Goal: Task Accomplishment & Management: Complete application form

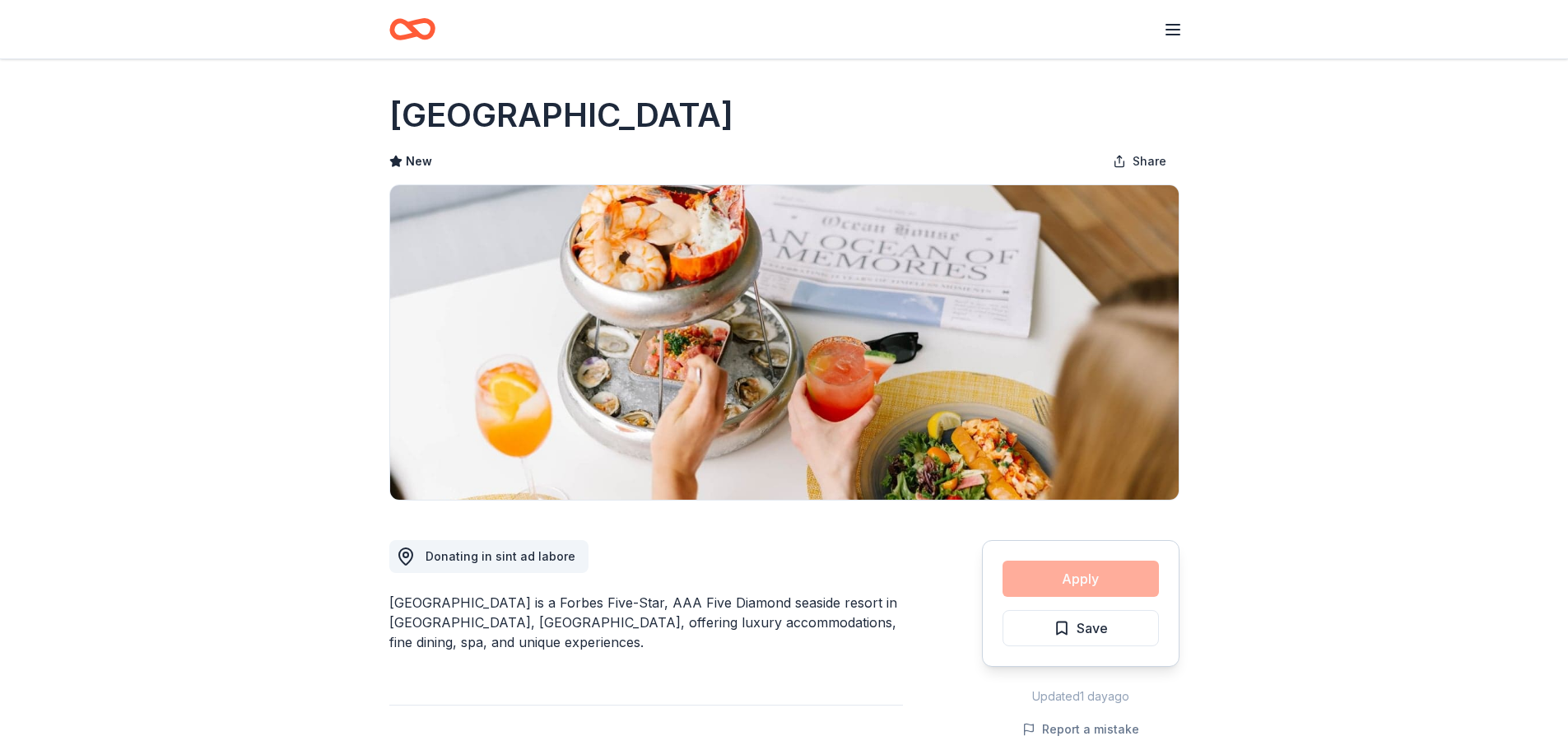
click at [1171, 22] on icon "button" at bounding box center [1173, 30] width 20 height 20
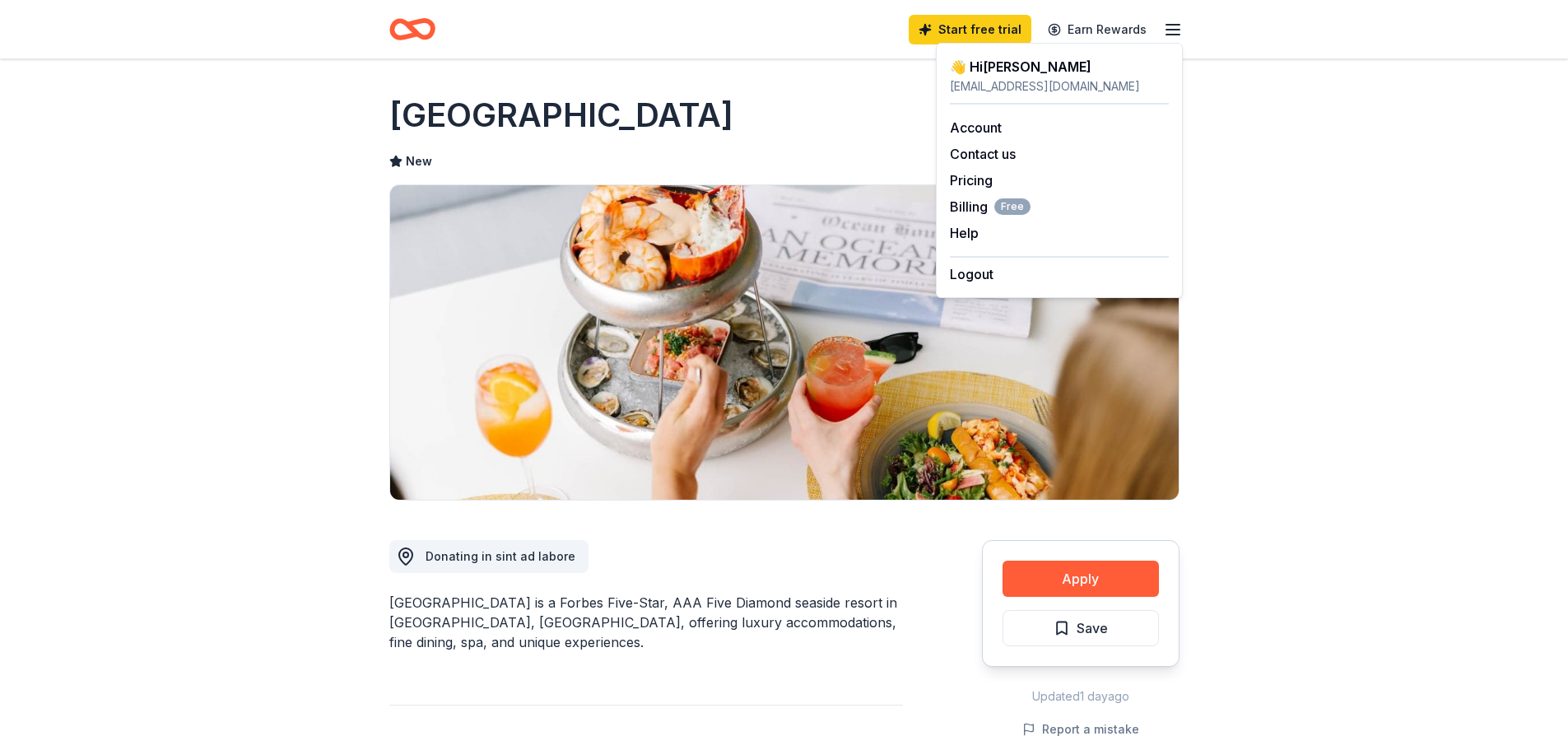
click at [779, 94] on div "Ocean House" at bounding box center [784, 115] width 790 height 46
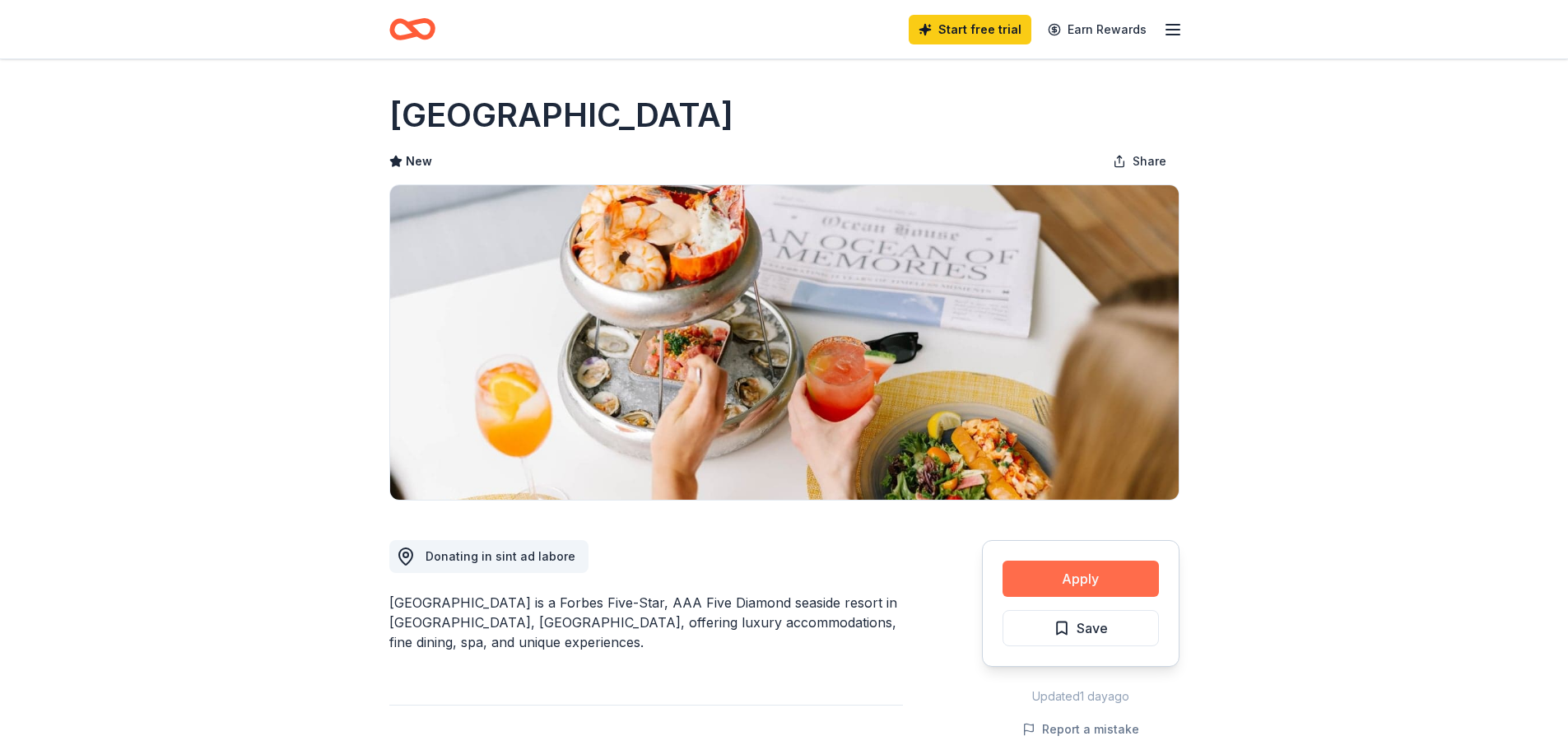
click at [1070, 579] on button "Apply" at bounding box center [1080, 579] width 157 height 36
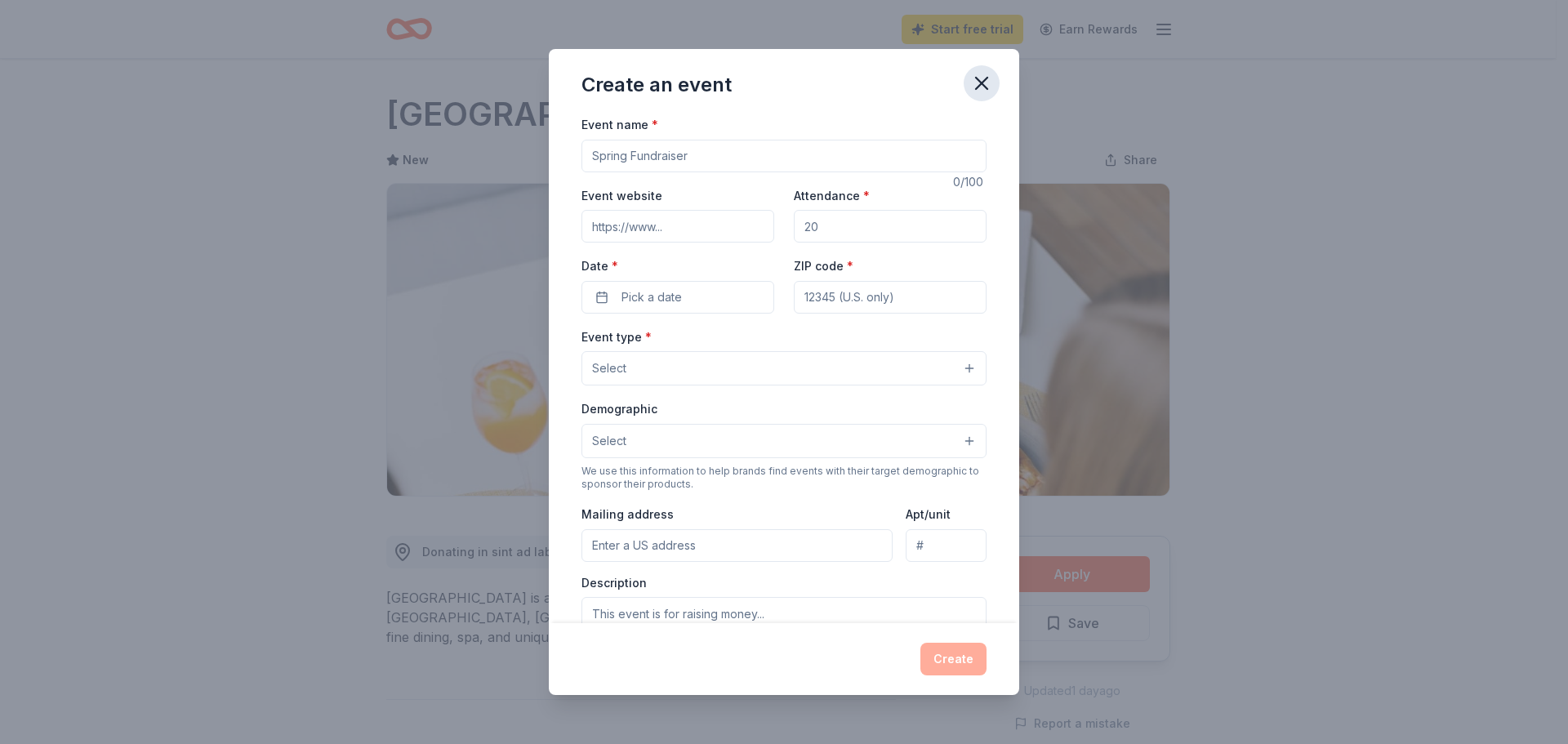
click at [986, 84] on icon "button" at bounding box center [981, 83] width 22 height 22
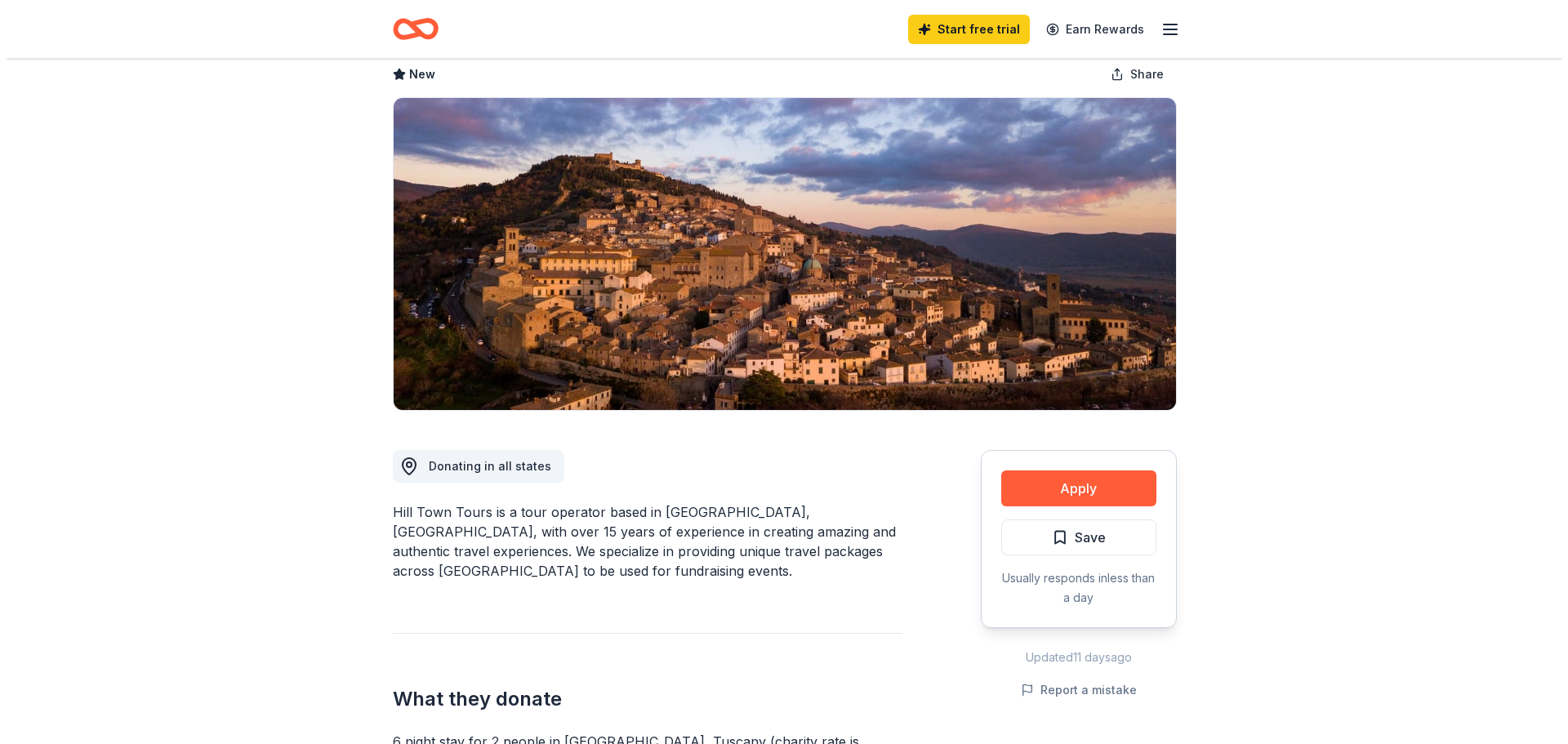
scroll to position [164, 0]
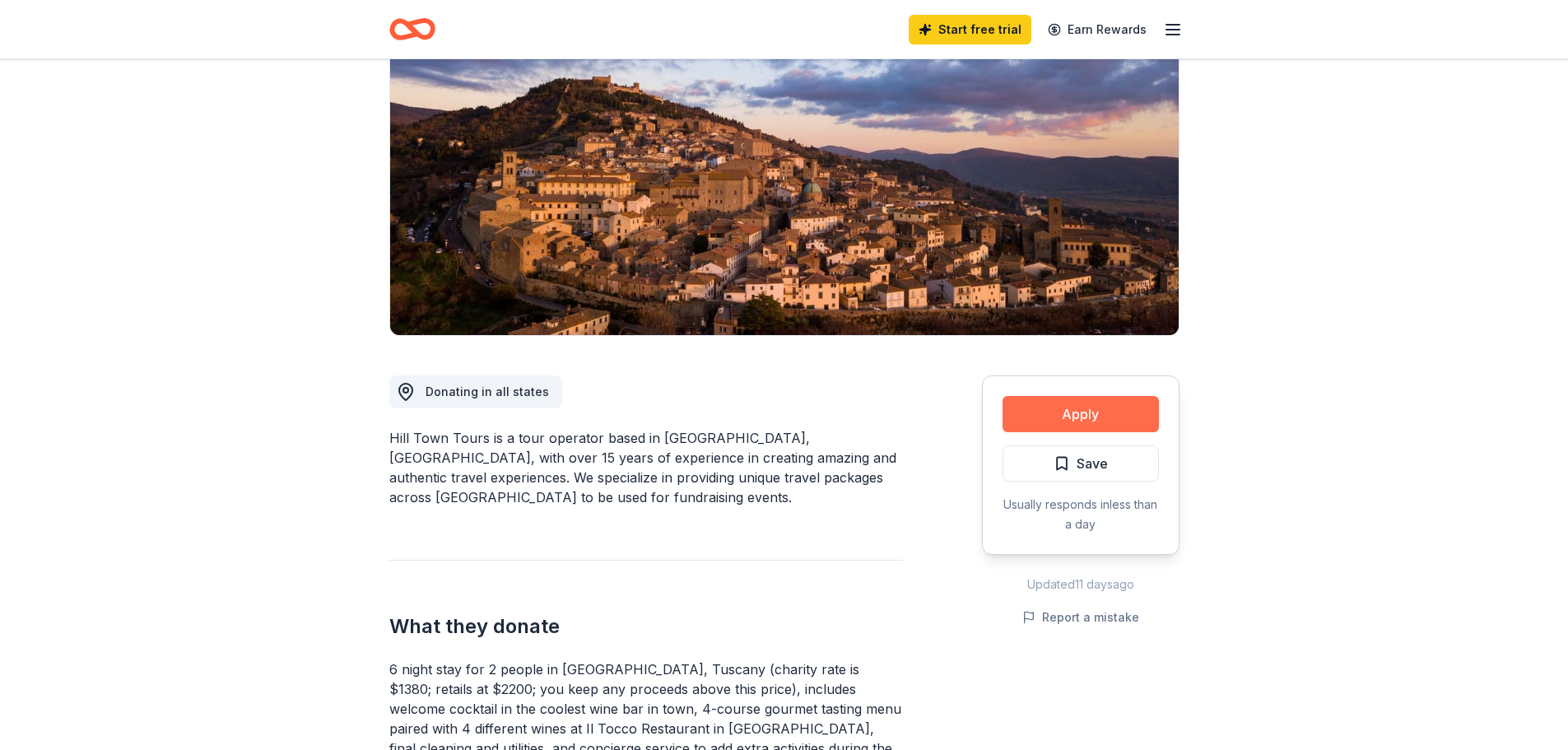
click at [1108, 424] on button "Apply" at bounding box center [1080, 414] width 157 height 36
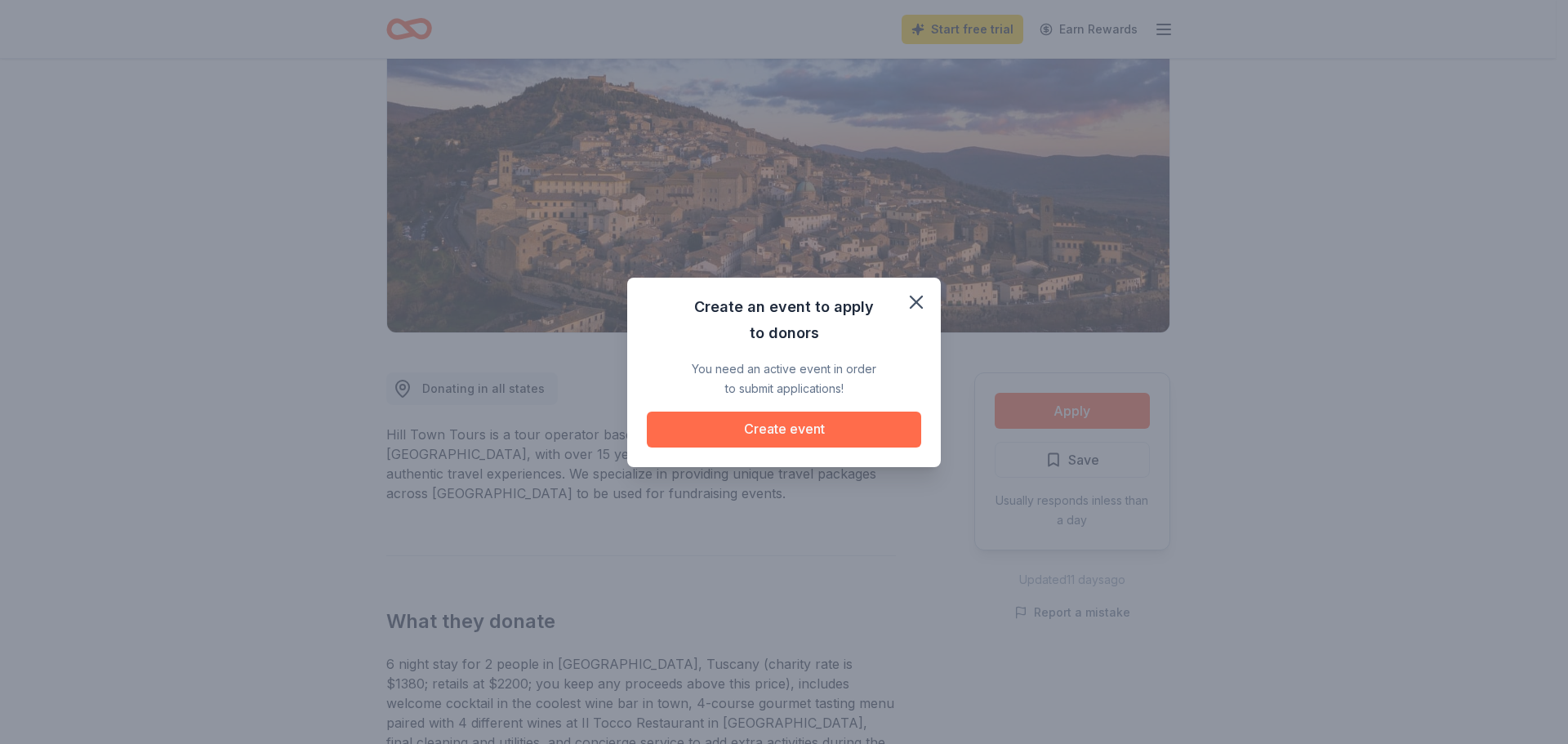
click at [795, 426] on button "Create event" at bounding box center [784, 430] width 274 height 36
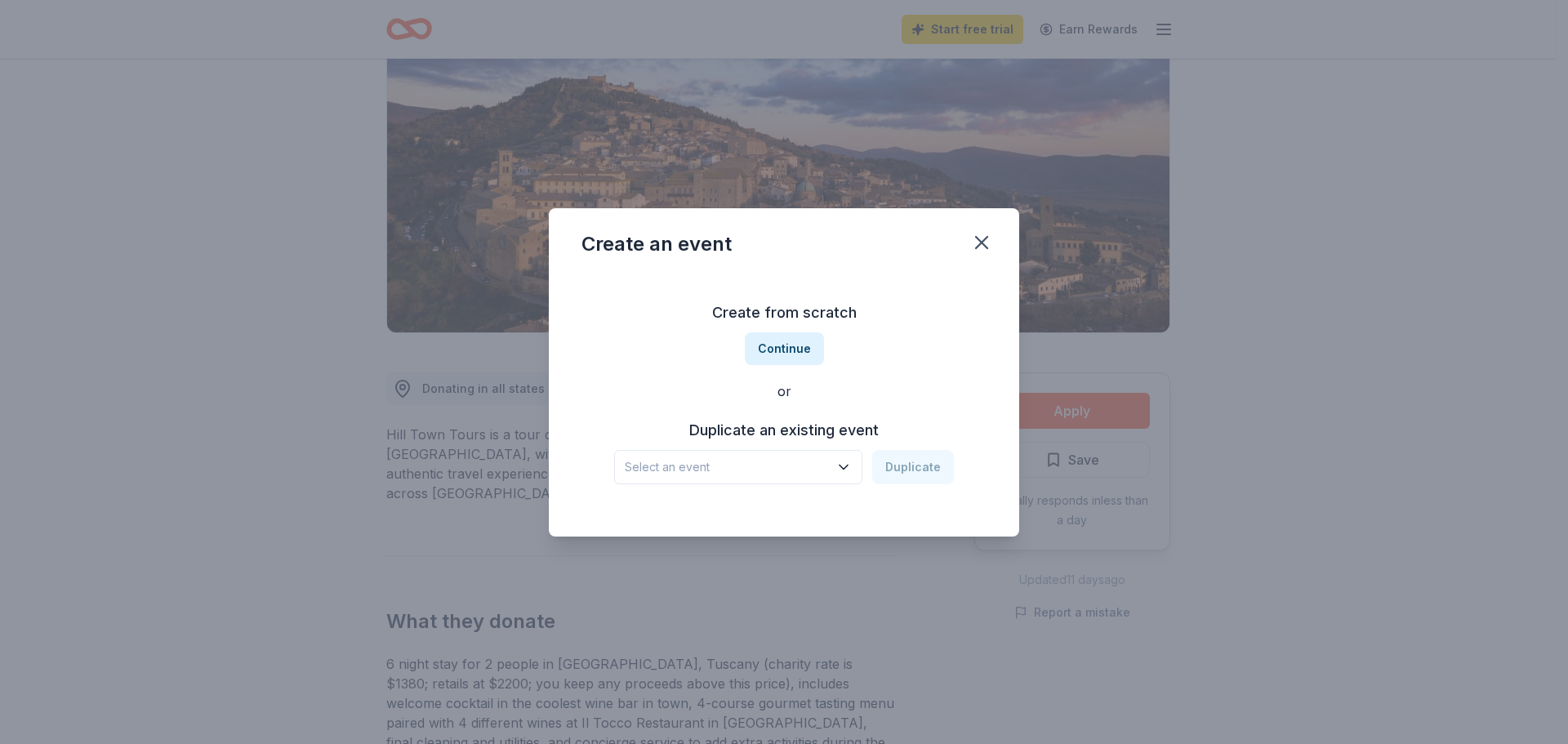
click at [751, 467] on span "Select an event" at bounding box center [727, 467] width 204 height 20
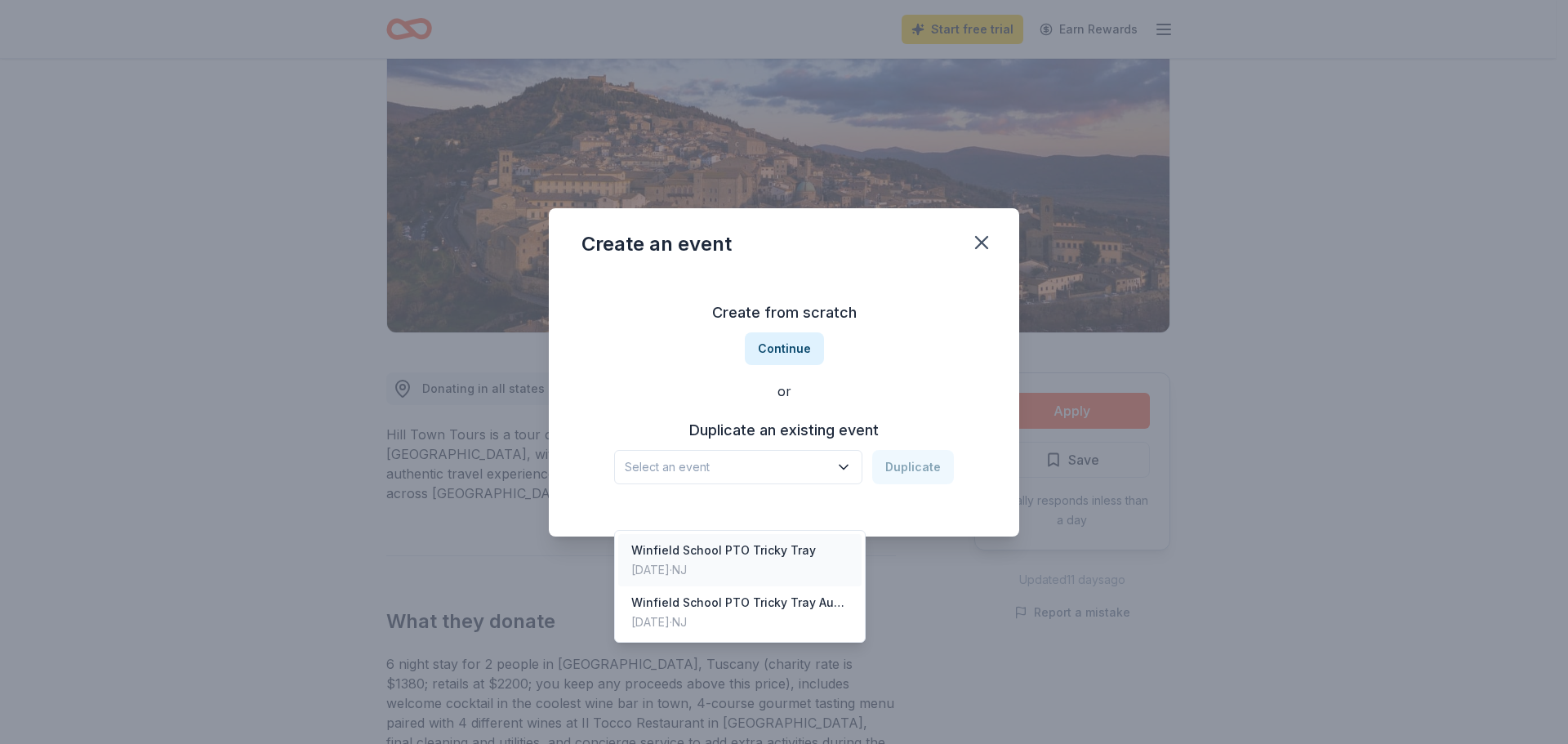
click at [756, 541] on div "Winfield School PTO Tricky Tray" at bounding box center [723, 551] width 184 height 20
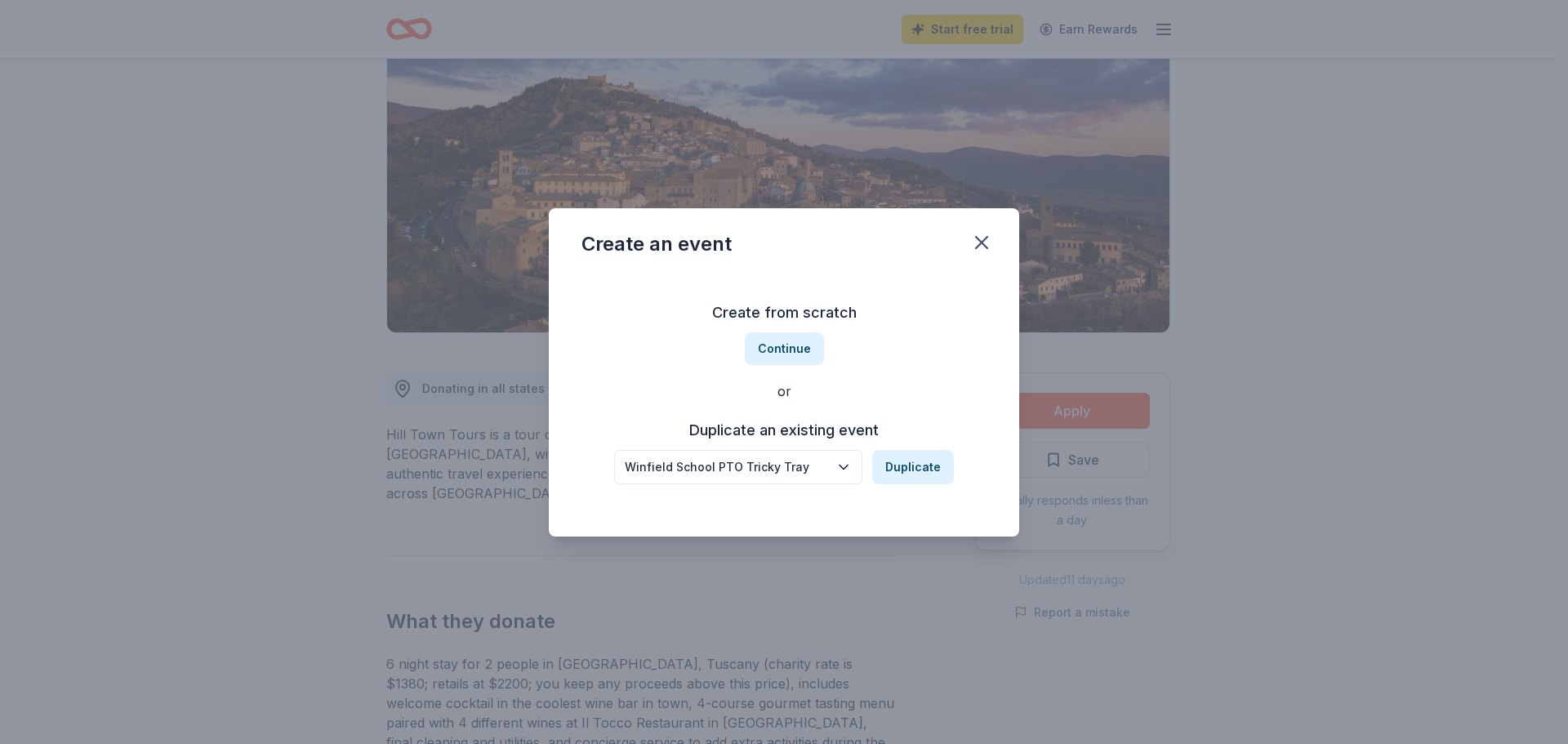
click at [800, 468] on div "Winfield School PTO Tricky Tray" at bounding box center [727, 467] width 204 height 20
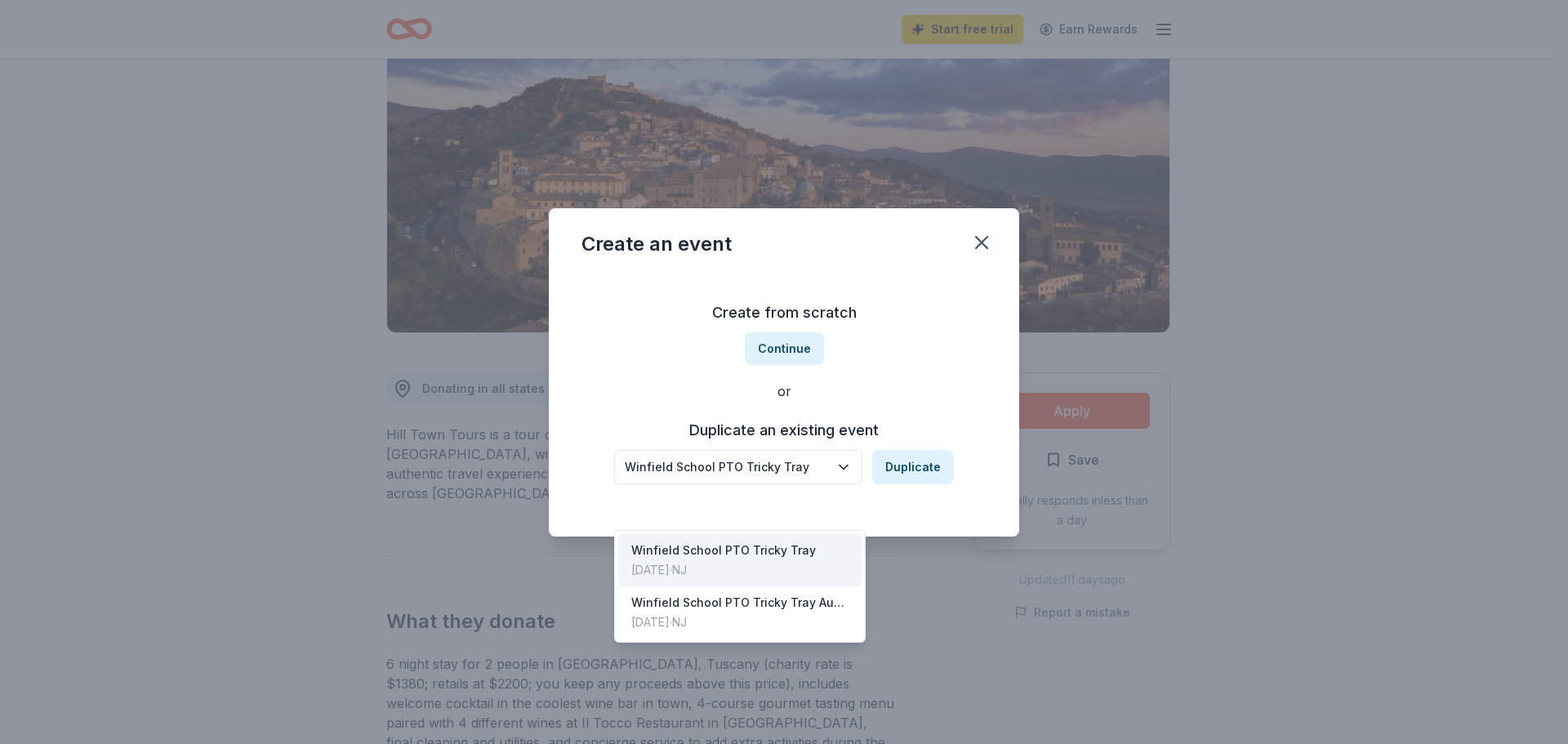
click at [788, 541] on div "Winfield School PTO Tricky Tray" at bounding box center [723, 551] width 184 height 20
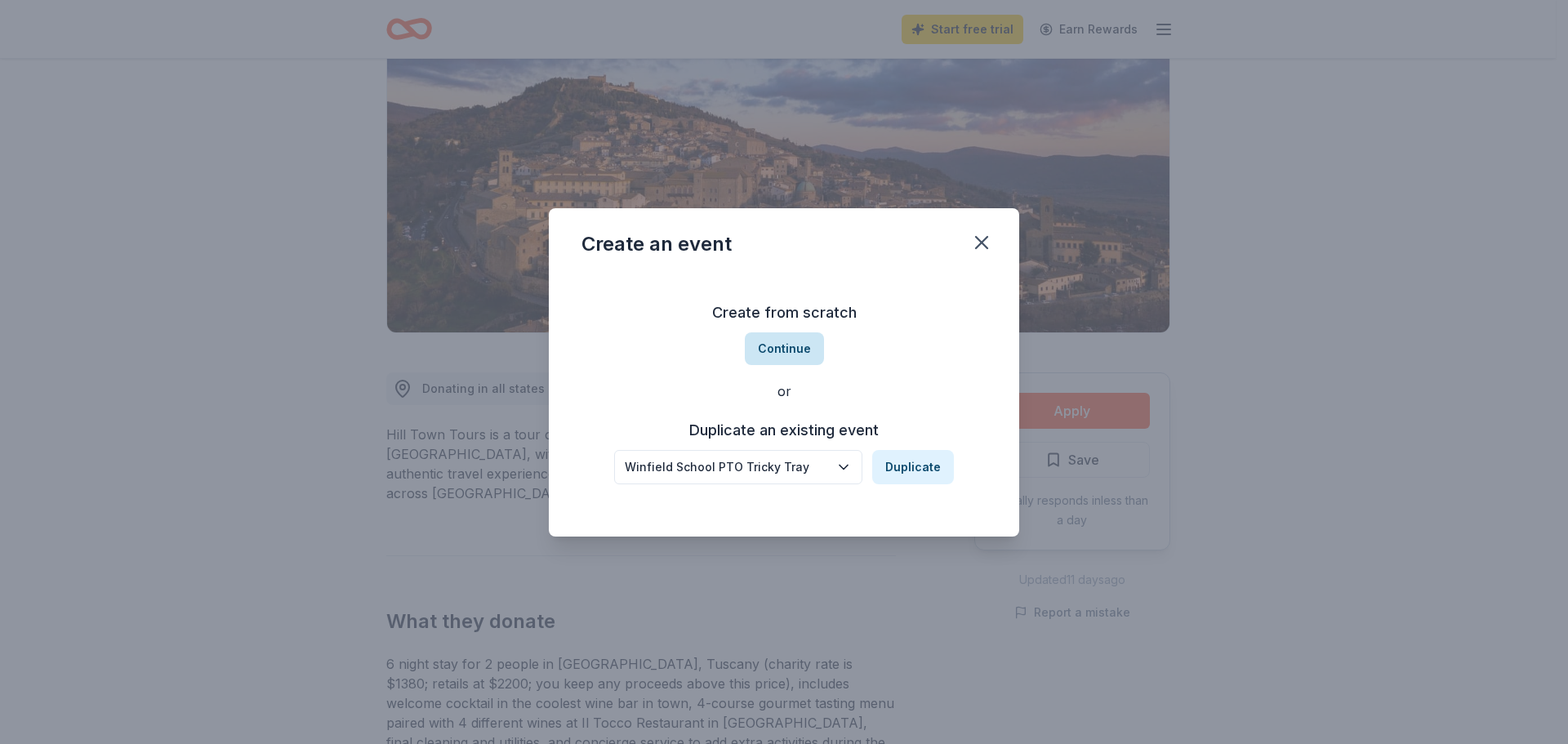
click at [771, 349] on button "Continue" at bounding box center [784, 349] width 79 height 32
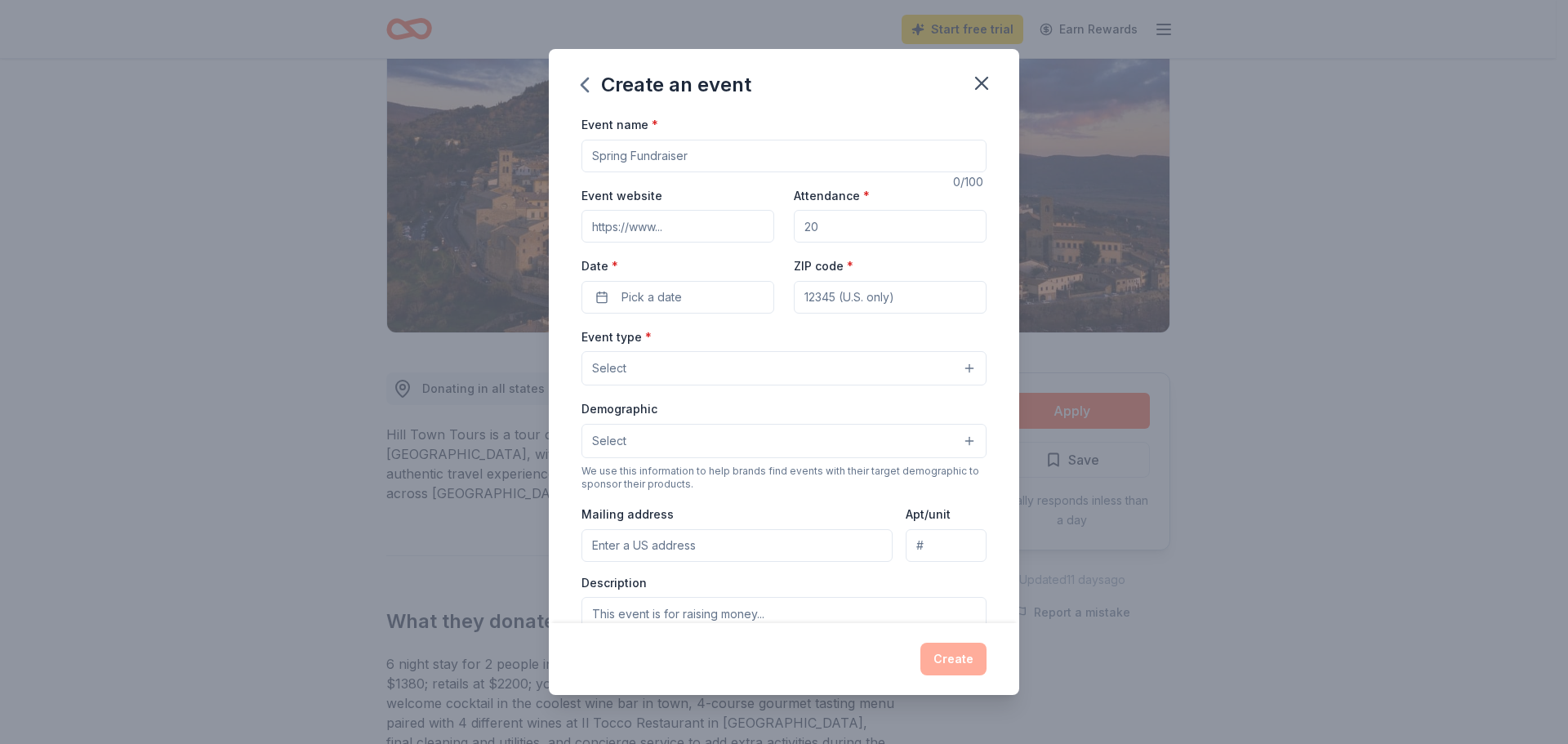
click at [674, 156] on input "Event name *" at bounding box center [784, 156] width 405 height 32
drag, startPoint x: 712, startPoint y: 157, endPoint x: 697, endPoint y: 160, distance: 15.3
click at [697, 160] on input "Event name *" at bounding box center [784, 156] width 405 height 32
type input "Tricky Tray"
drag, startPoint x: 889, startPoint y: 216, endPoint x: 797, endPoint y: 219, distance: 92.0
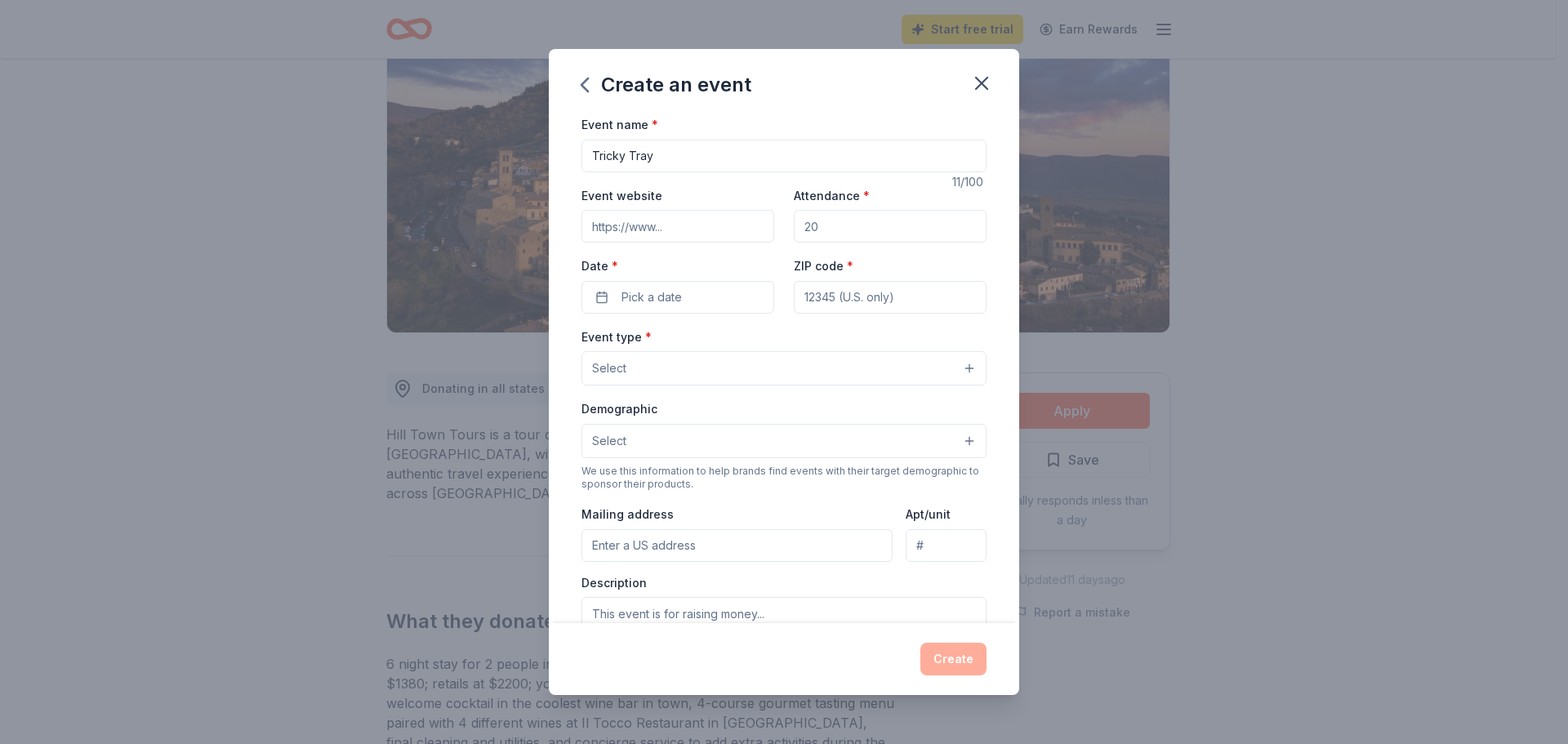
click at [794, 217] on input "Attendance *" at bounding box center [891, 226] width 193 height 32
type input "150"
click at [735, 296] on button "Pick a date" at bounding box center [677, 297] width 193 height 32
click at [758, 345] on button "Go to next month" at bounding box center [762, 340] width 22 height 22
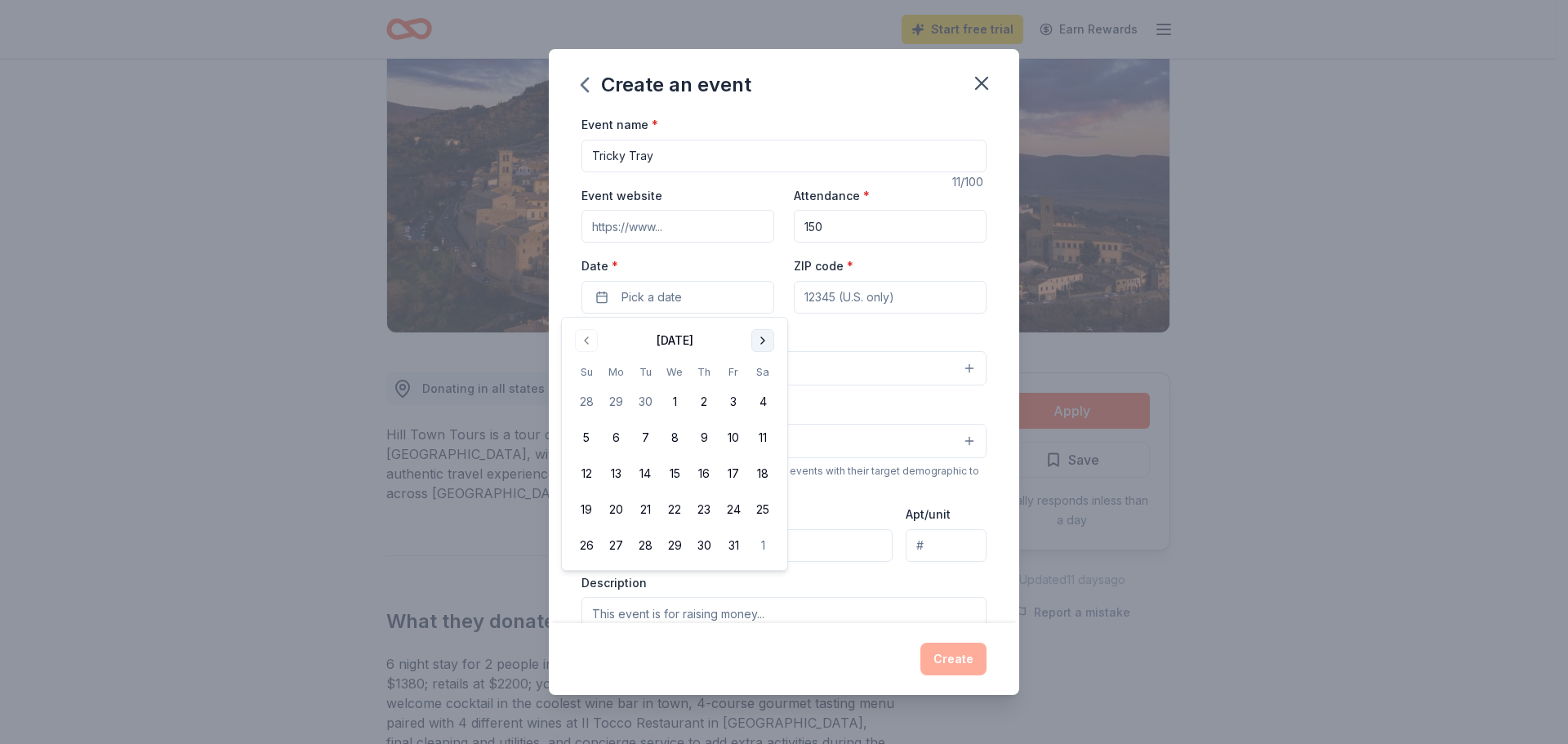
click at [766, 345] on button "Go to next month" at bounding box center [762, 340] width 22 height 22
click at [762, 474] on button "21" at bounding box center [763, 473] width 30 height 30
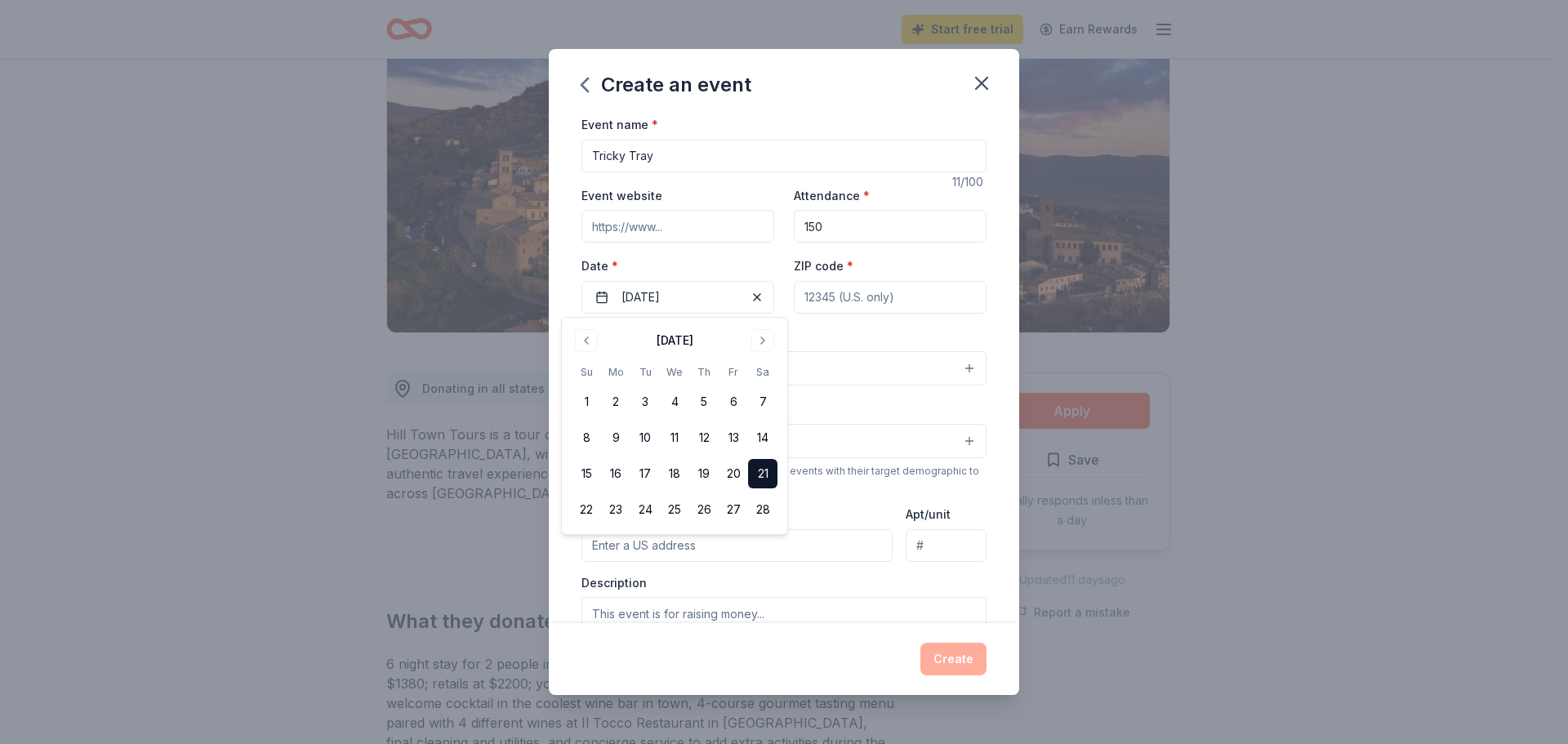
click at [910, 307] on input "ZIP code *" at bounding box center [891, 297] width 193 height 32
type input "07036"
click at [686, 366] on button "Select" at bounding box center [784, 368] width 405 height 34
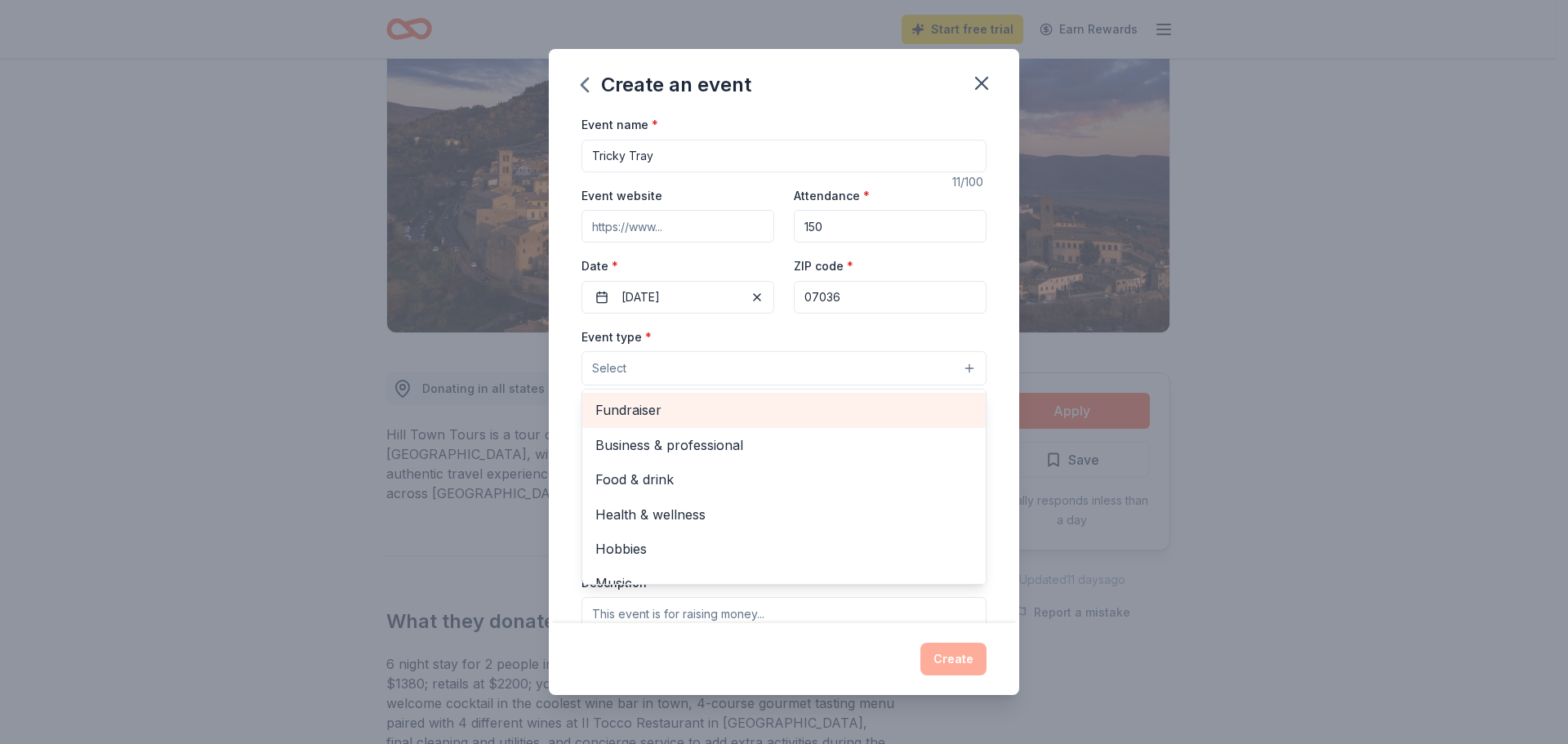
click at [814, 404] on span "Fundraiser" at bounding box center [784, 410] width 377 height 22
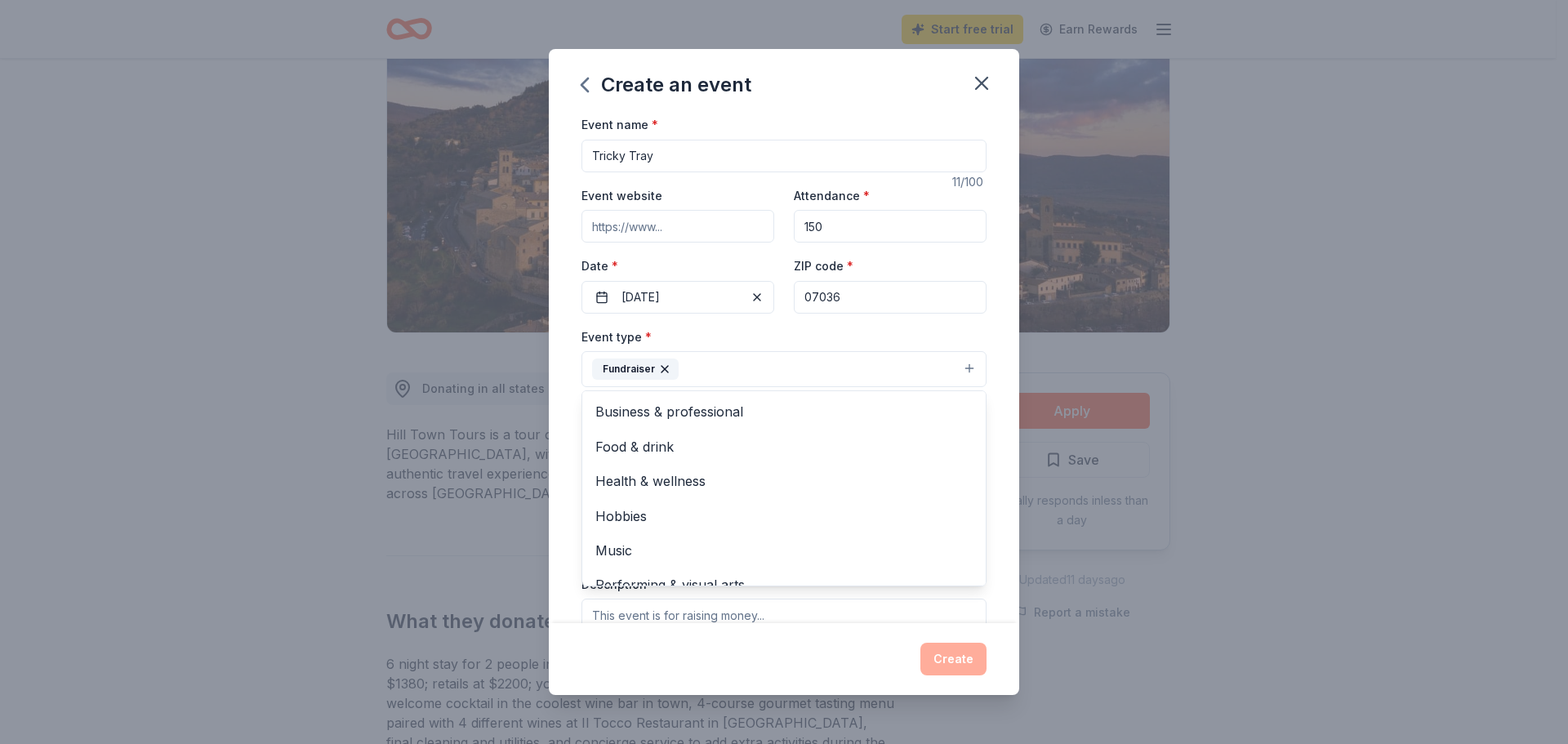
click at [827, 333] on div "Event type * Fundraiser Business & professional Food & drink Health & wellness …" at bounding box center [784, 357] width 405 height 61
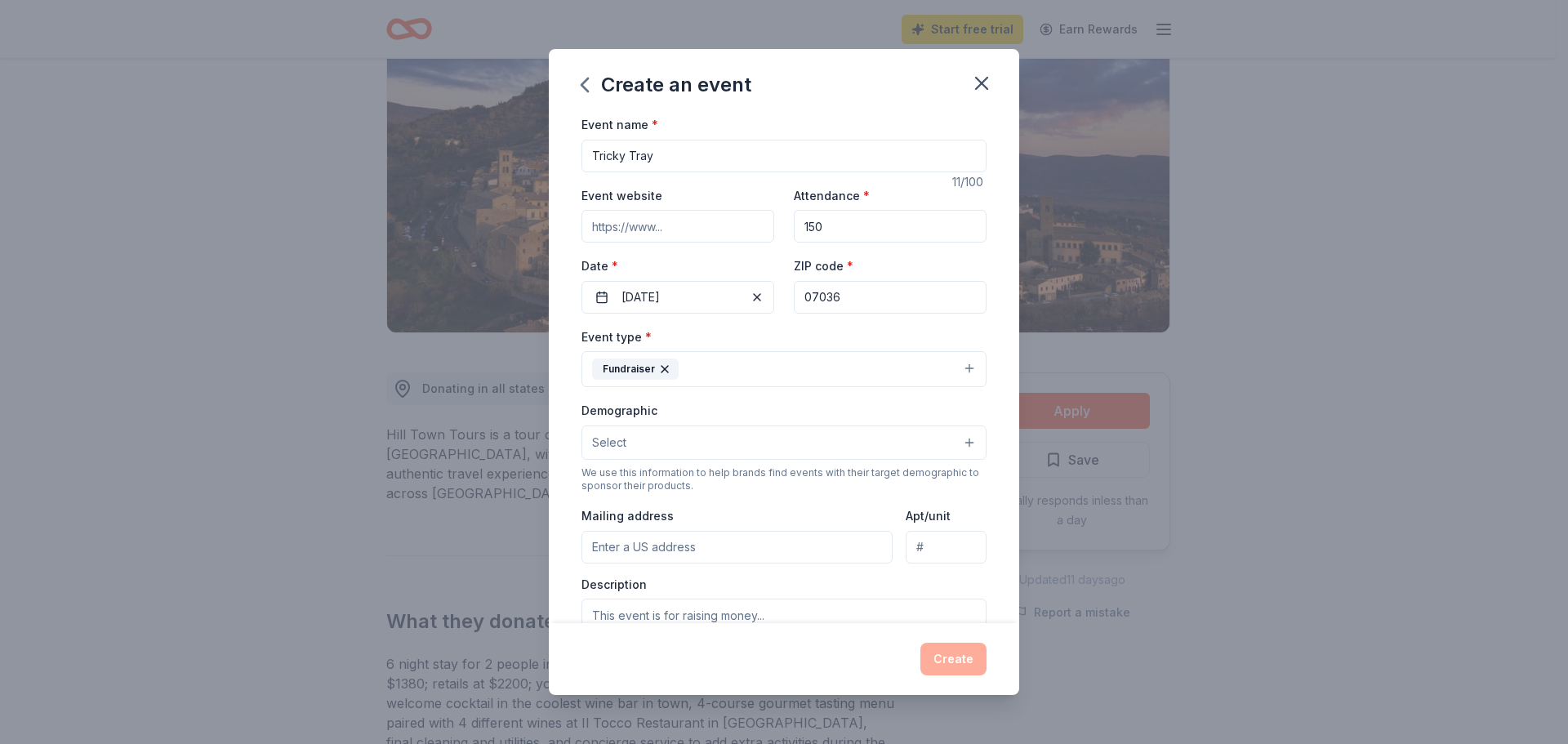
click at [782, 444] on button "Select" at bounding box center [784, 443] width 405 height 34
click at [810, 404] on div "Demographic Select All genders Mostly men Mostly women All ages 0-10 yrs 10-20 …" at bounding box center [784, 430] width 405 height 59
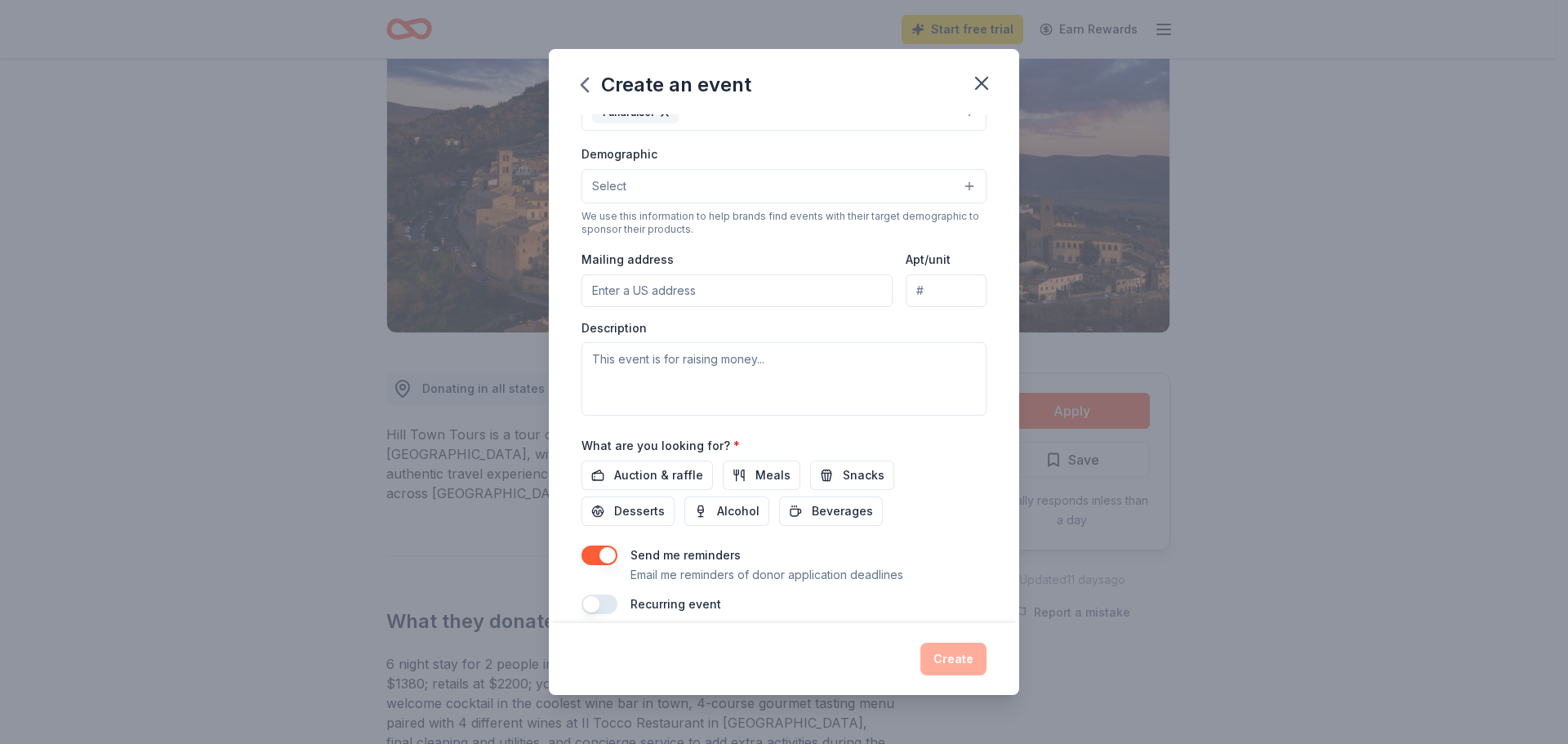
scroll to position [273, 0]
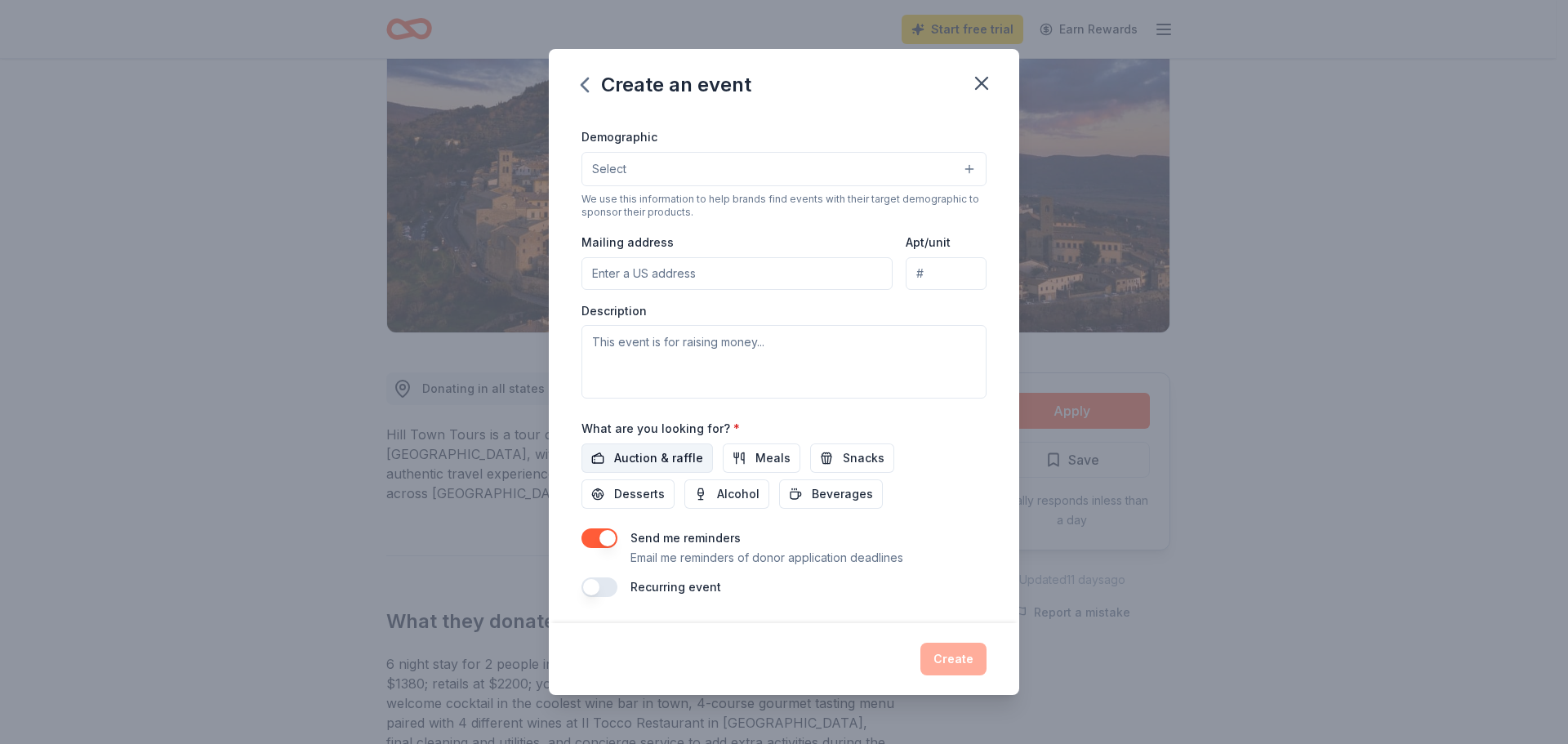
click at [651, 457] on span "Auction & raffle" at bounding box center [659, 458] width 89 height 20
click at [606, 542] on button "button" at bounding box center [599, 538] width 36 height 20
click at [961, 659] on button "Create" at bounding box center [954, 659] width 67 height 32
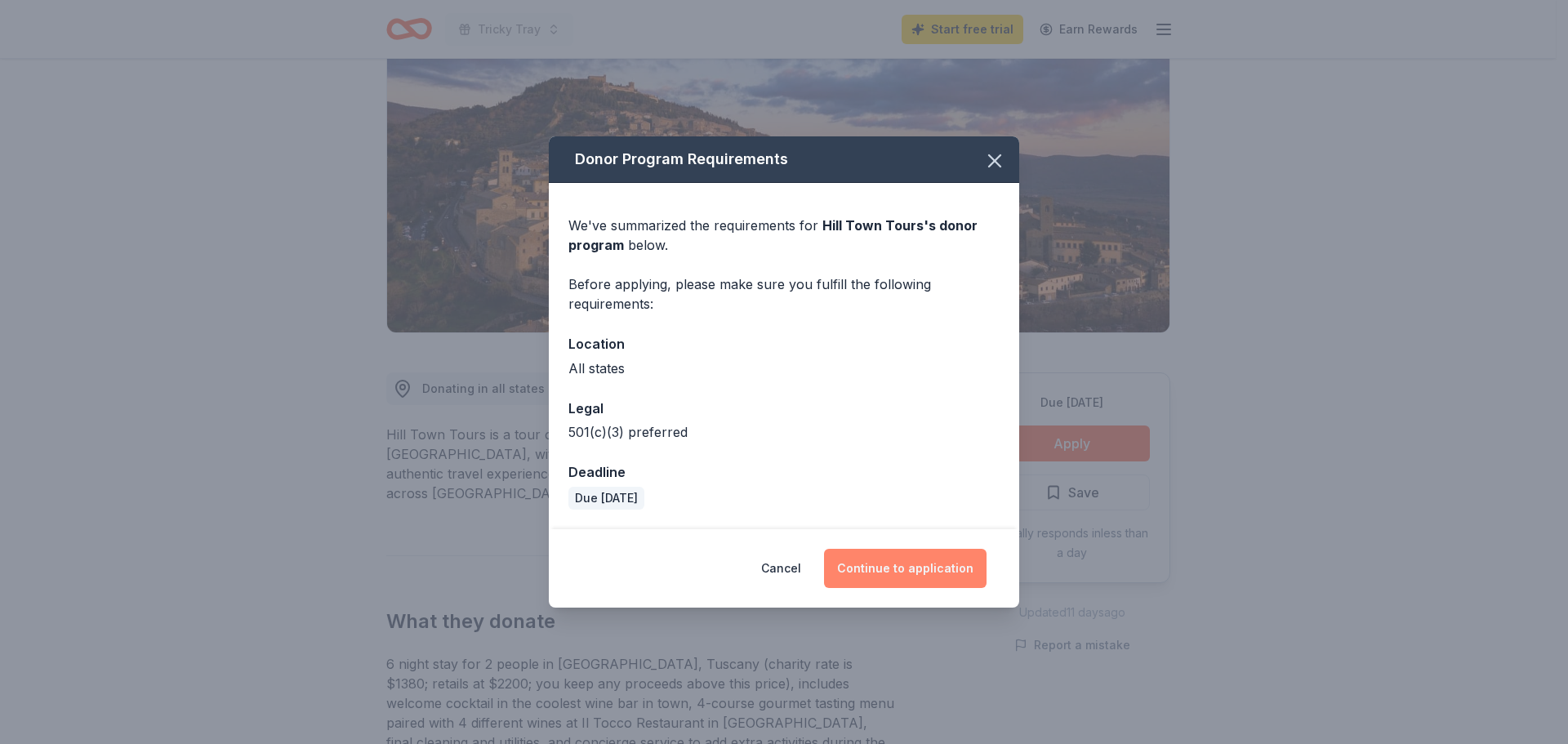
click at [922, 569] on button "Continue to application" at bounding box center [905, 569] width 163 height 40
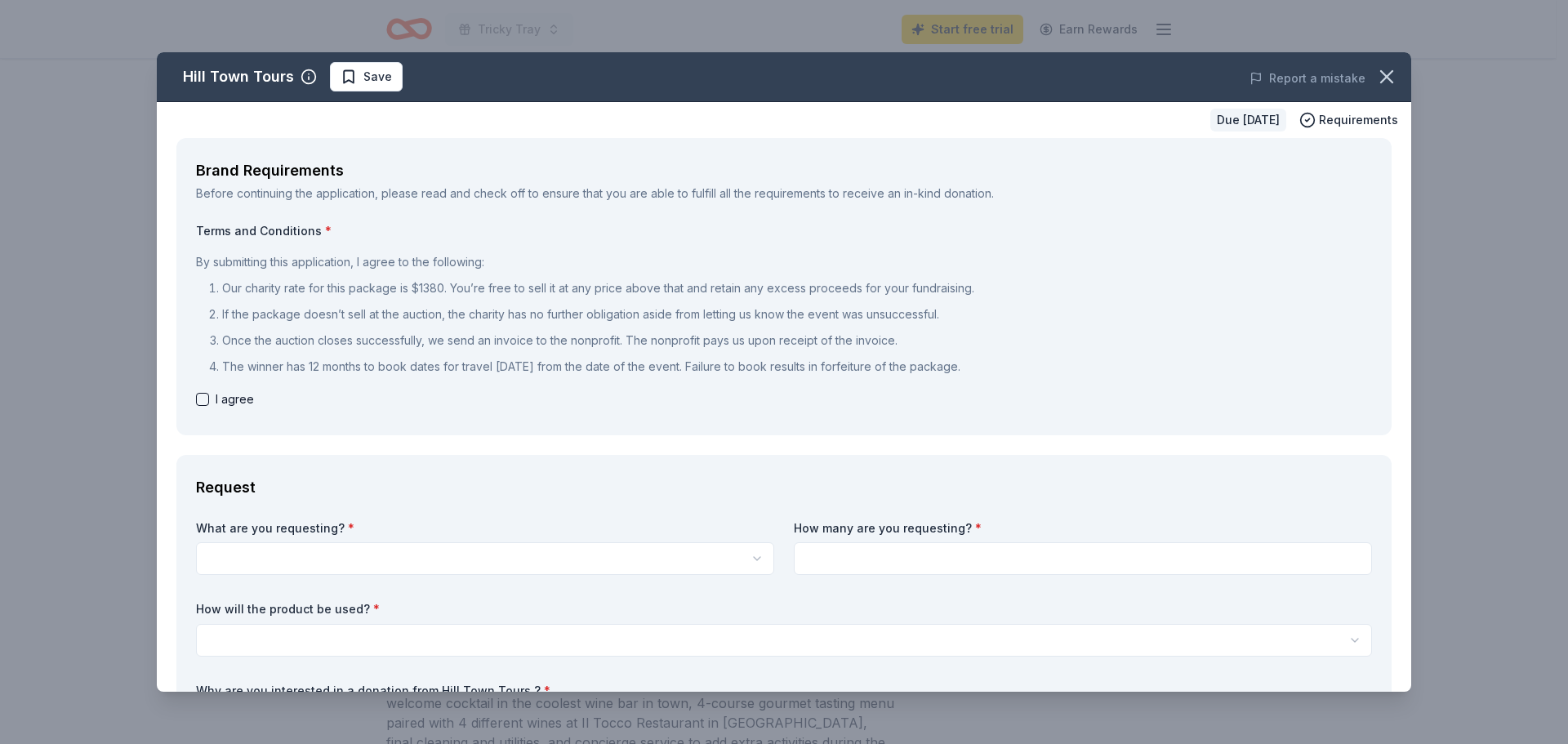
click at [208, 399] on button "button" at bounding box center [202, 399] width 13 height 13
checkbox input "true"
click at [1385, 80] on icon "button" at bounding box center [1386, 76] width 22 height 22
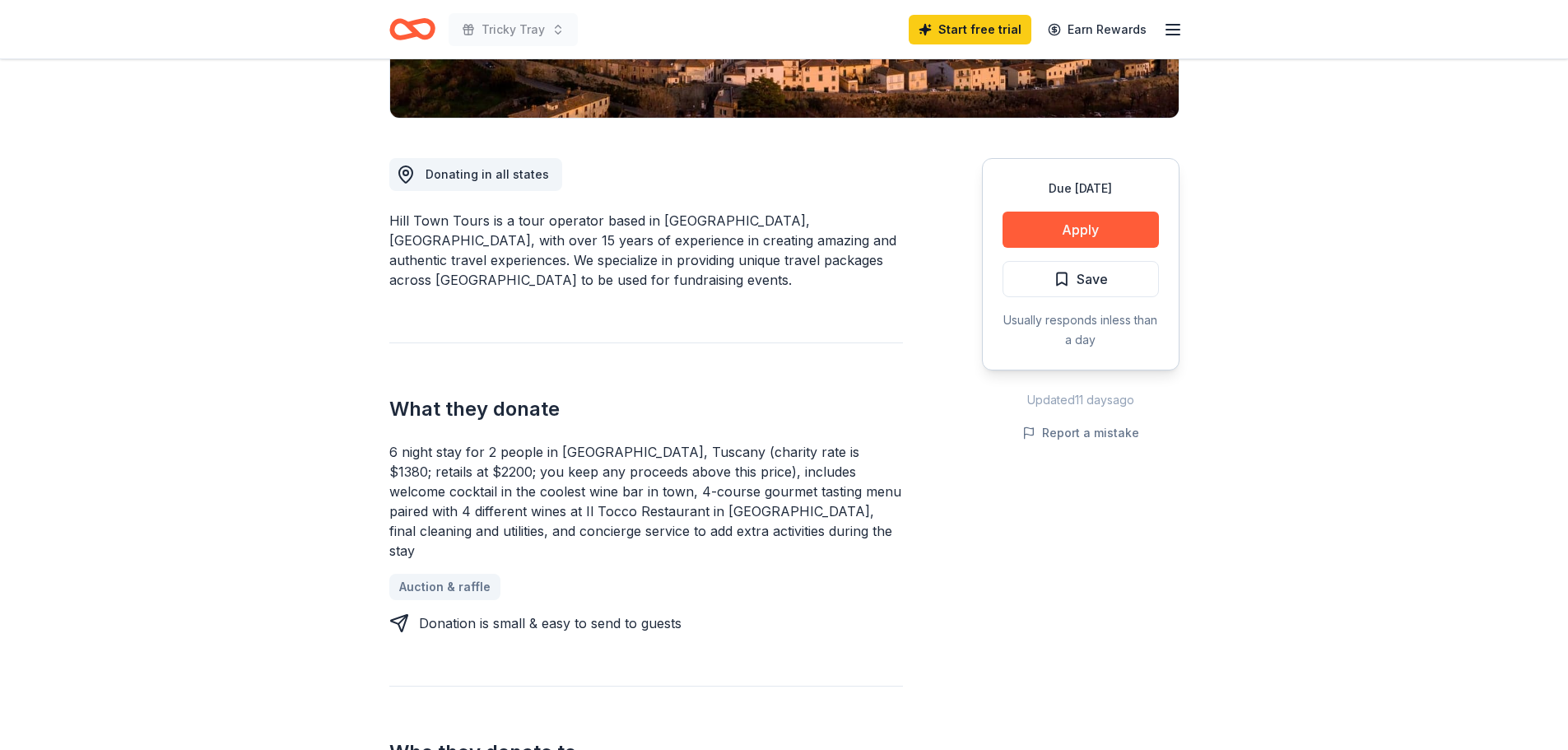
scroll to position [412, 0]
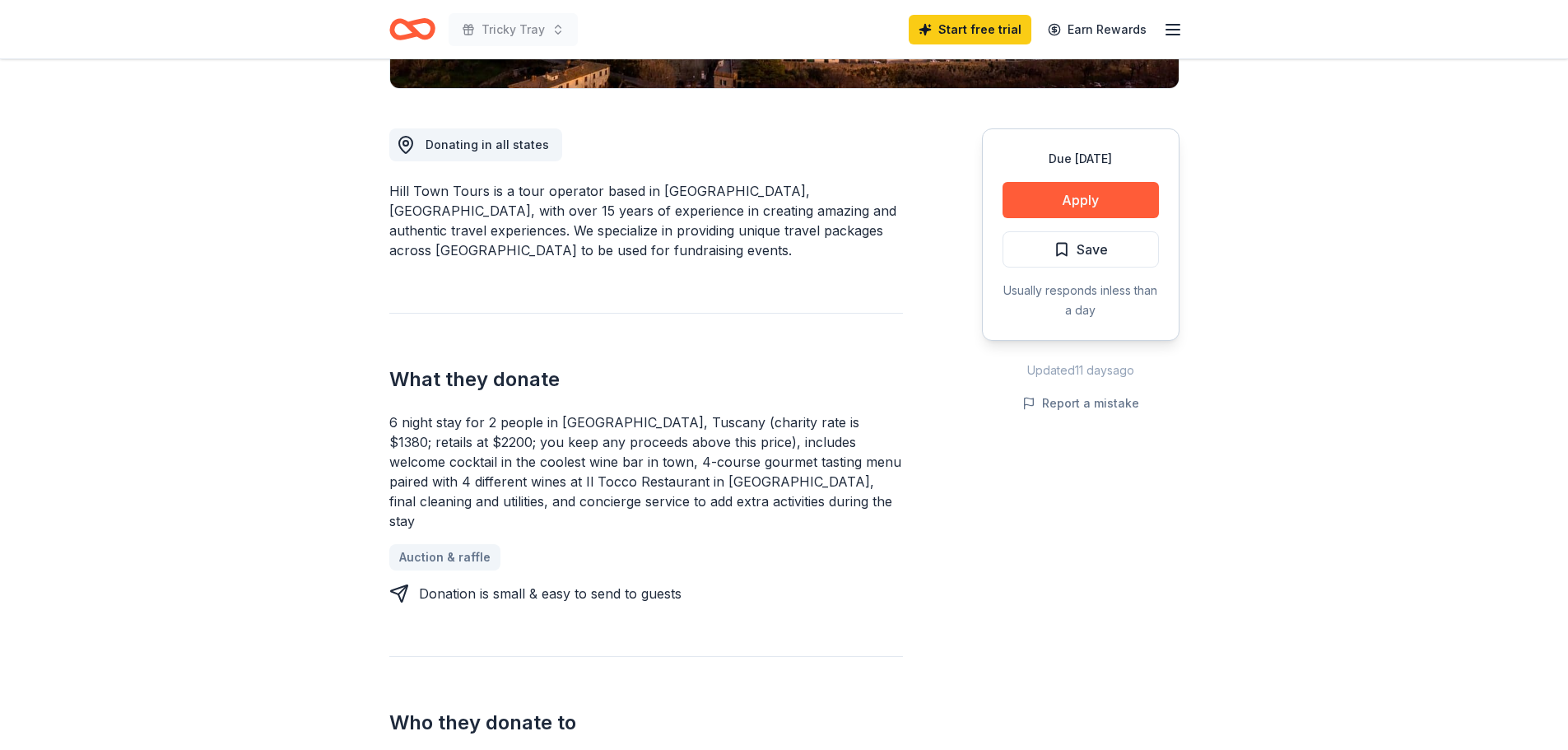
drag, startPoint x: 386, startPoint y: 403, endPoint x: 660, endPoint y: 472, distance: 282.6
click at [660, 472] on div "Hill Town Tours New Share Donating in all states Hill Town Tours is a tour oper…" at bounding box center [784, 705] width 843 height 2115
drag, startPoint x: 673, startPoint y: 482, endPoint x: 508, endPoint y: 460, distance: 166.5
click at [514, 461] on div "6 night stay for 2 people in Cortona, Tuscany (charity rate is $1380; retails a…" at bounding box center [645, 472] width 514 height 119
click at [508, 460] on div "6 night stay for 2 people in Cortona, Tuscany (charity rate is $1380; retails a…" at bounding box center [645, 472] width 514 height 119
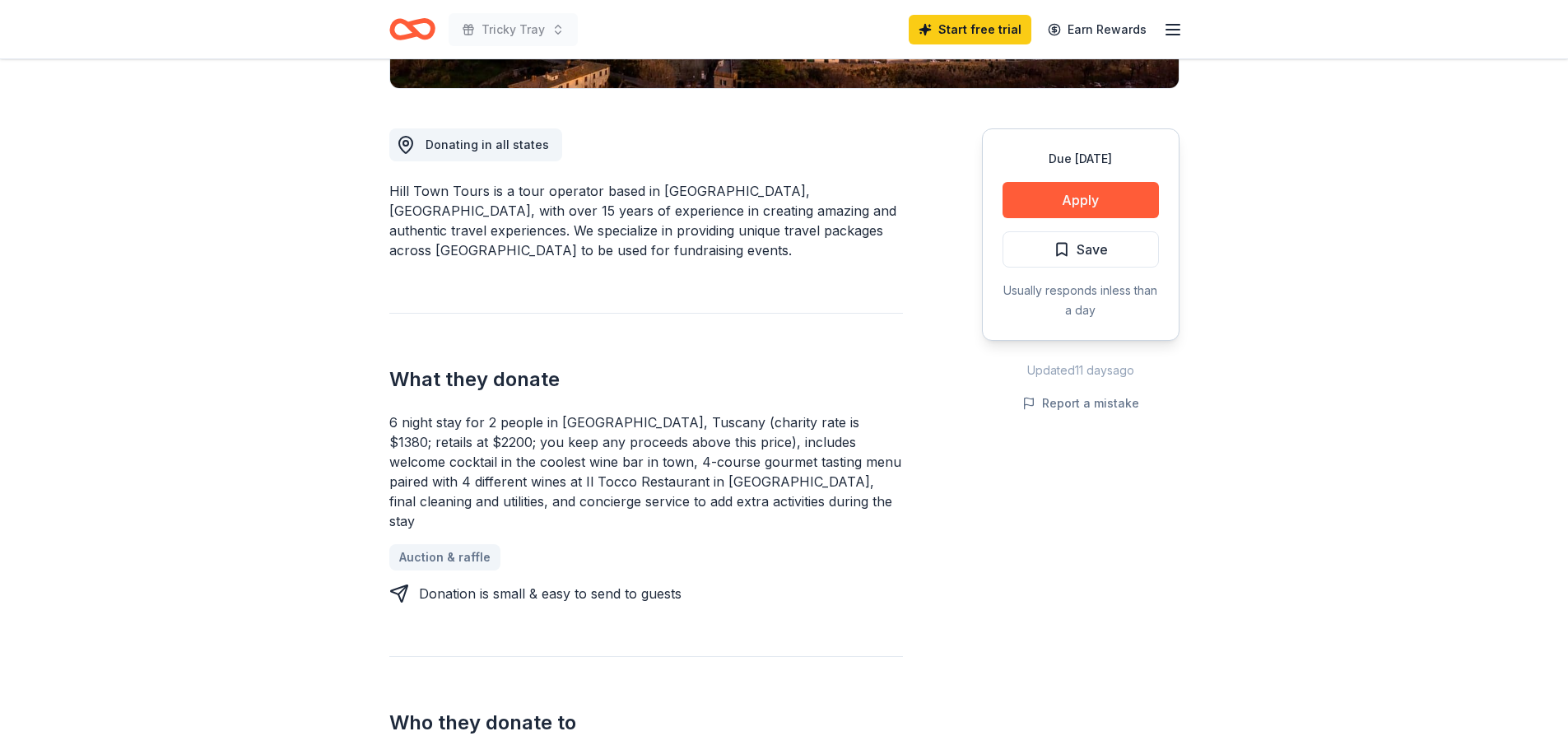
click at [508, 460] on div "6 night stay for 2 people in Cortona, Tuscany (charity rate is $1380; retails a…" at bounding box center [645, 472] width 514 height 119
drag, startPoint x: 389, startPoint y: 401, endPoint x: 665, endPoint y: 482, distance: 287.6
click at [665, 482] on div "6 night stay for 2 people in Cortona, Tuscany (charity rate is $1380; retails a…" at bounding box center [645, 472] width 514 height 119
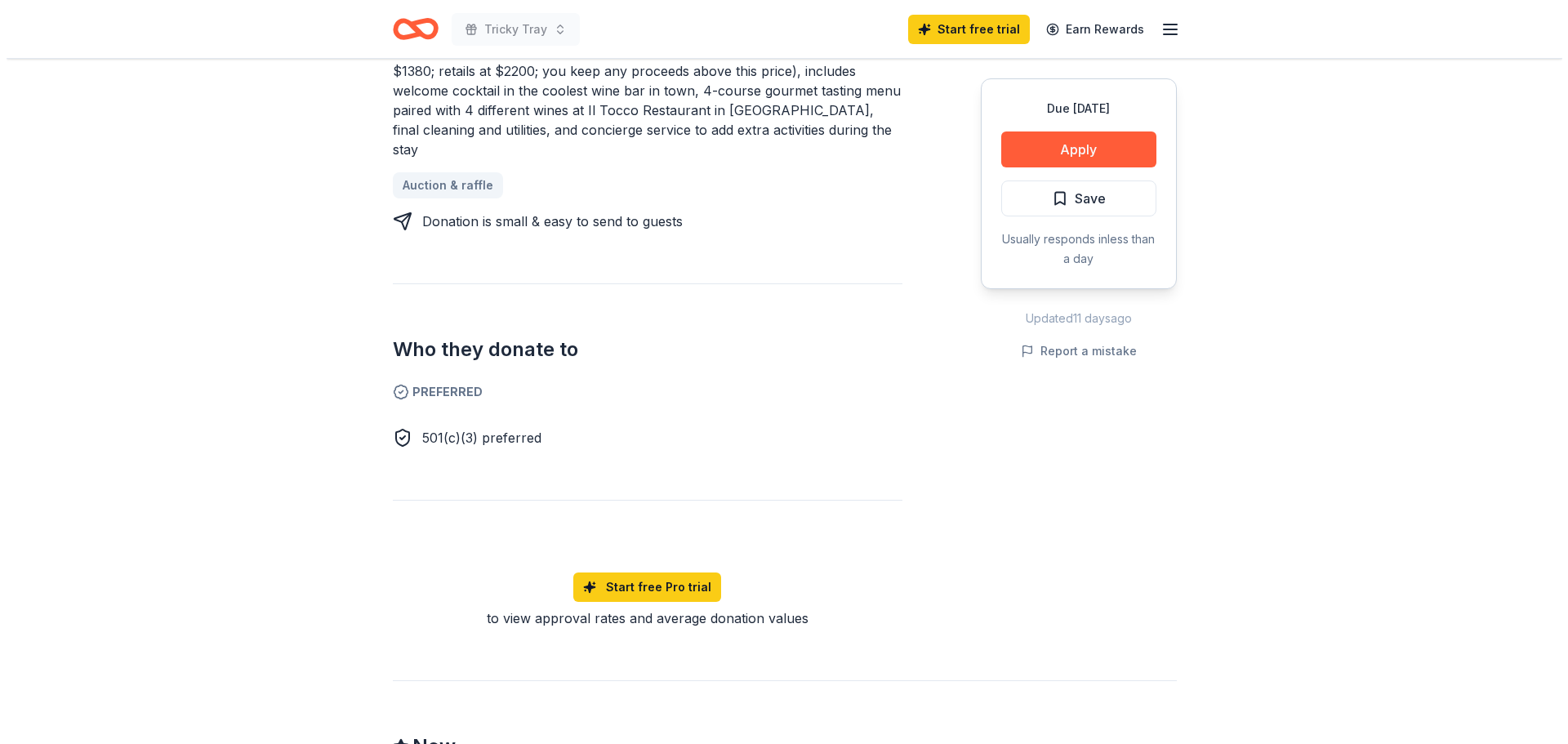
scroll to position [735, 0]
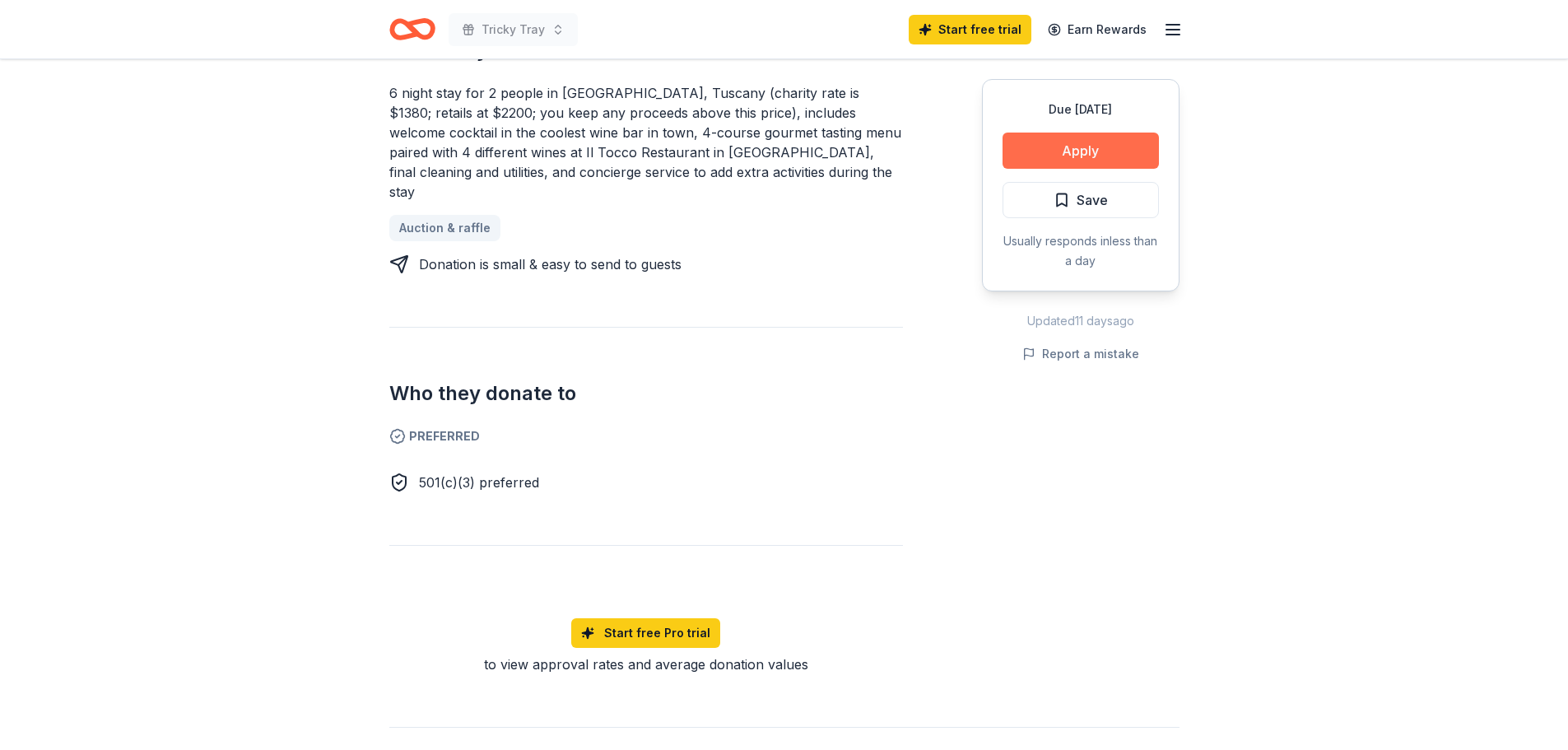
click at [1076, 147] on button "Apply" at bounding box center [1080, 151] width 157 height 36
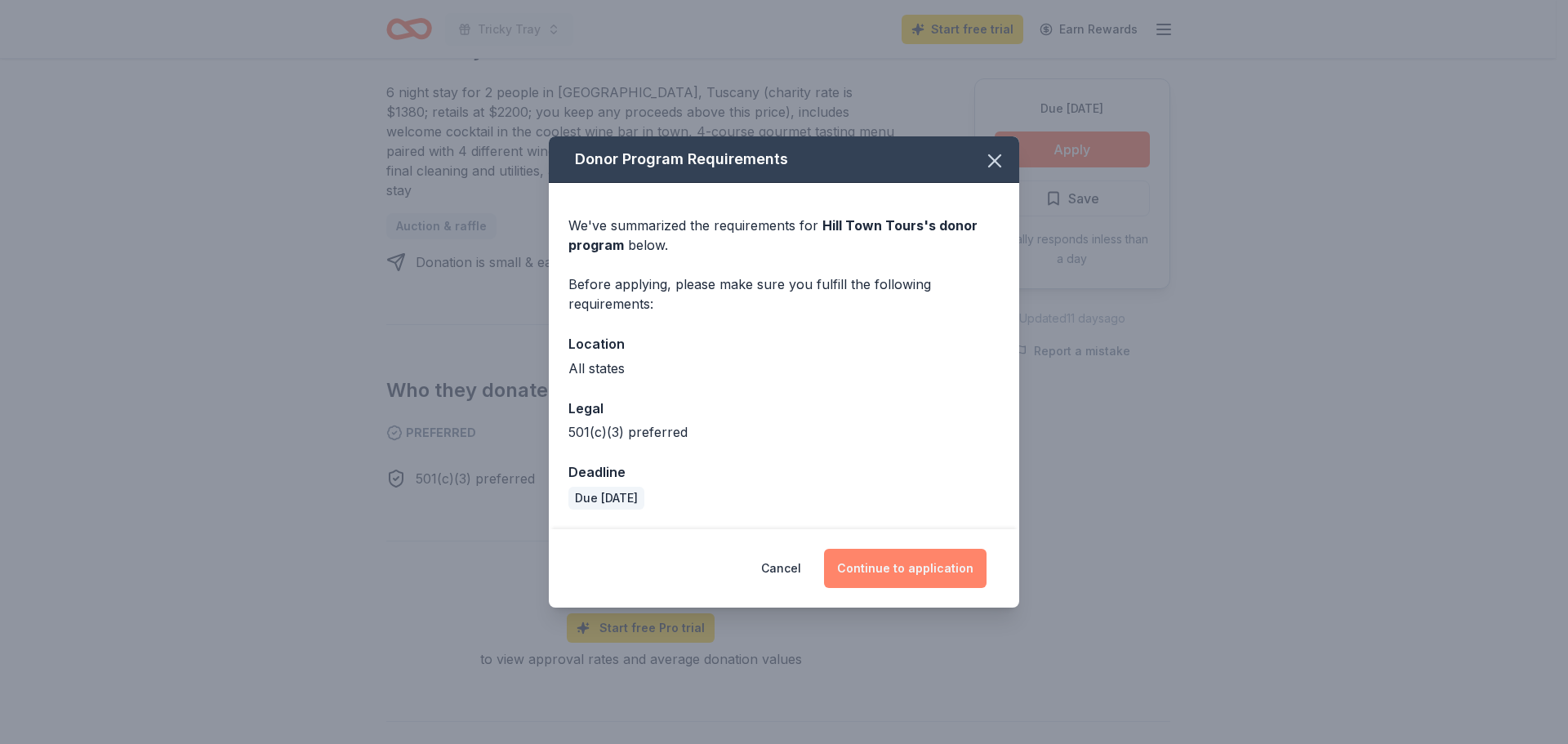
click at [913, 562] on button "Continue to application" at bounding box center [905, 569] width 163 height 40
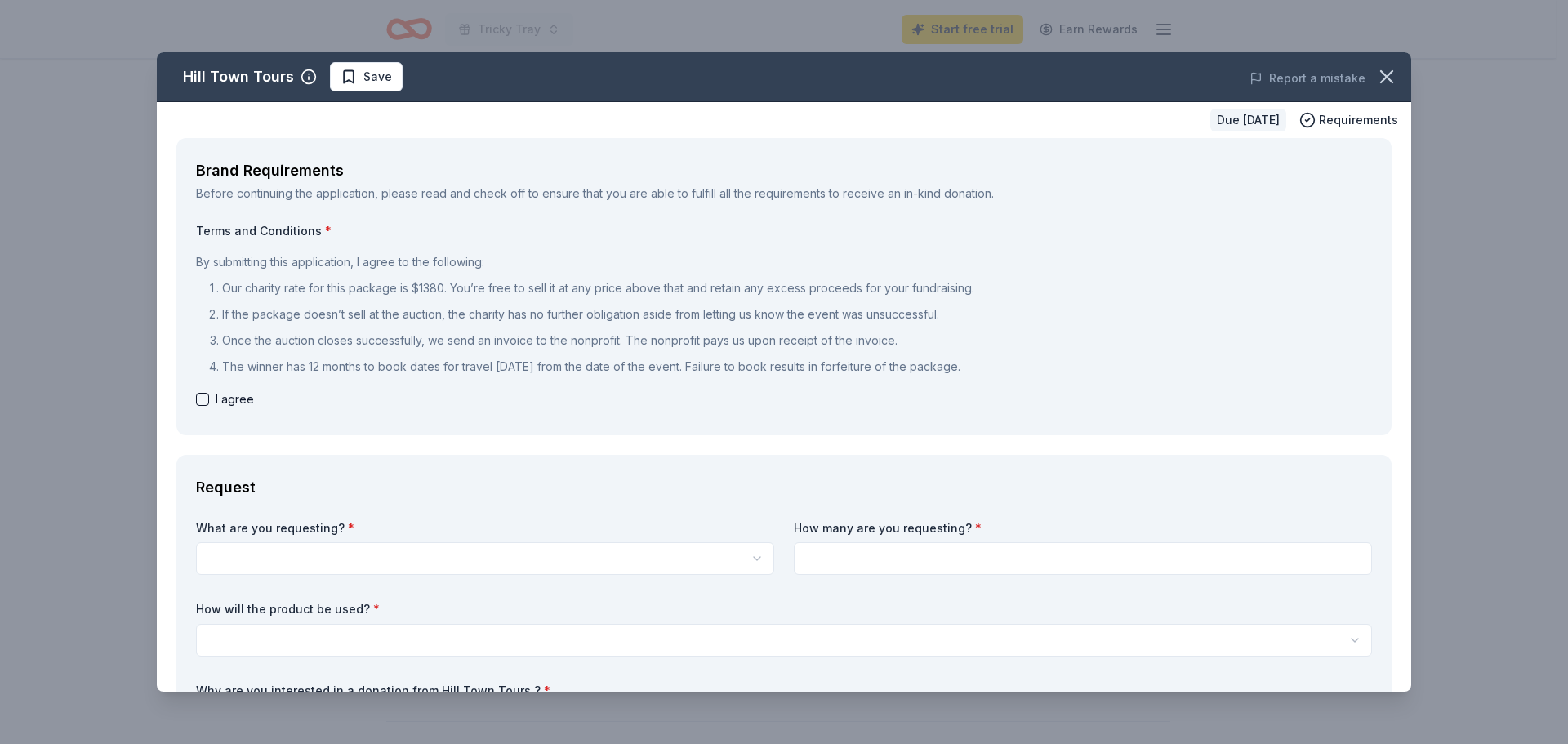
click at [202, 395] on button "button" at bounding box center [202, 399] width 13 height 13
checkbox input "true"
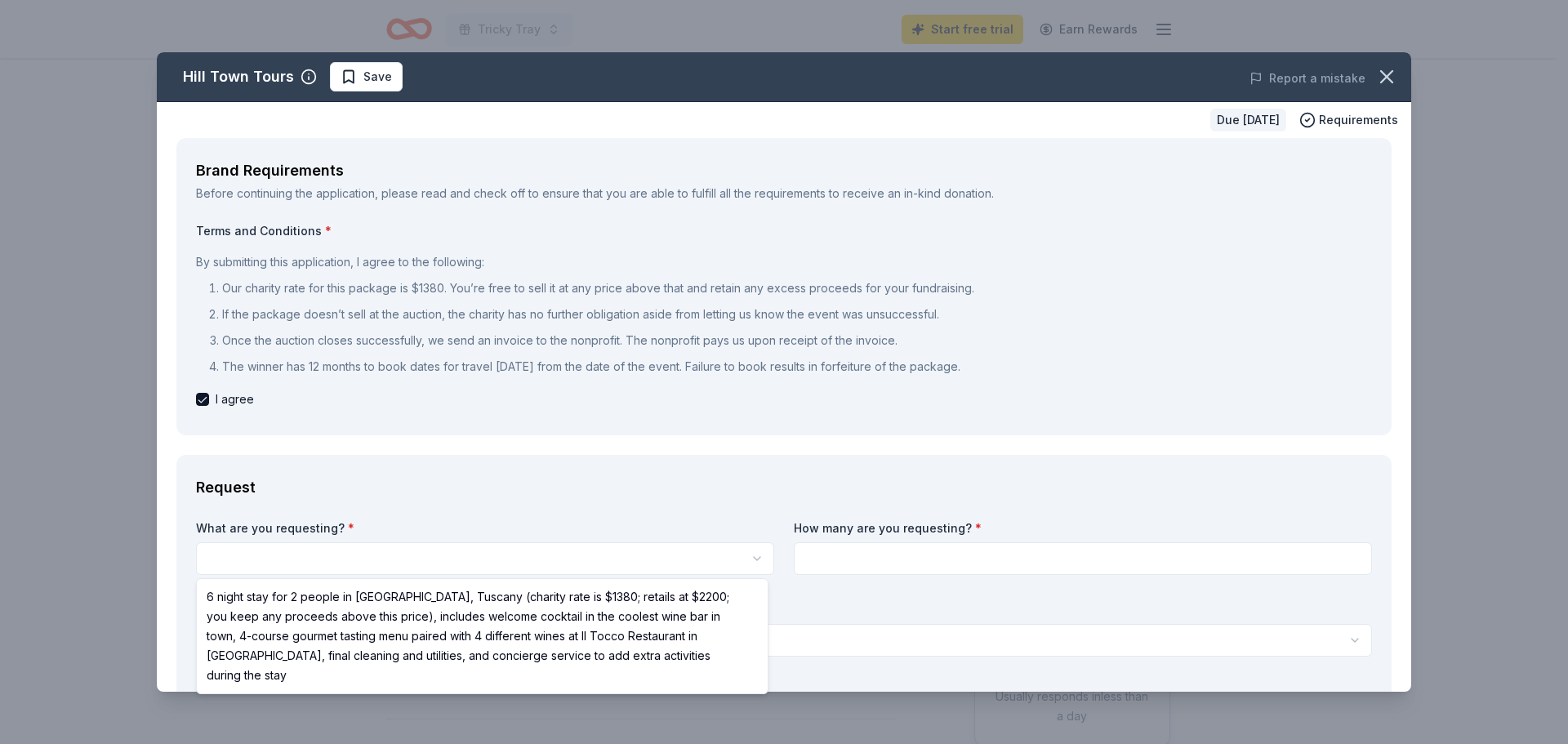
click at [292, 569] on html "Tricky Tray Start free trial Earn Rewards Due in 178 days Share Hill Town Tours…" at bounding box center [784, 372] width 1568 height 744
select select "6 night stay for 2 people in Cortona, Tuscany (charity rate is $1380; retails a…"
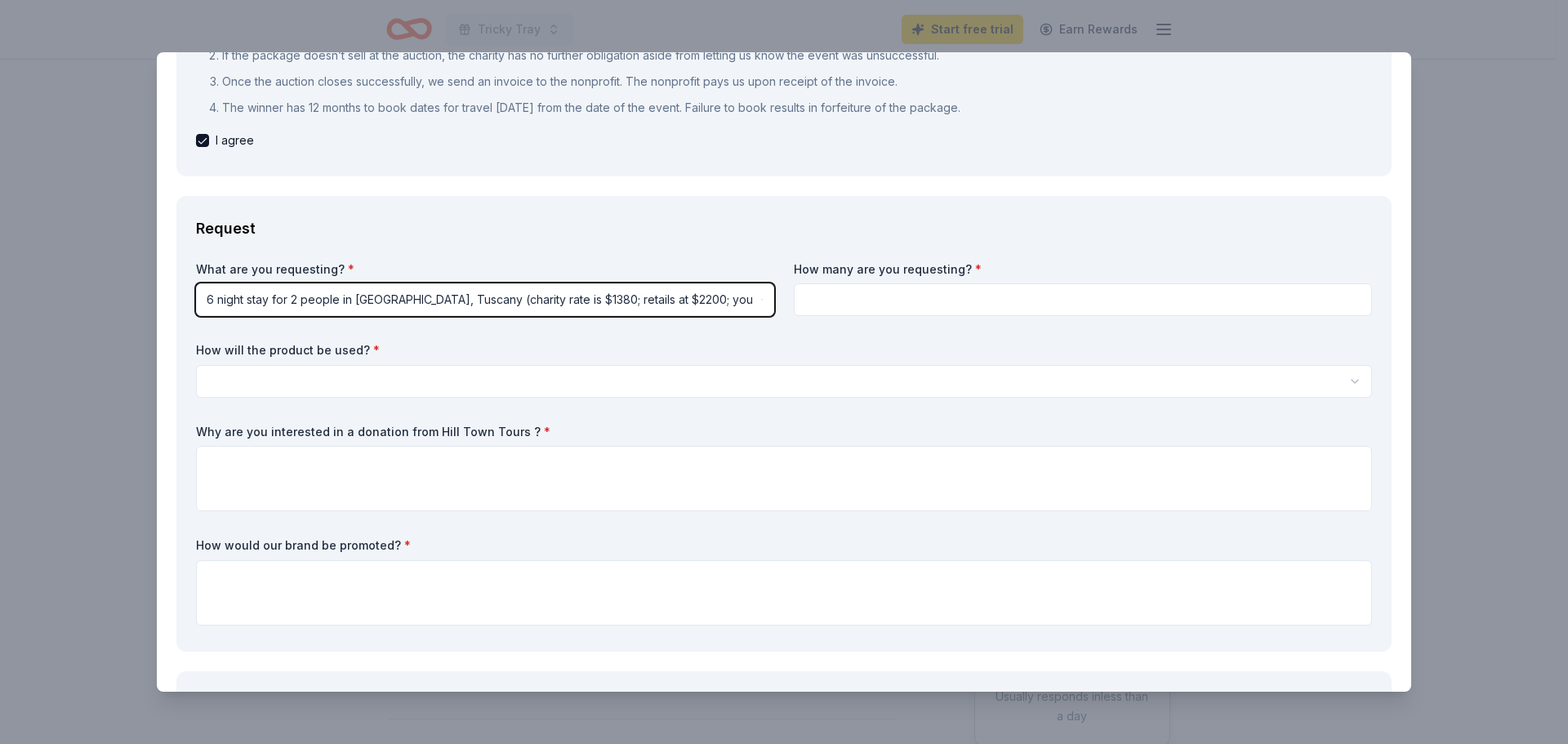
scroll to position [327, 0]
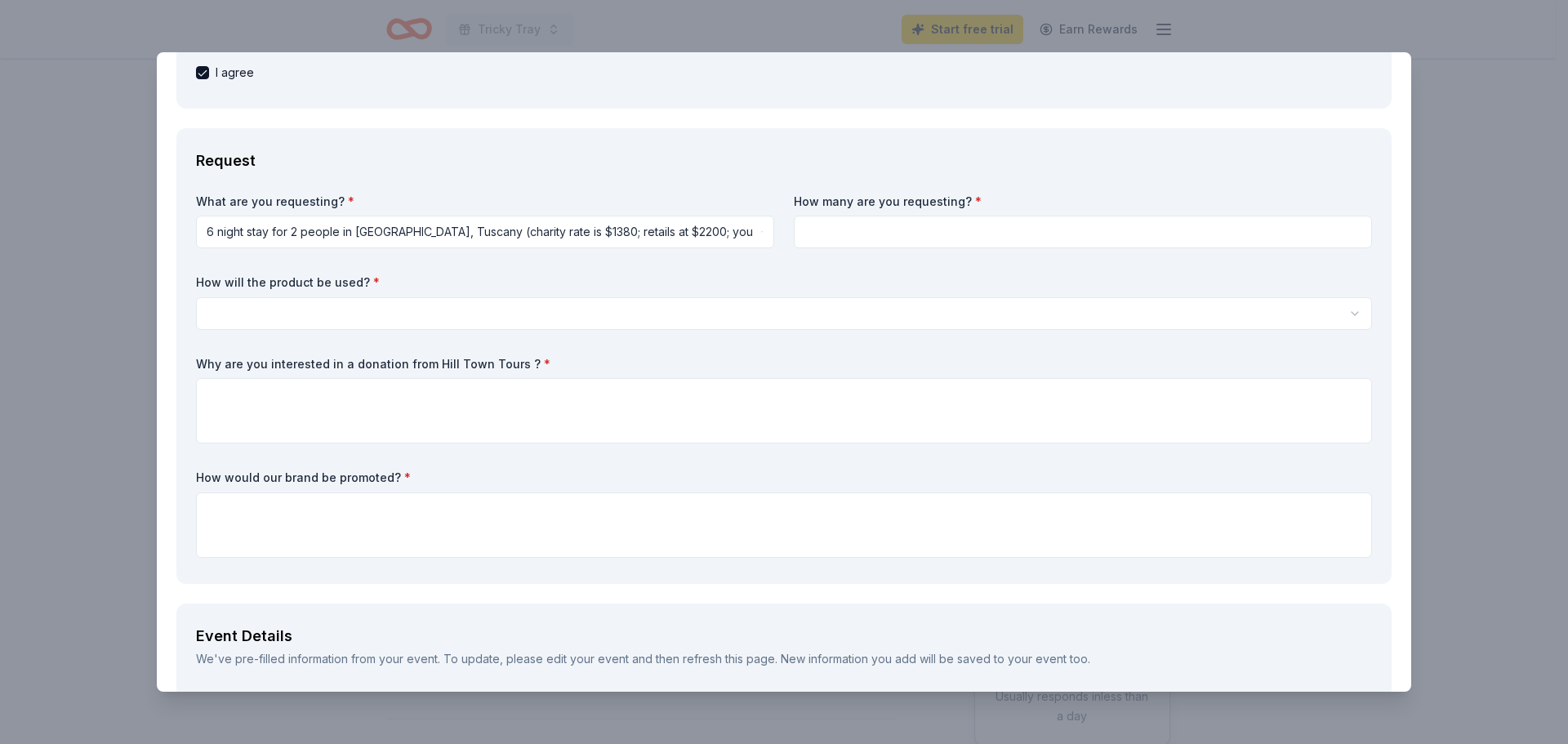
click at [900, 240] on input at bounding box center [1083, 232] width 578 height 32
type input "1"
drag, startPoint x: 829, startPoint y: 241, endPoint x: 797, endPoint y: 241, distance: 32.0
click at [797, 241] on input "2" at bounding box center [1083, 232] width 578 height 32
type input "1"
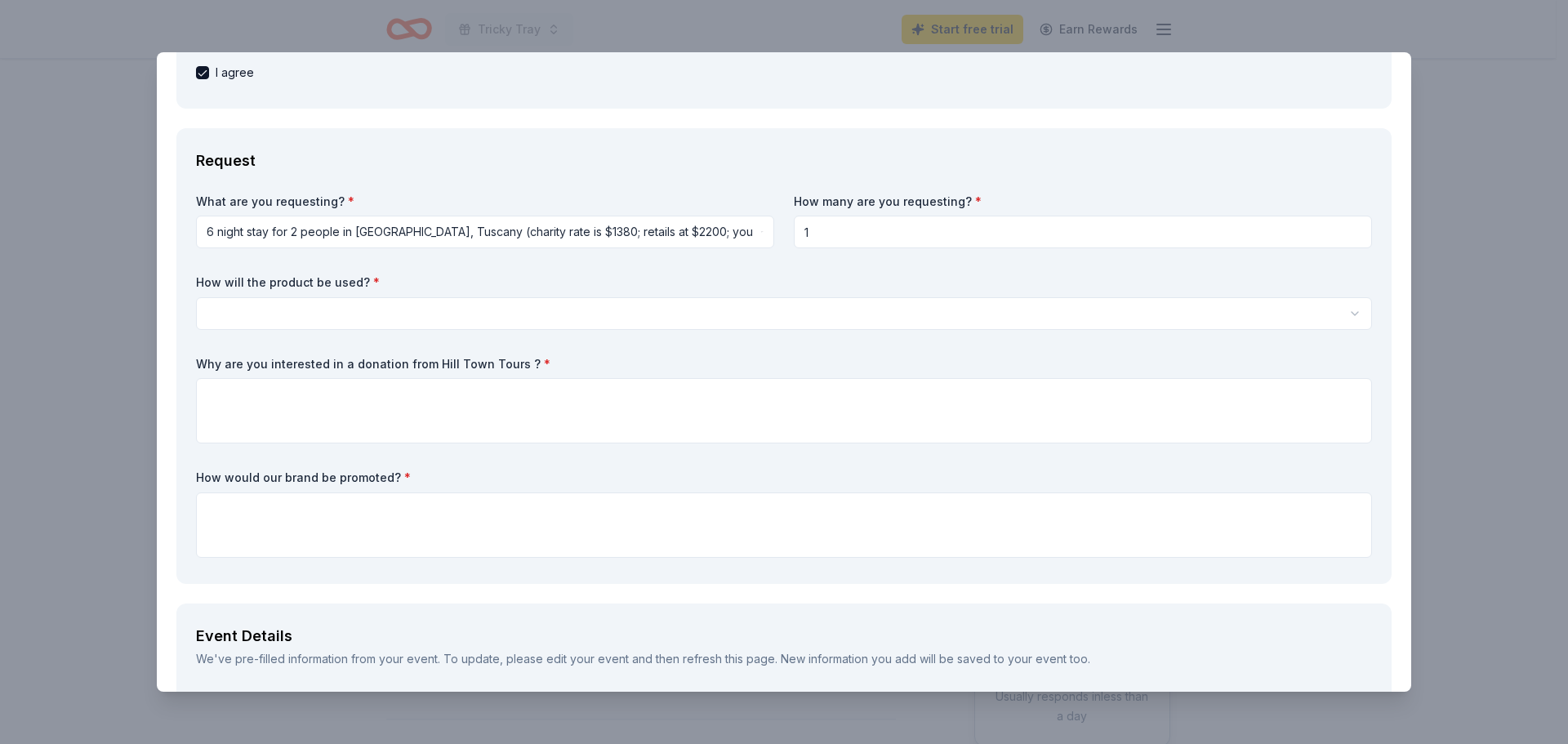
click at [712, 308] on html "Tricky Tray Start free trial Earn Rewards Due in 178 days Share Hill Town Tours…" at bounding box center [784, 372] width 1568 height 744
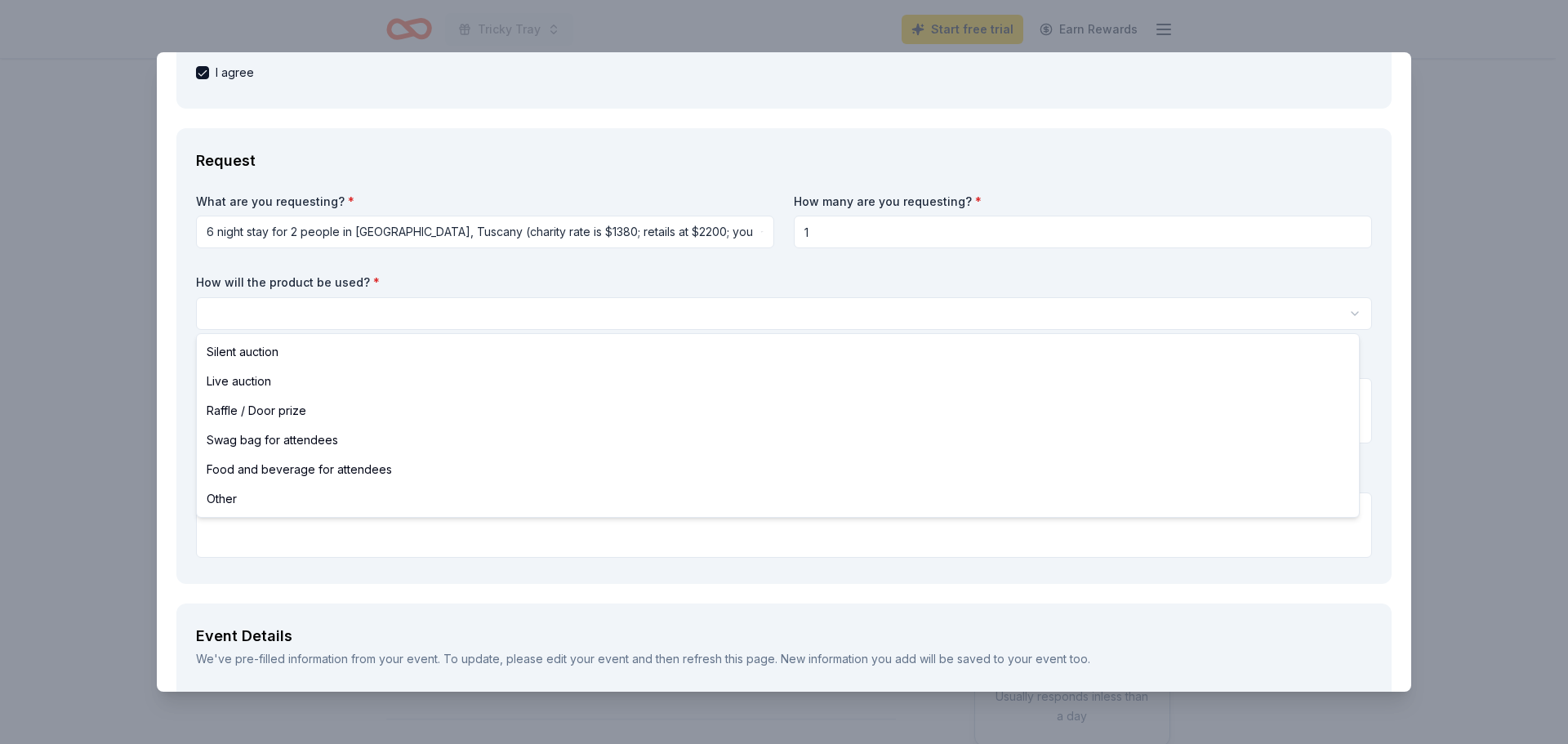
select select "raffleDoorPrize"
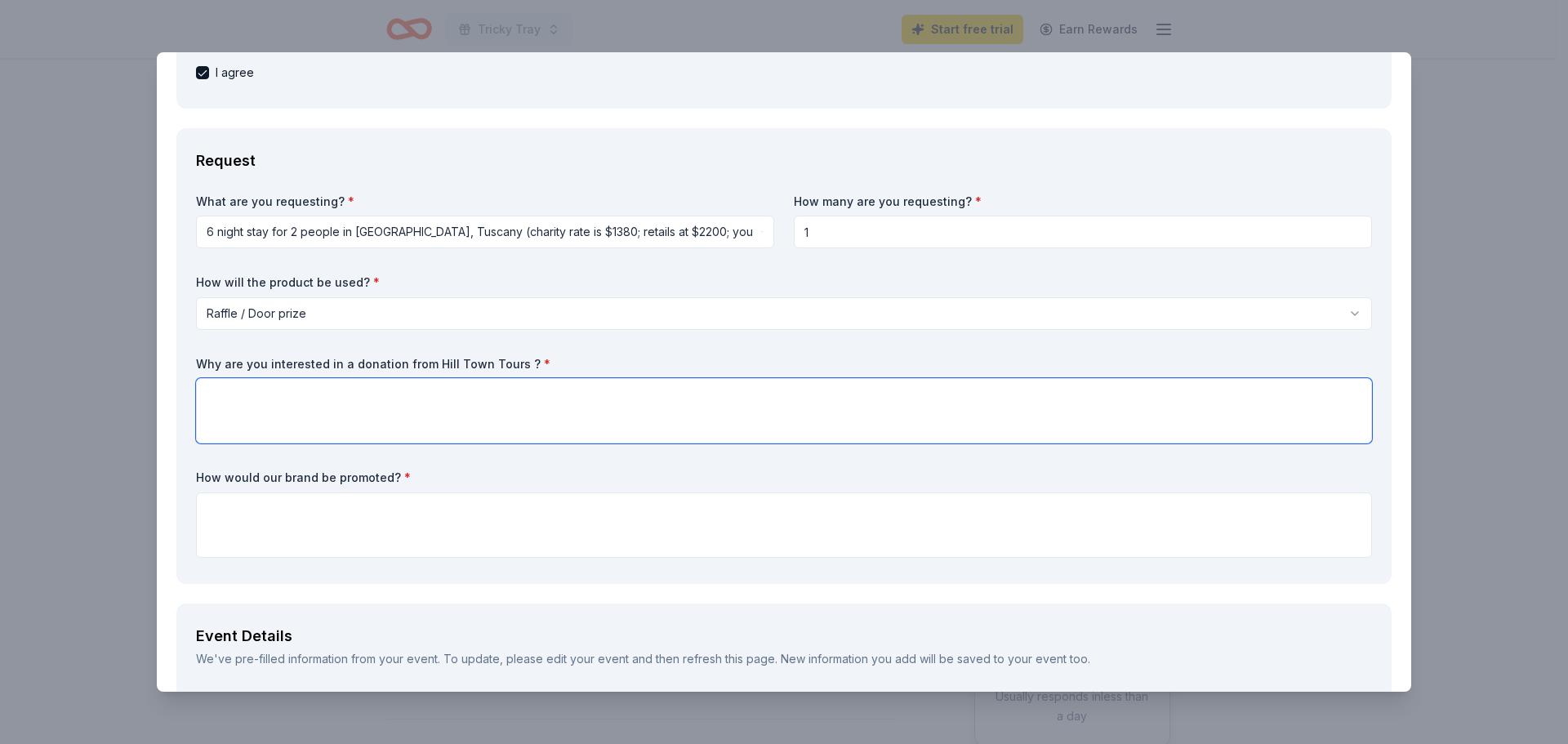
click at [327, 388] on textarea at bounding box center [784, 410] width 1176 height 66
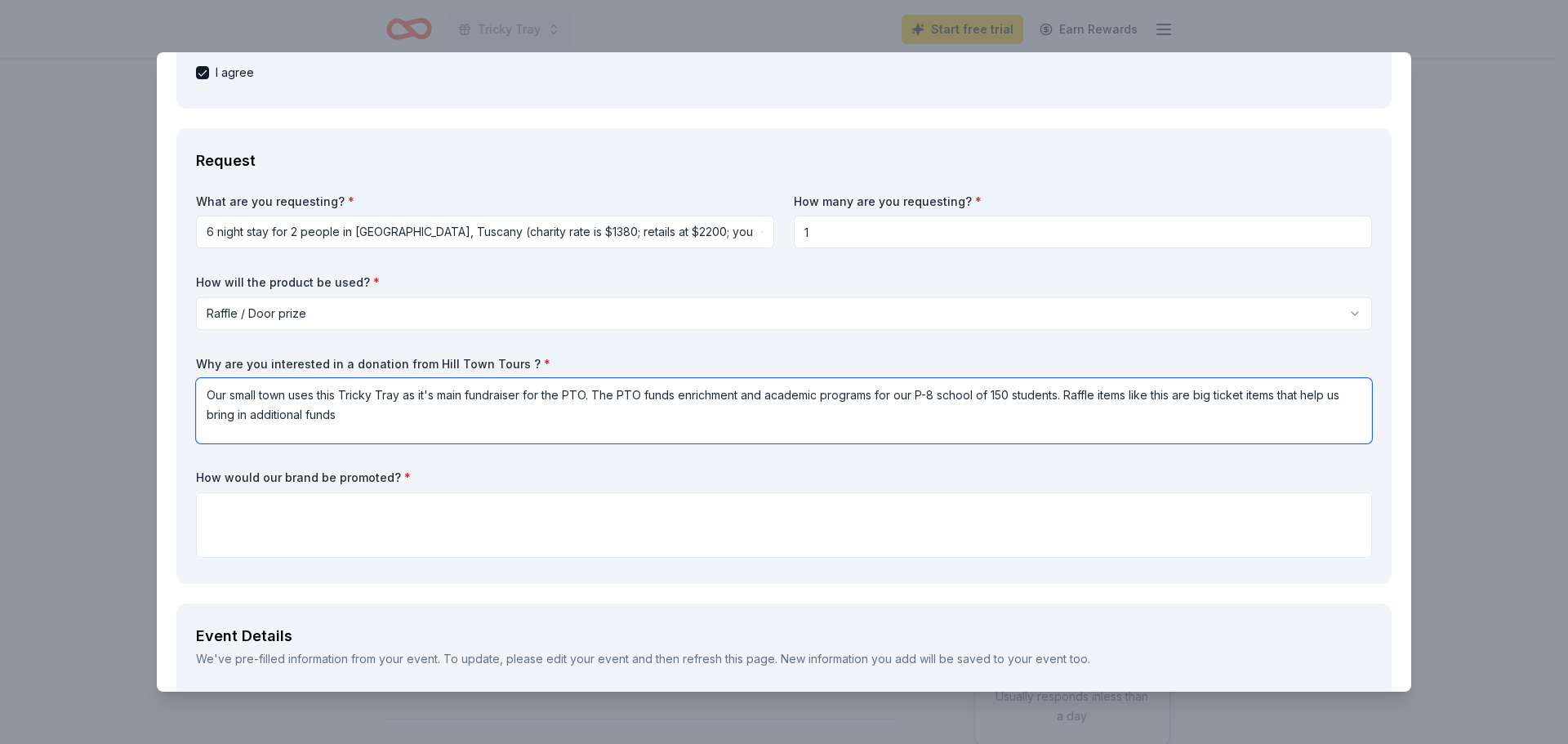
type textarea "Our small town uses this Tricky Tray as it's main fundraiser for the PTO. The P…"
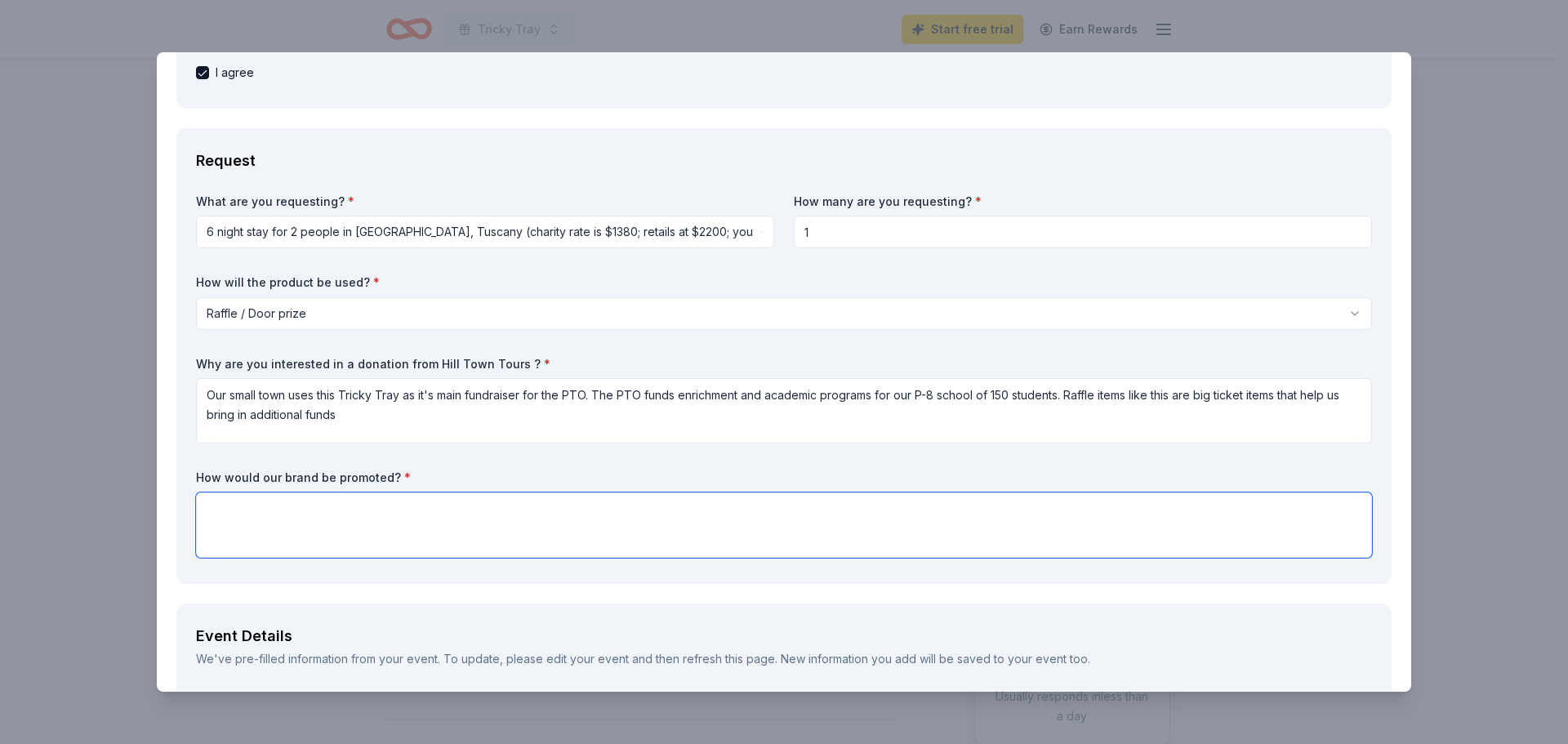
click at [541, 510] on textarea at bounding box center [784, 524] width 1176 height 66
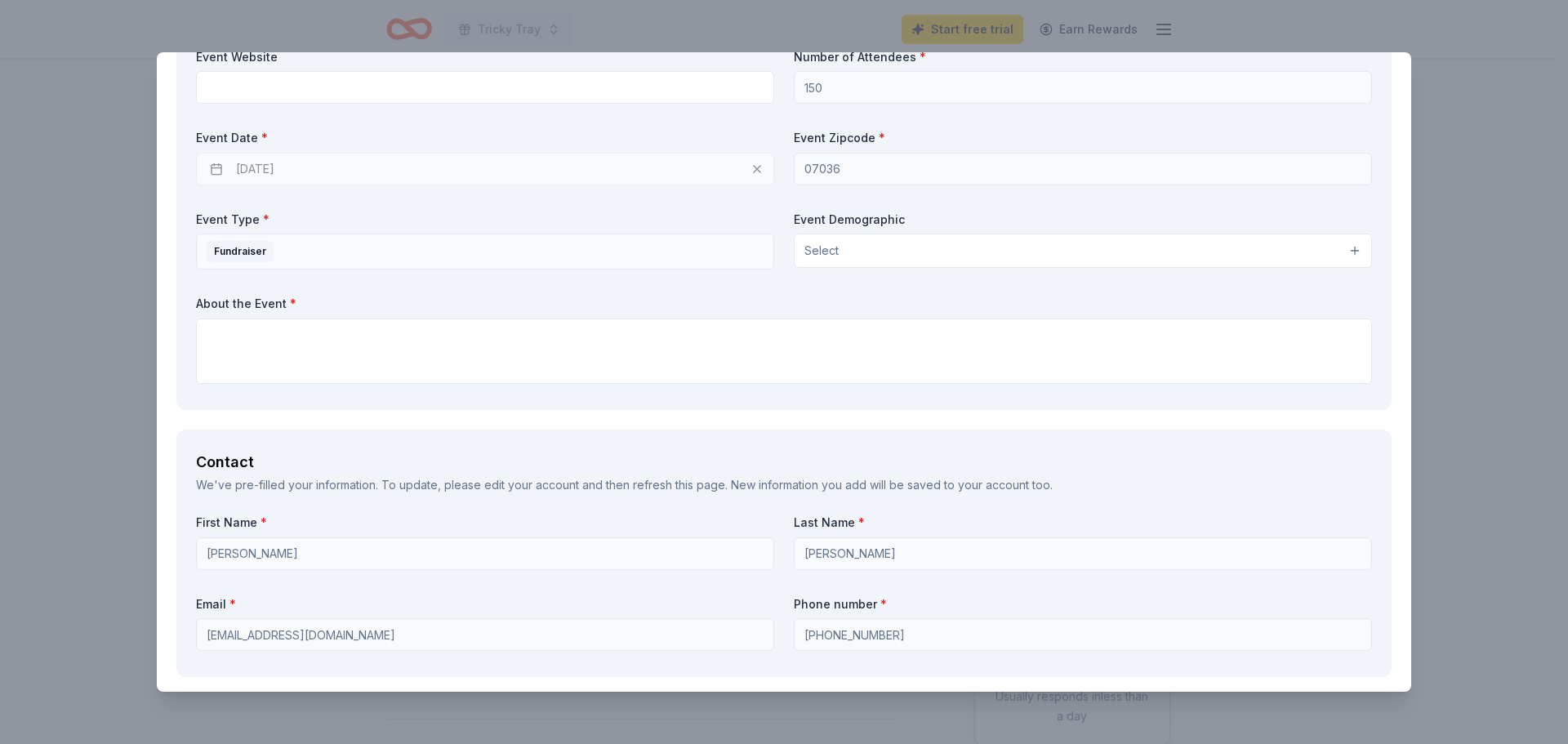
scroll to position [1062, 0]
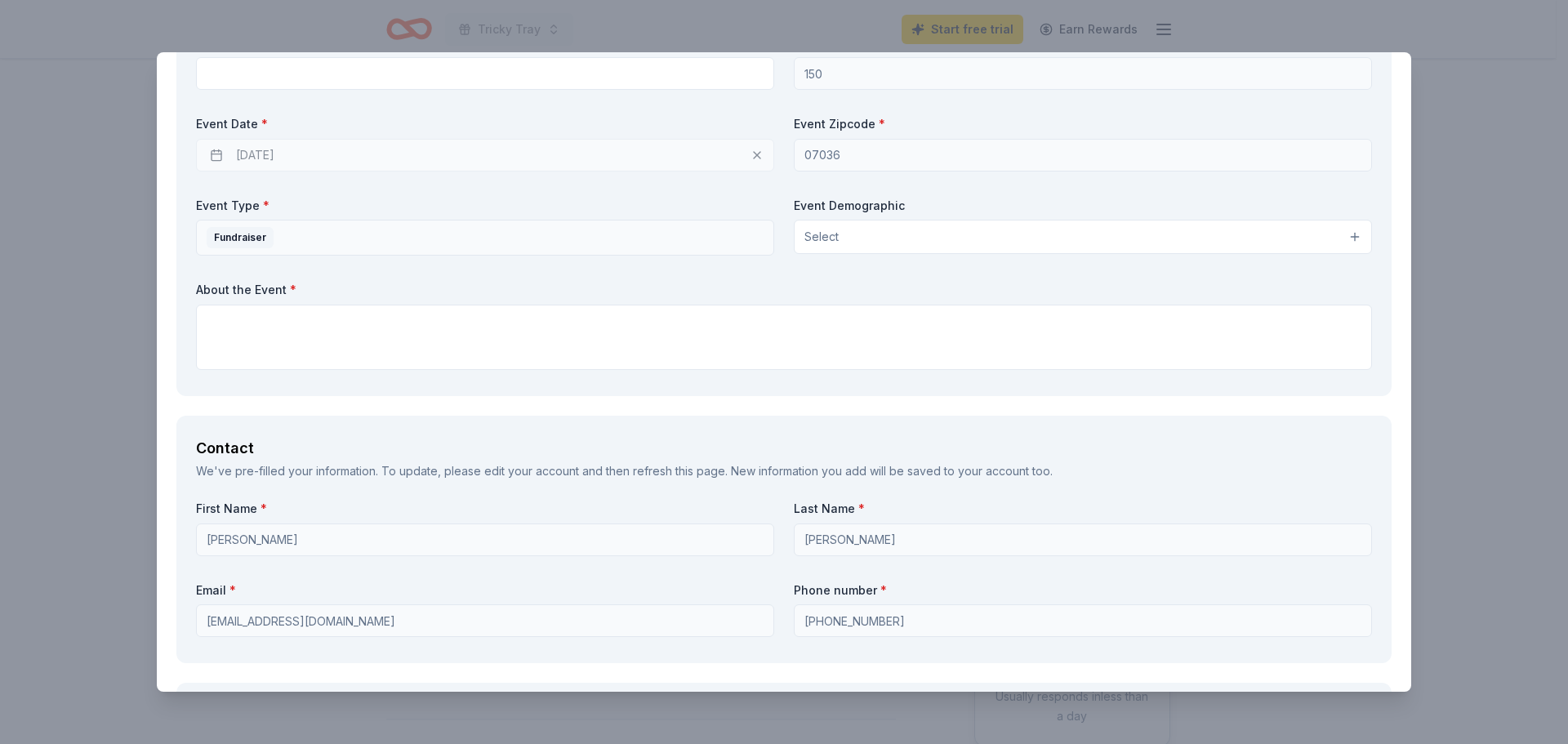
type textarea "All companies will be featured on our website and social media."
click at [389, 324] on textarea at bounding box center [784, 337] width 1176 height 66
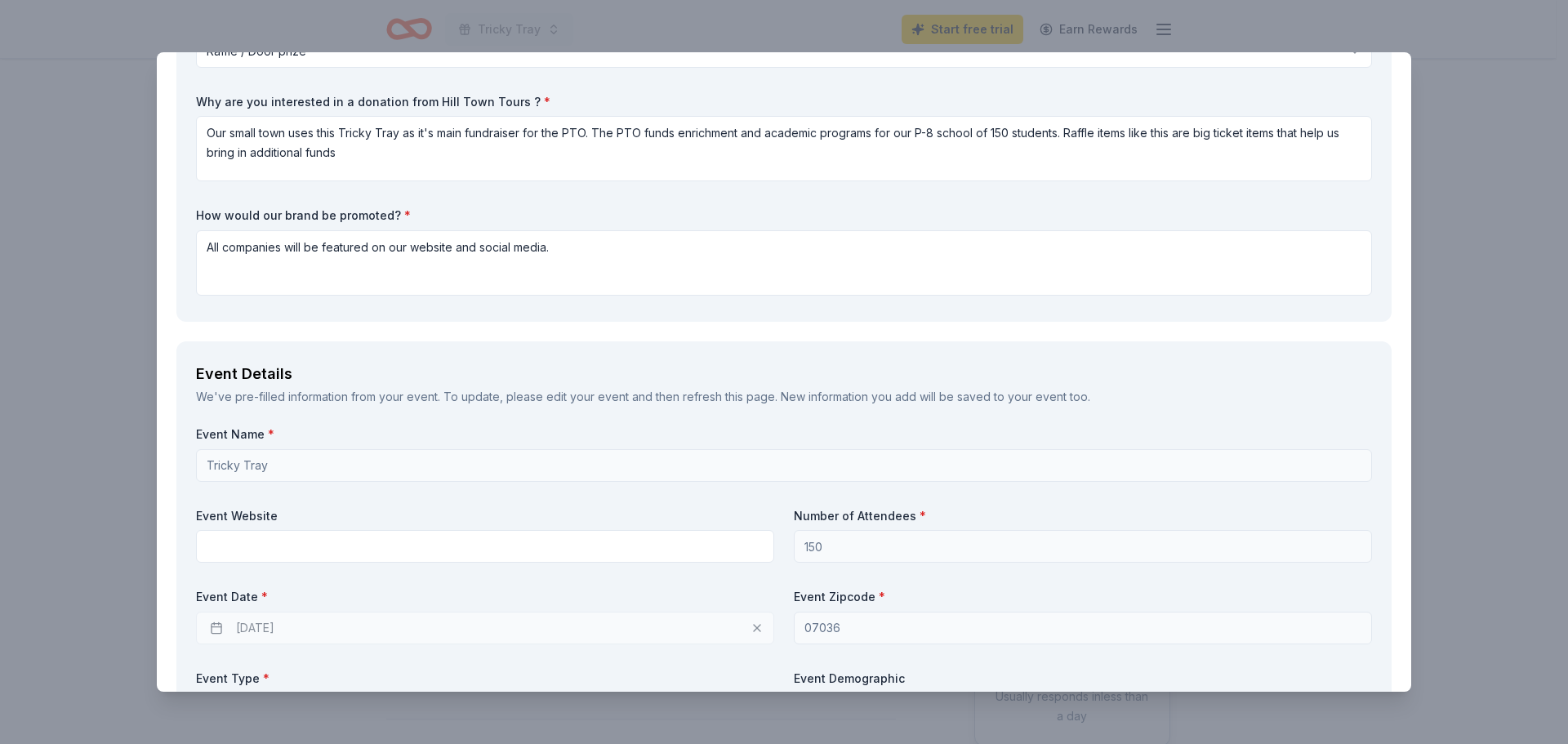
scroll to position [490, 0]
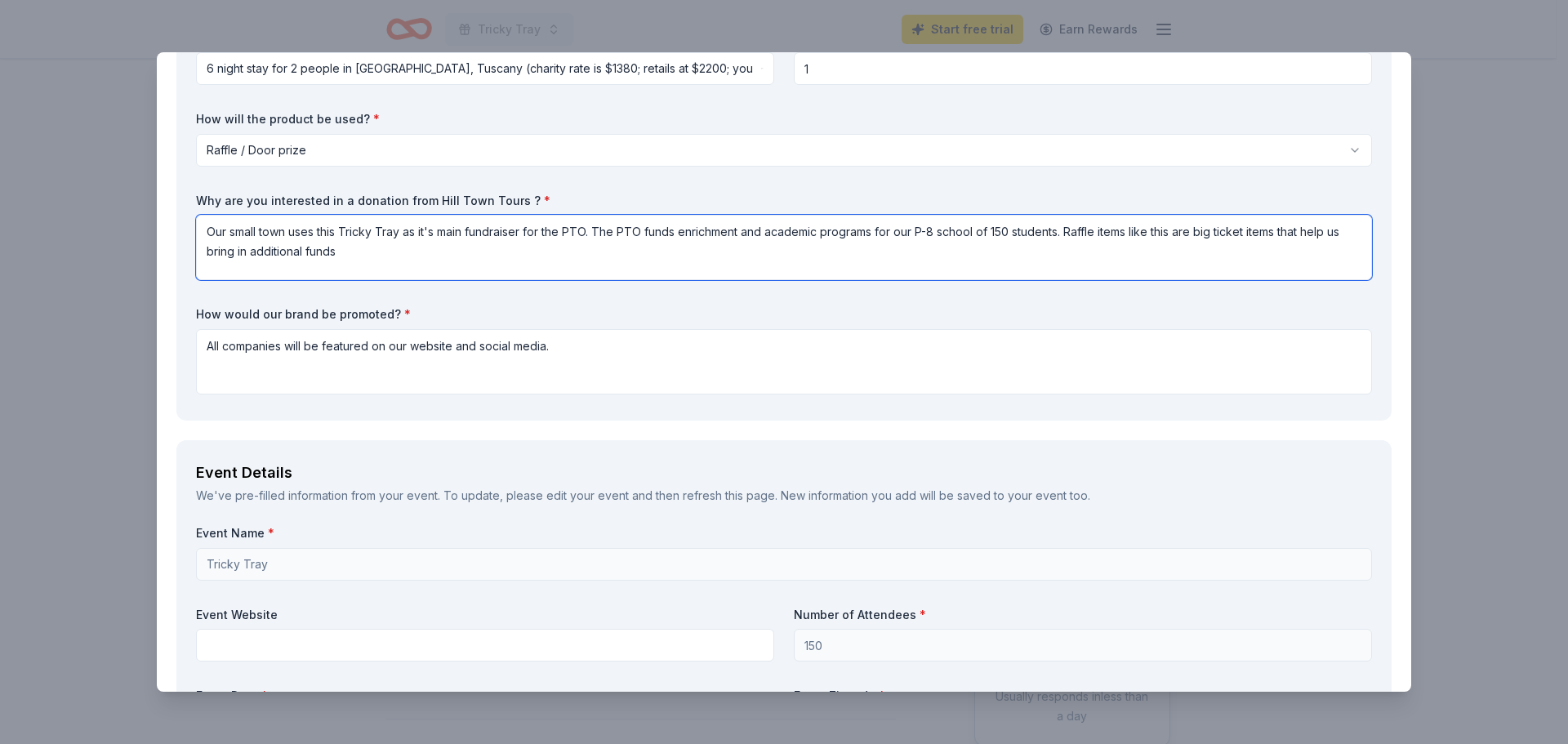
drag, startPoint x: 598, startPoint y: 227, endPoint x: 659, endPoint y: 255, distance: 67.1
click at [659, 255] on textarea "Our small town uses this Tricky Tray as it's main fundraiser for the PTO. The P…" at bounding box center [784, 247] width 1176 height 66
click at [749, 234] on textarea "Our small town uses this Tricky Tray as it's main fundraiser for the PTO. The P…" at bounding box center [784, 247] width 1176 height 66
drag, startPoint x: 597, startPoint y: 233, endPoint x: 1069, endPoint y: 233, distance: 472.0
click at [1069, 233] on textarea "Our small town uses this Tricky Tray as it's main fundraiser for the PTO. The P…" at bounding box center [784, 247] width 1176 height 66
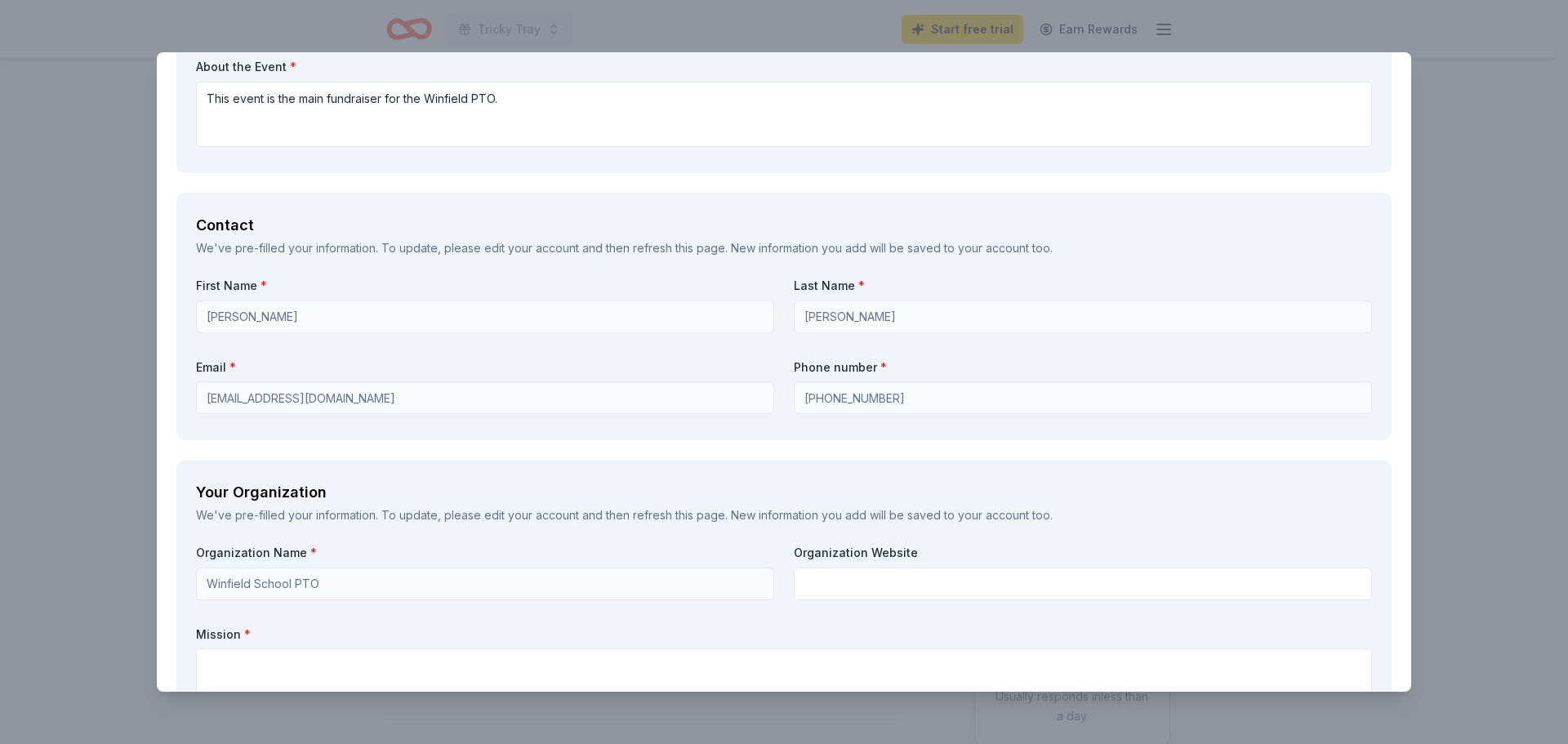
scroll to position [1271, 0]
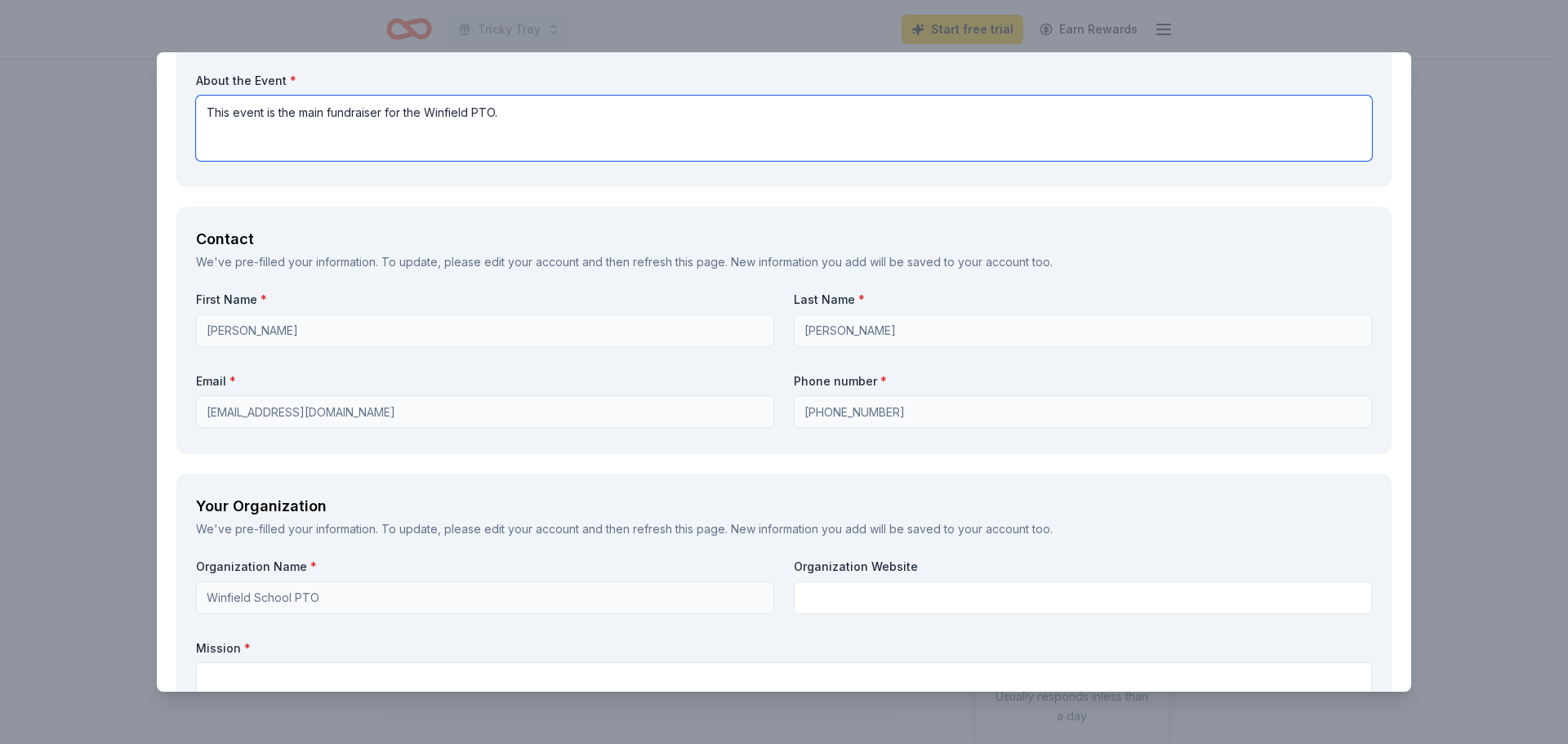
click at [582, 105] on textarea "This event is the main fundraiser for the Winfield PTO." at bounding box center [784, 128] width 1176 height 66
paste textarea "The PTO funds enrichment and academic programs for our P-8 school of 150 studen…"
type textarea "This event is the main fundraiser for the Winfield PTO. The PTO funds enrichmen…"
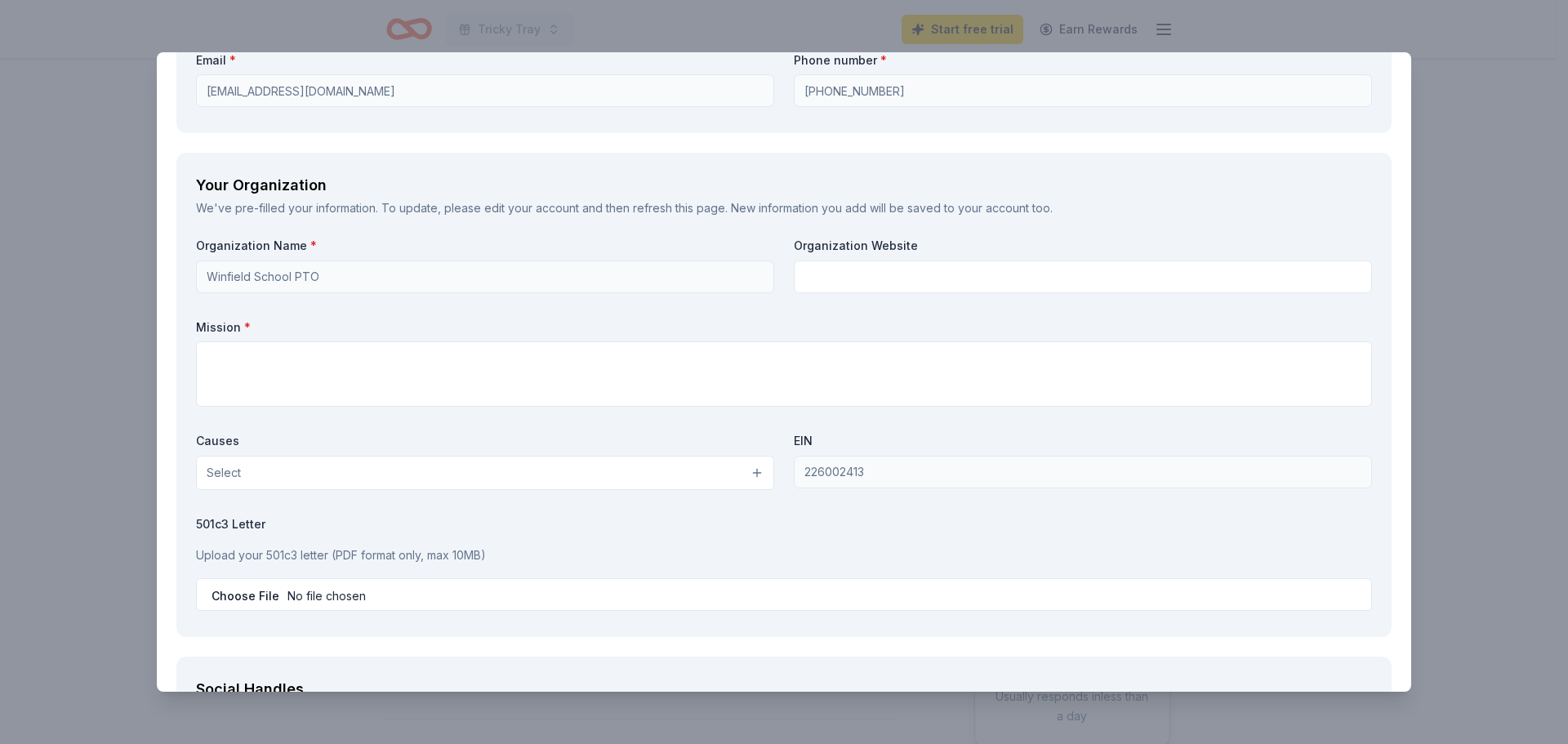
scroll to position [1598, 0]
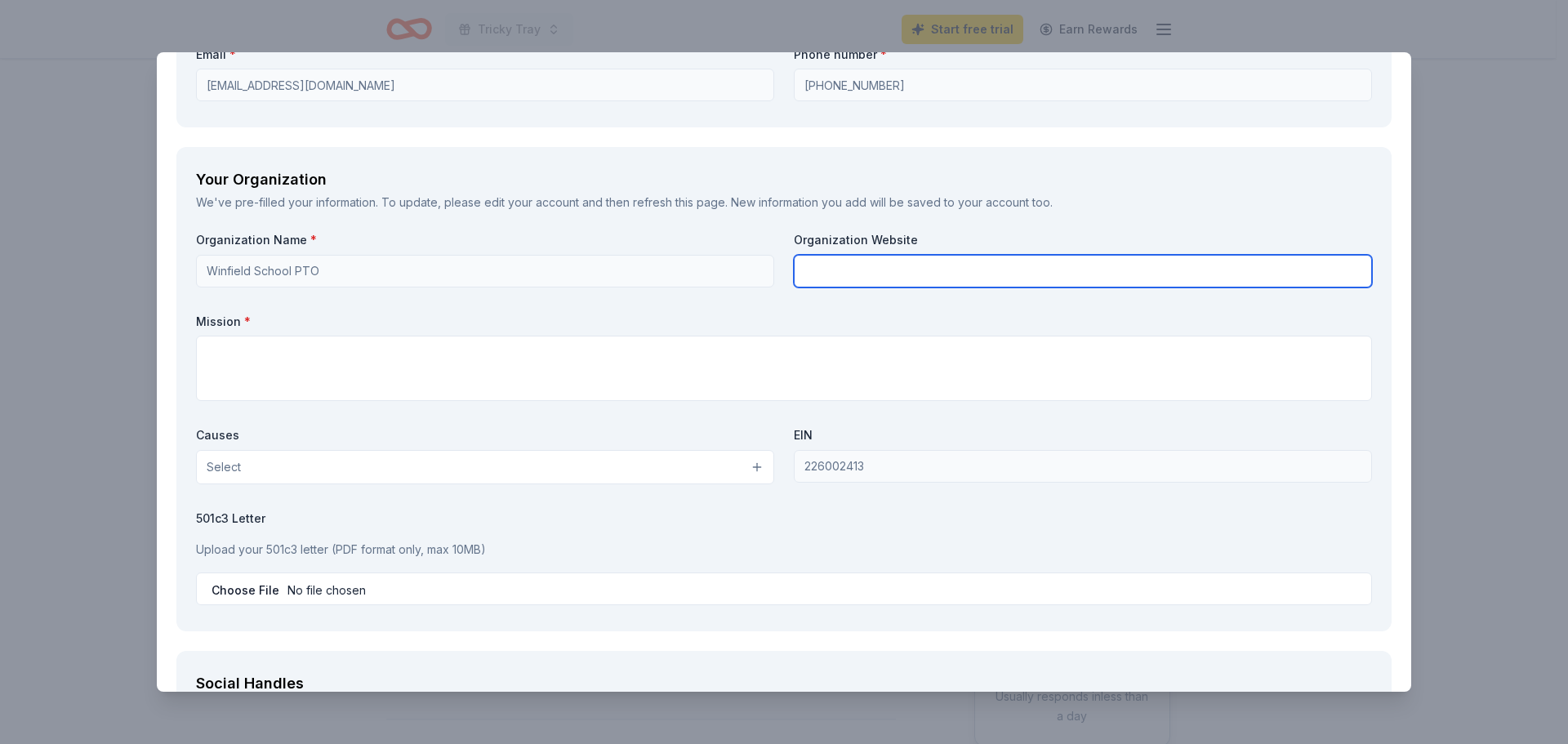
click at [856, 271] on input "text" at bounding box center [1083, 271] width 578 height 32
paste input "[URL][DOMAIN_NAME]"
type input "[URL][DOMAIN_NAME]"
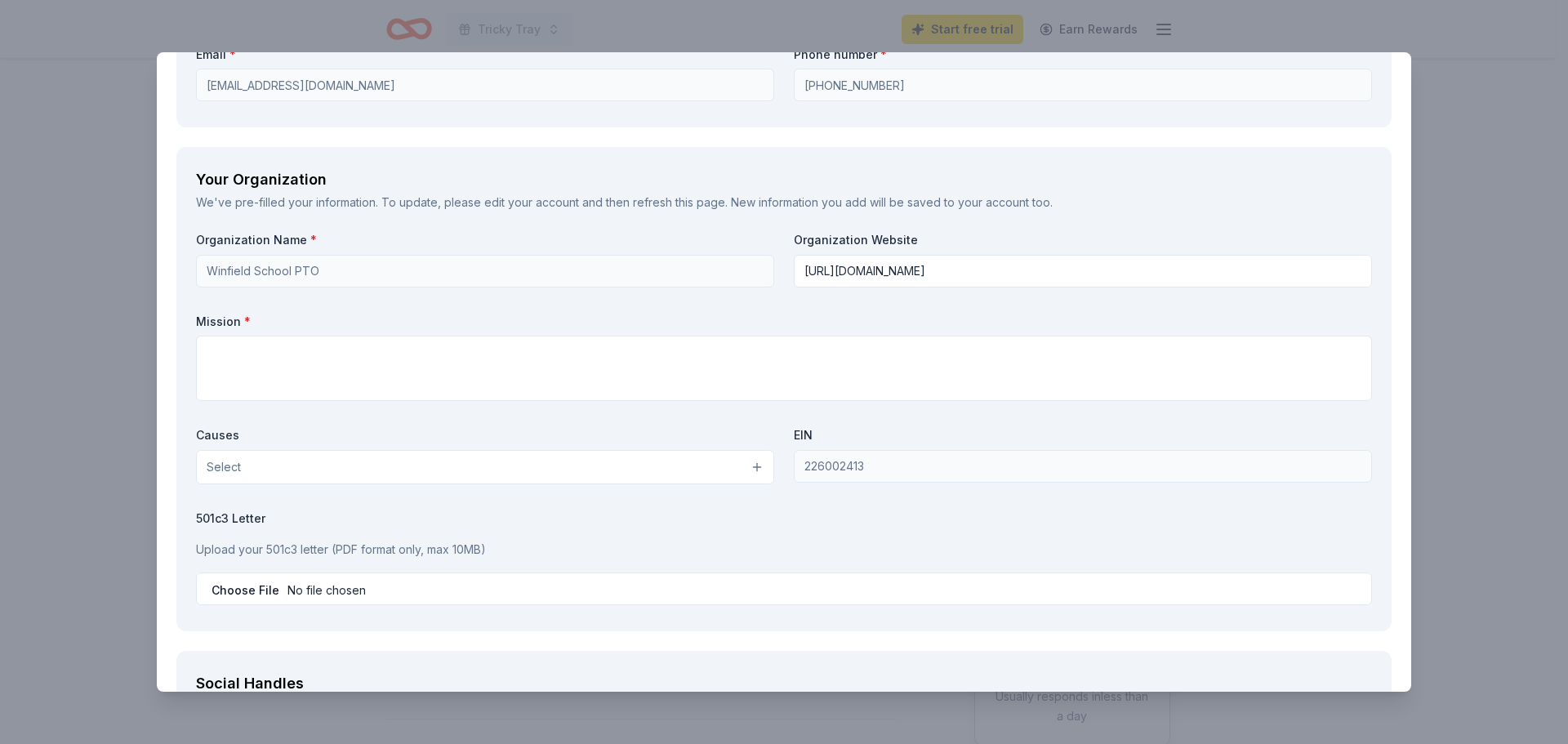
click at [692, 309] on div "Organization Name * Winfield School PTO Organization Website https://sites.goog…" at bounding box center [784, 421] width 1176 height 379
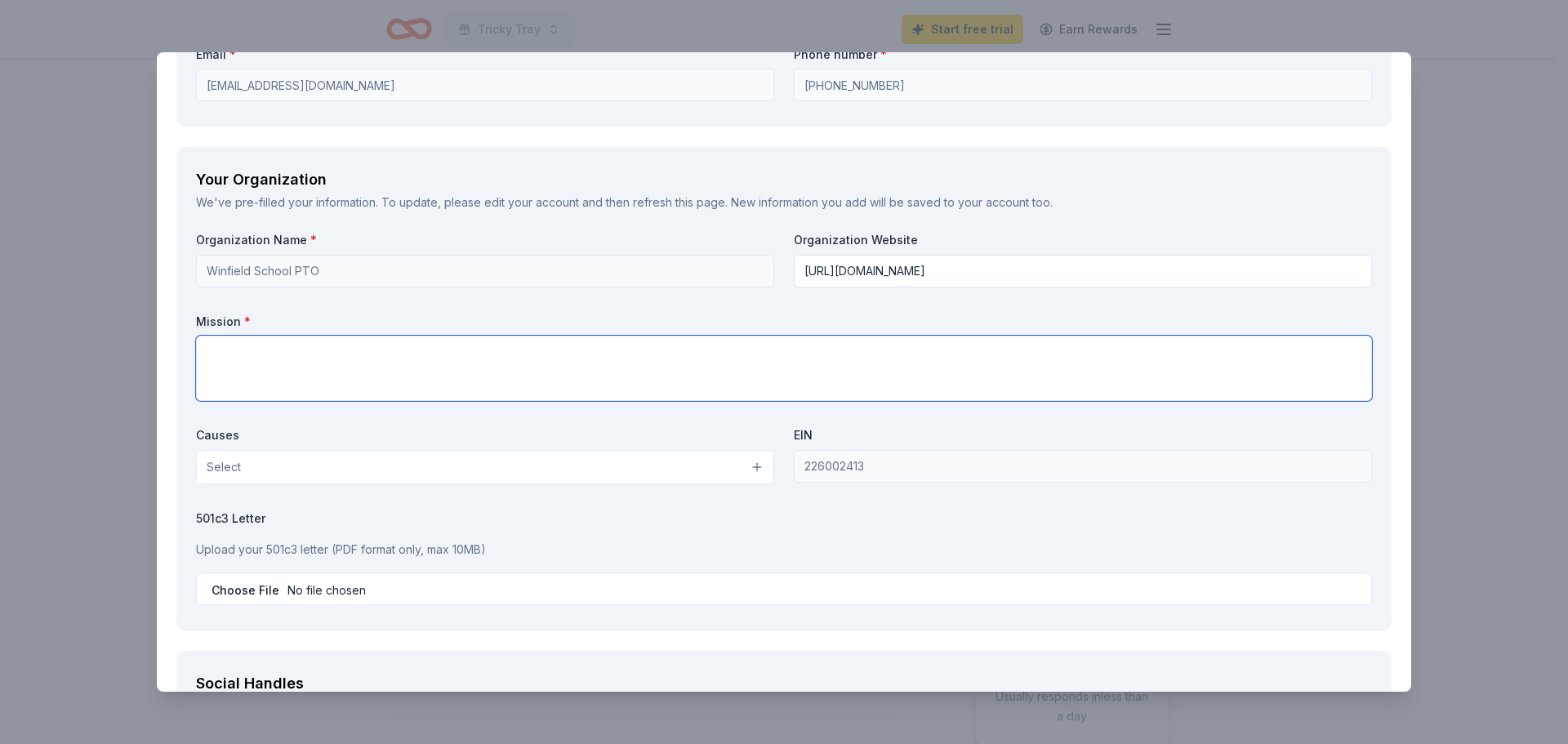
click at [417, 359] on textarea at bounding box center [784, 368] width 1176 height 66
paste textarea "The Winfield School PTO serves Pre-K to 8th grade in Winfield, New Jersey. Our …"
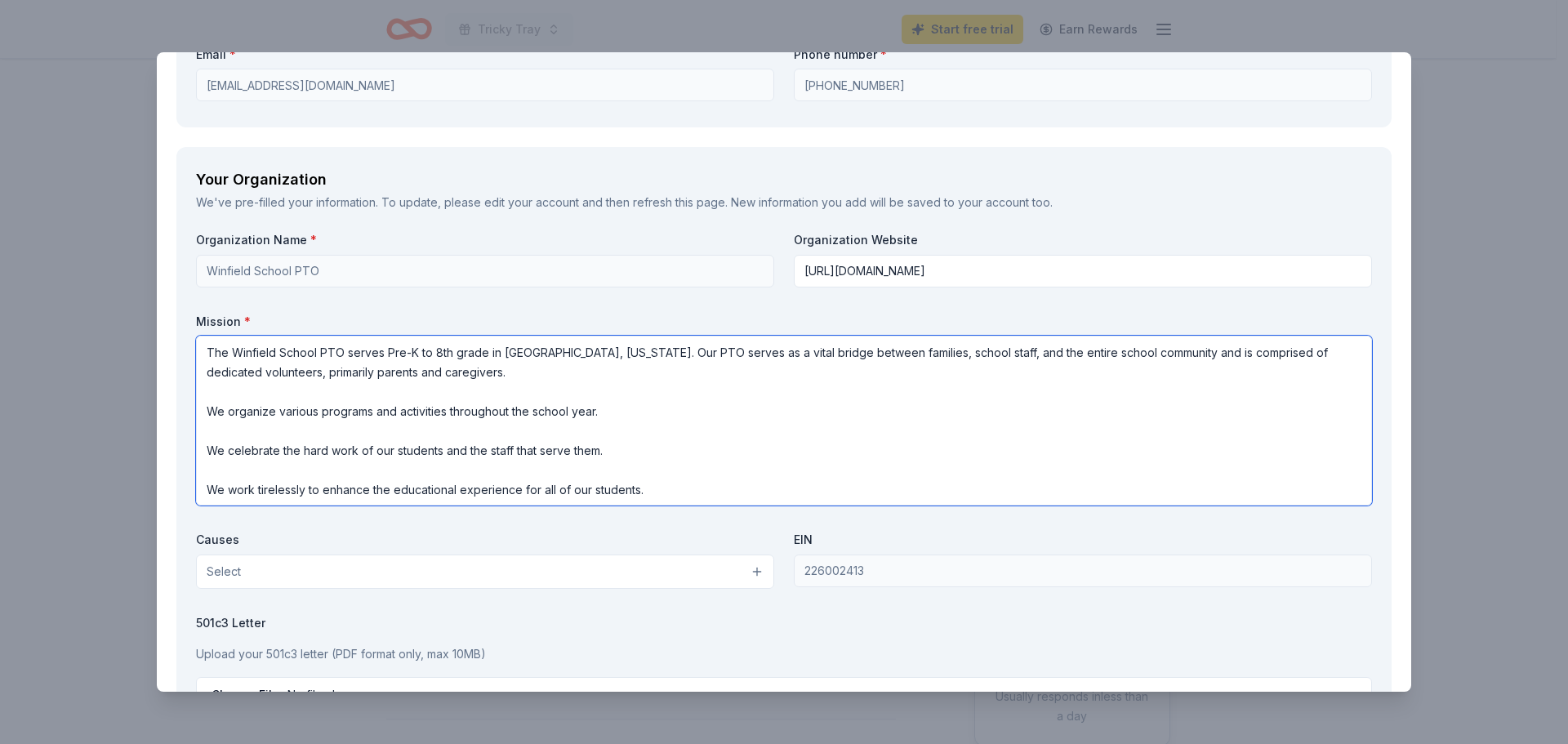
click at [491, 378] on textarea "The Winfield School PTO serves Pre-K to 8th grade in Winfield, New Jersey. Our …" at bounding box center [784, 420] width 1176 height 170
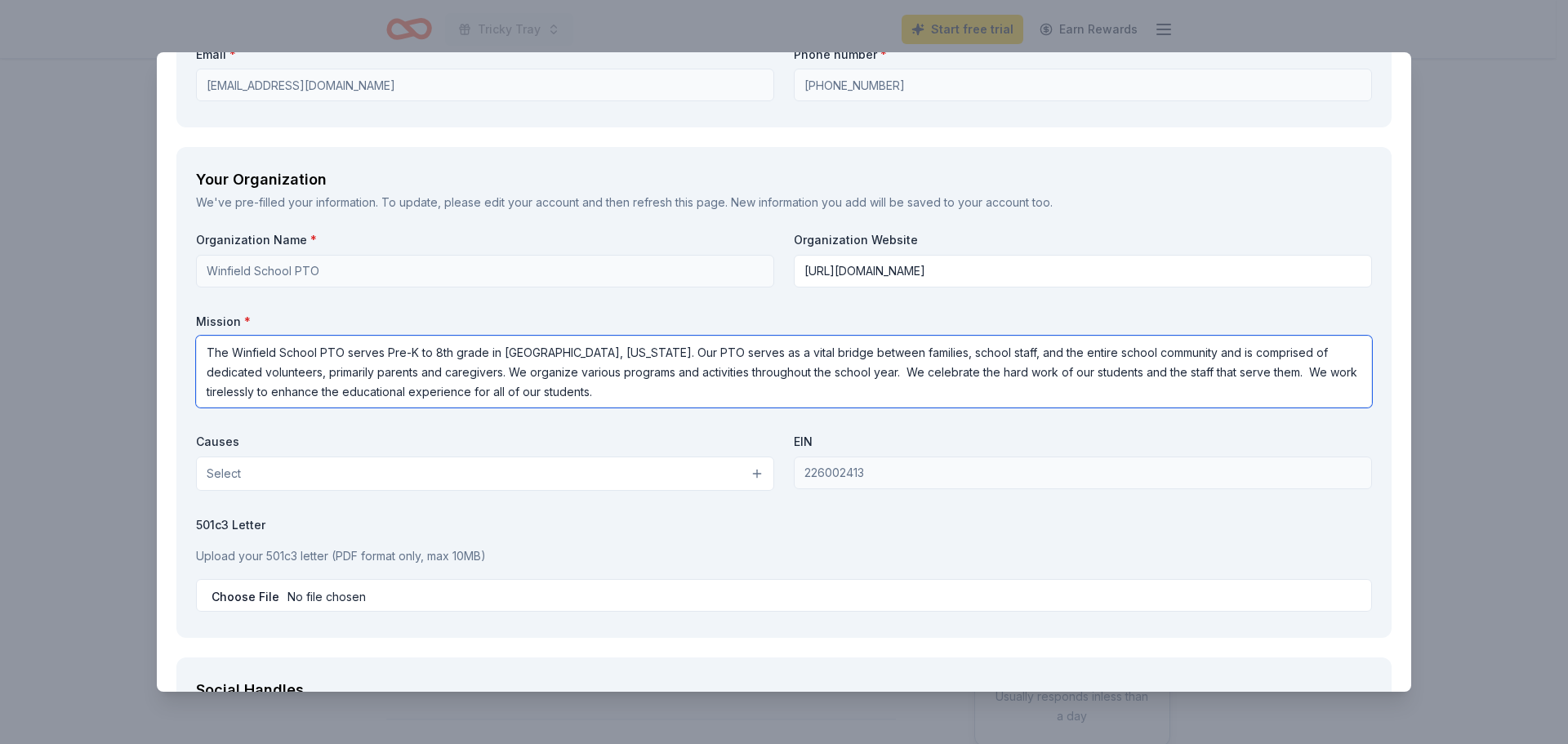
type textarea "The Winfield School PTO serves Pre-K to 8th grade in [GEOGRAPHIC_DATA], [US_STA…"
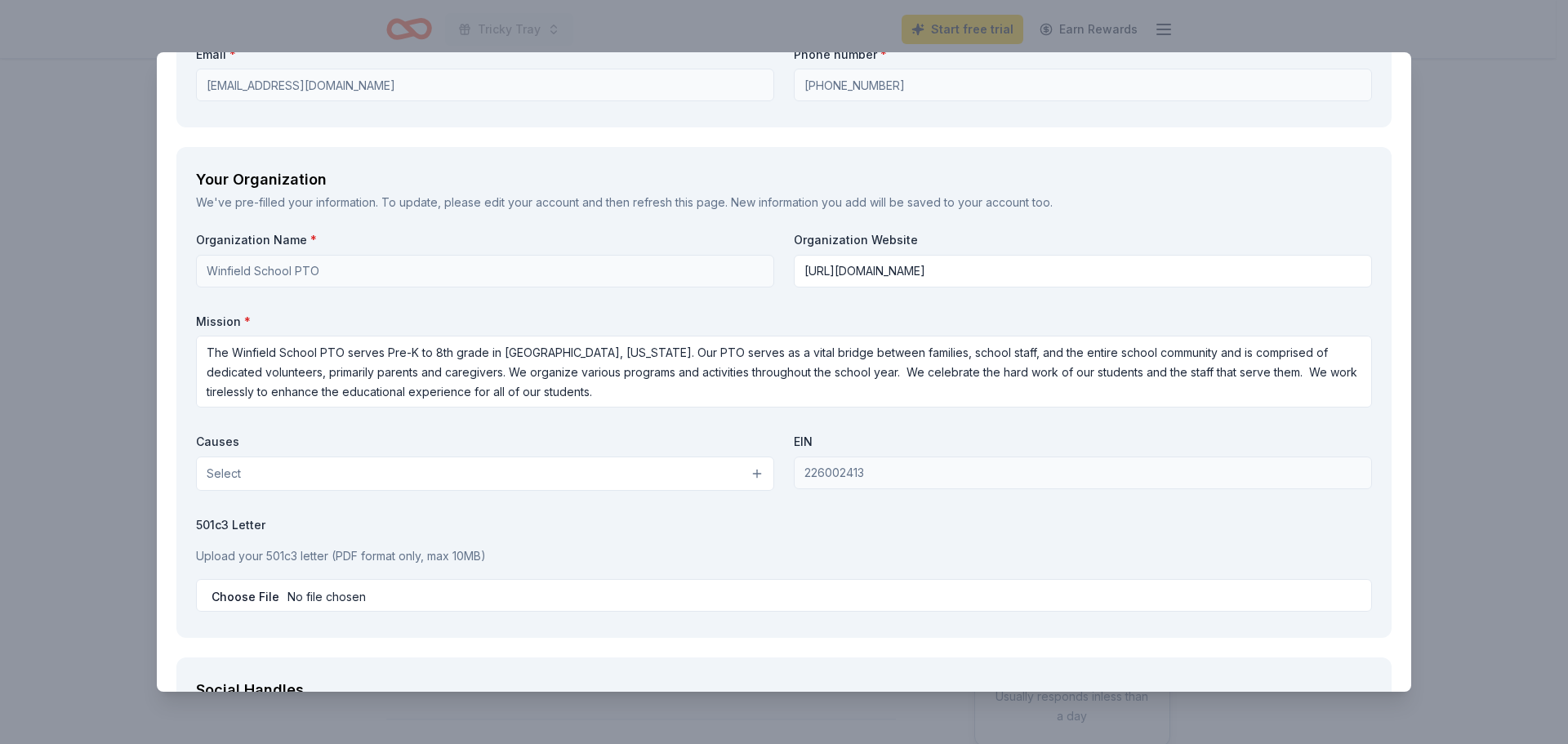
click at [581, 475] on button "Select" at bounding box center [485, 474] width 578 height 34
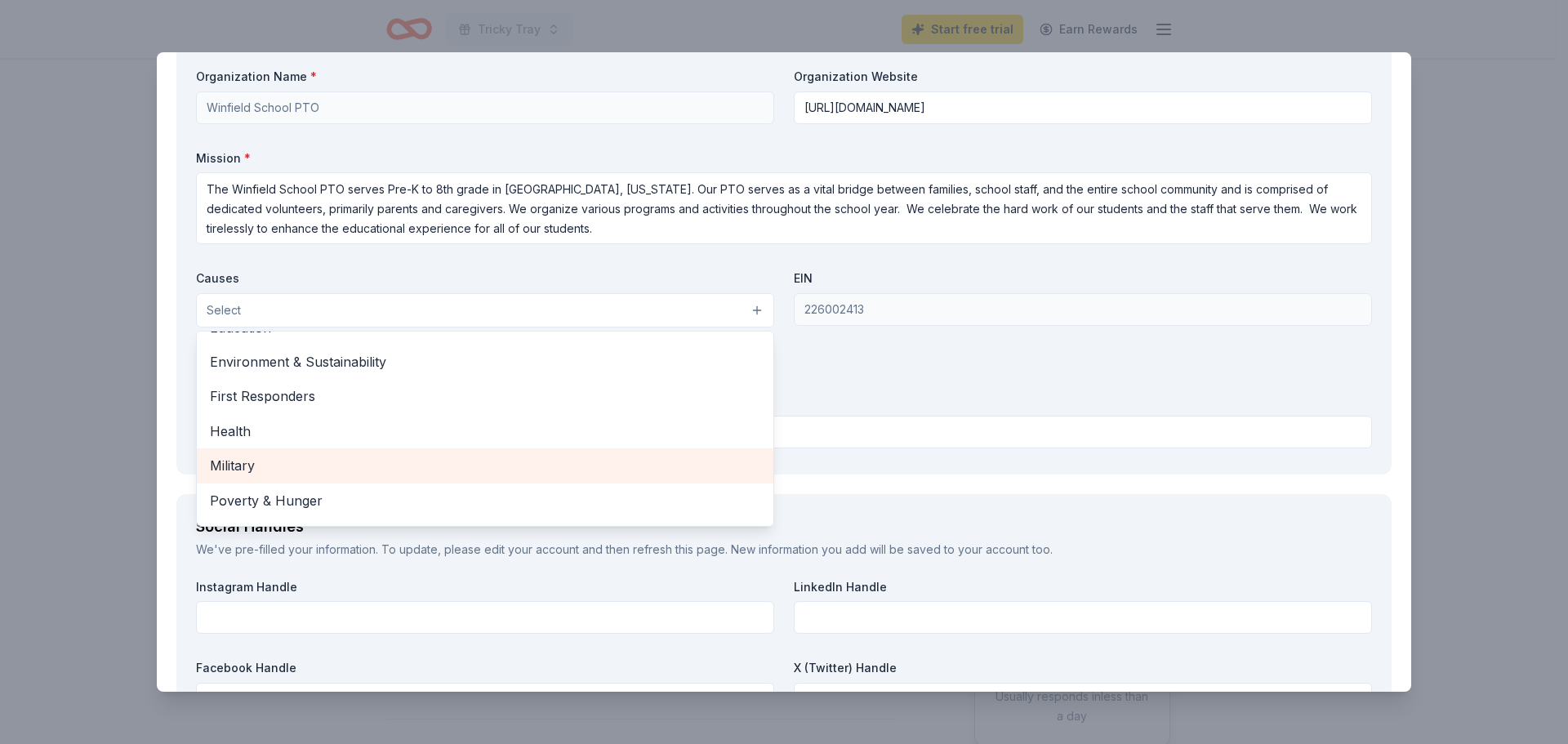
scroll to position [82, 0]
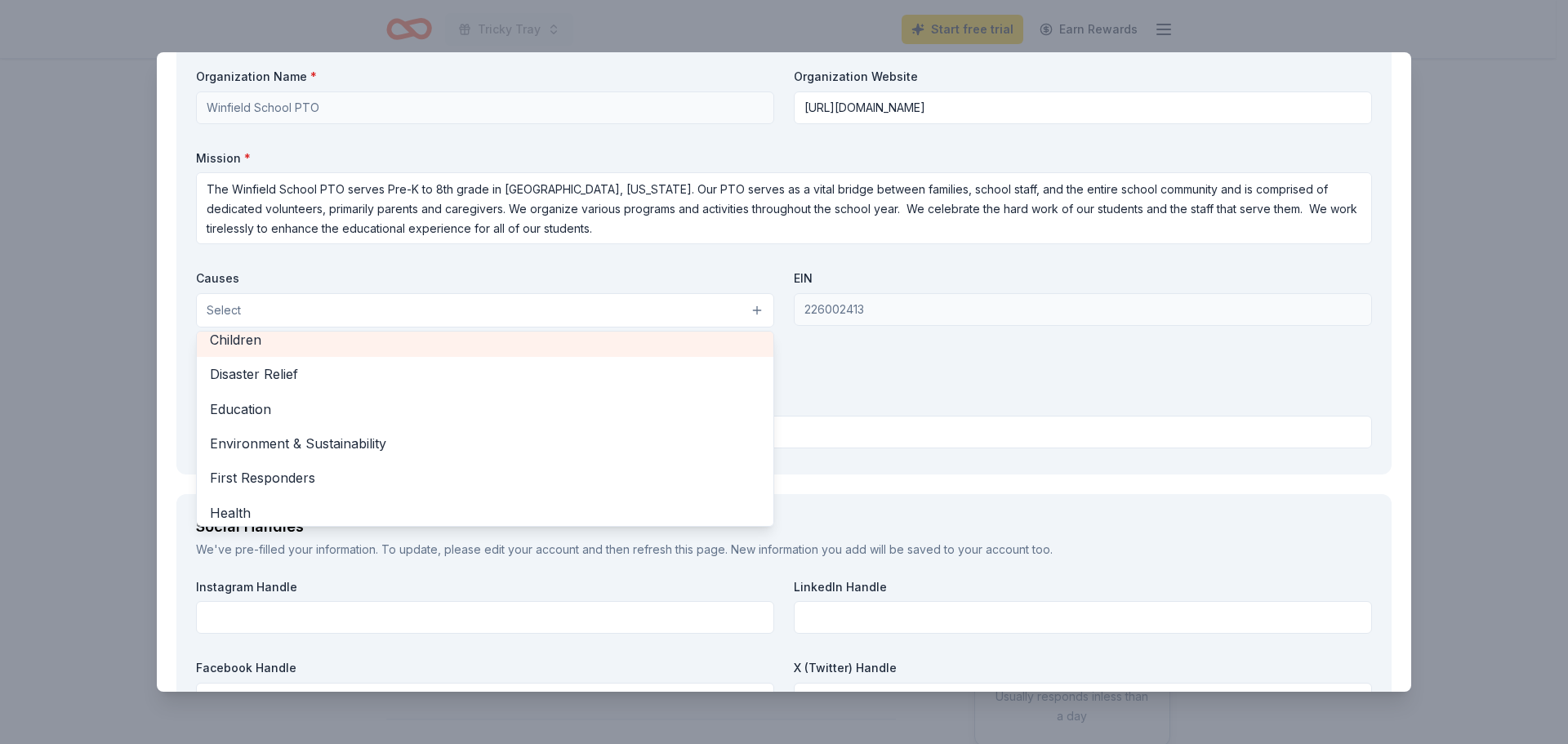
click at [373, 345] on span "Children" at bounding box center [485, 340] width 551 height 22
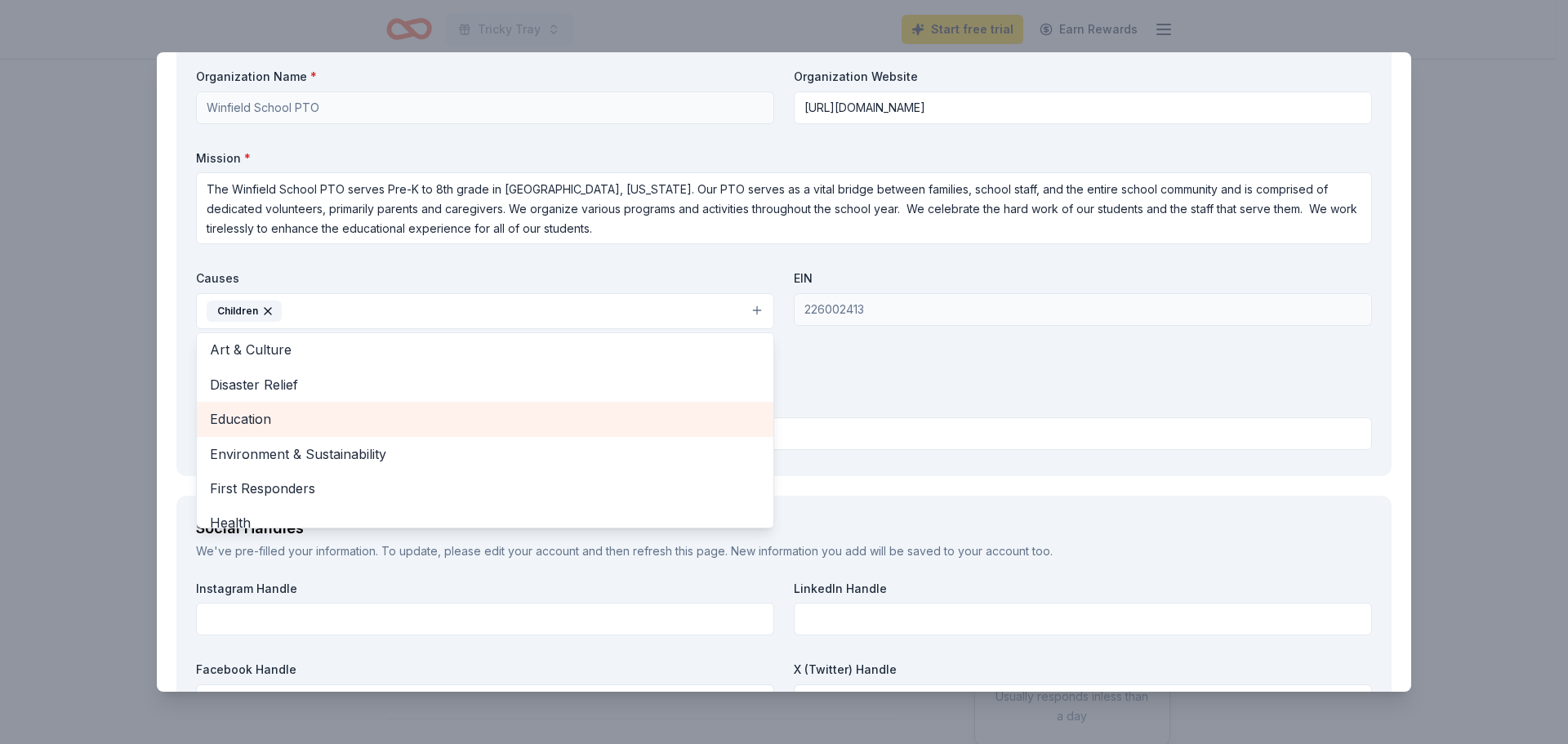
click at [343, 415] on span "Education" at bounding box center [485, 419] width 551 height 22
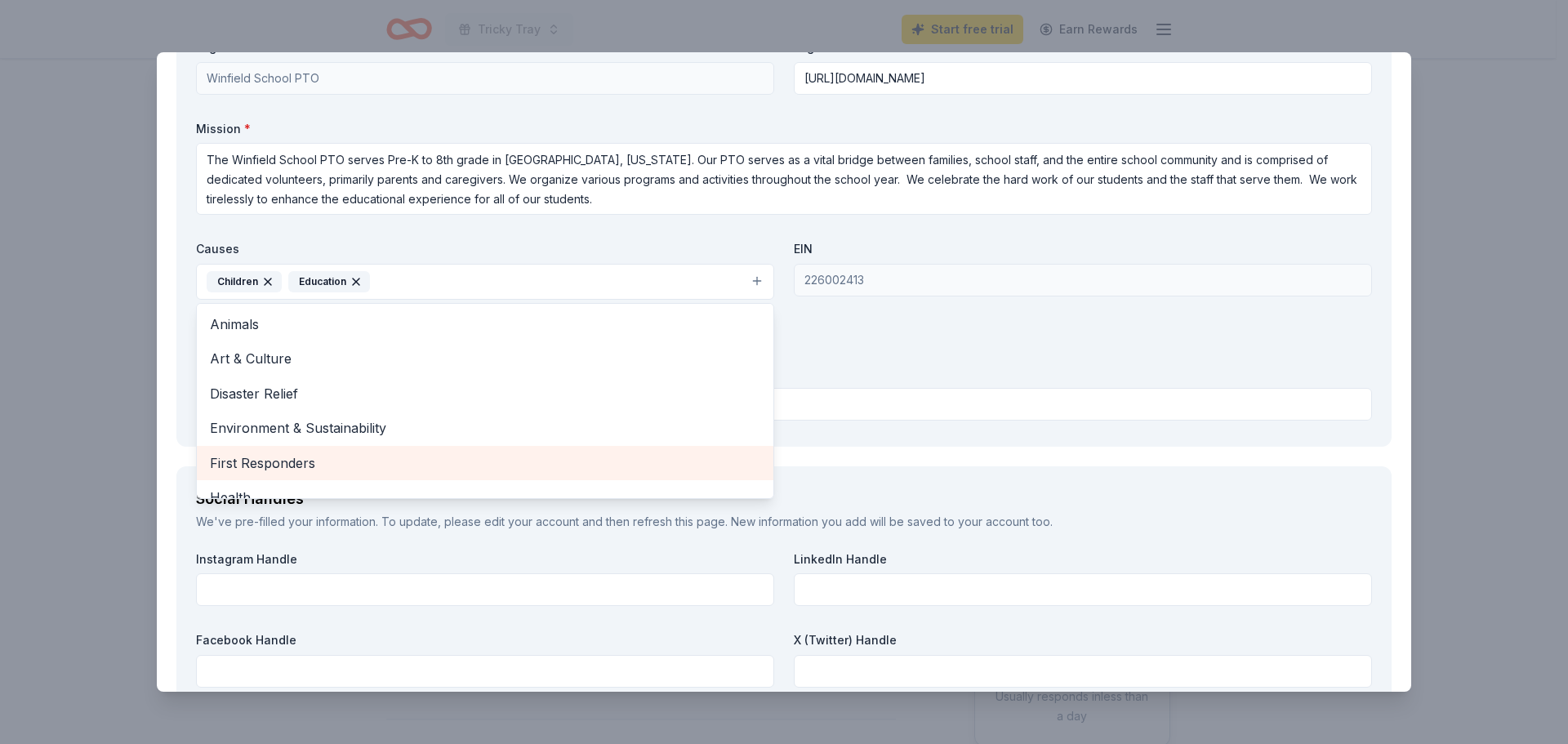
scroll to position [1761, 0]
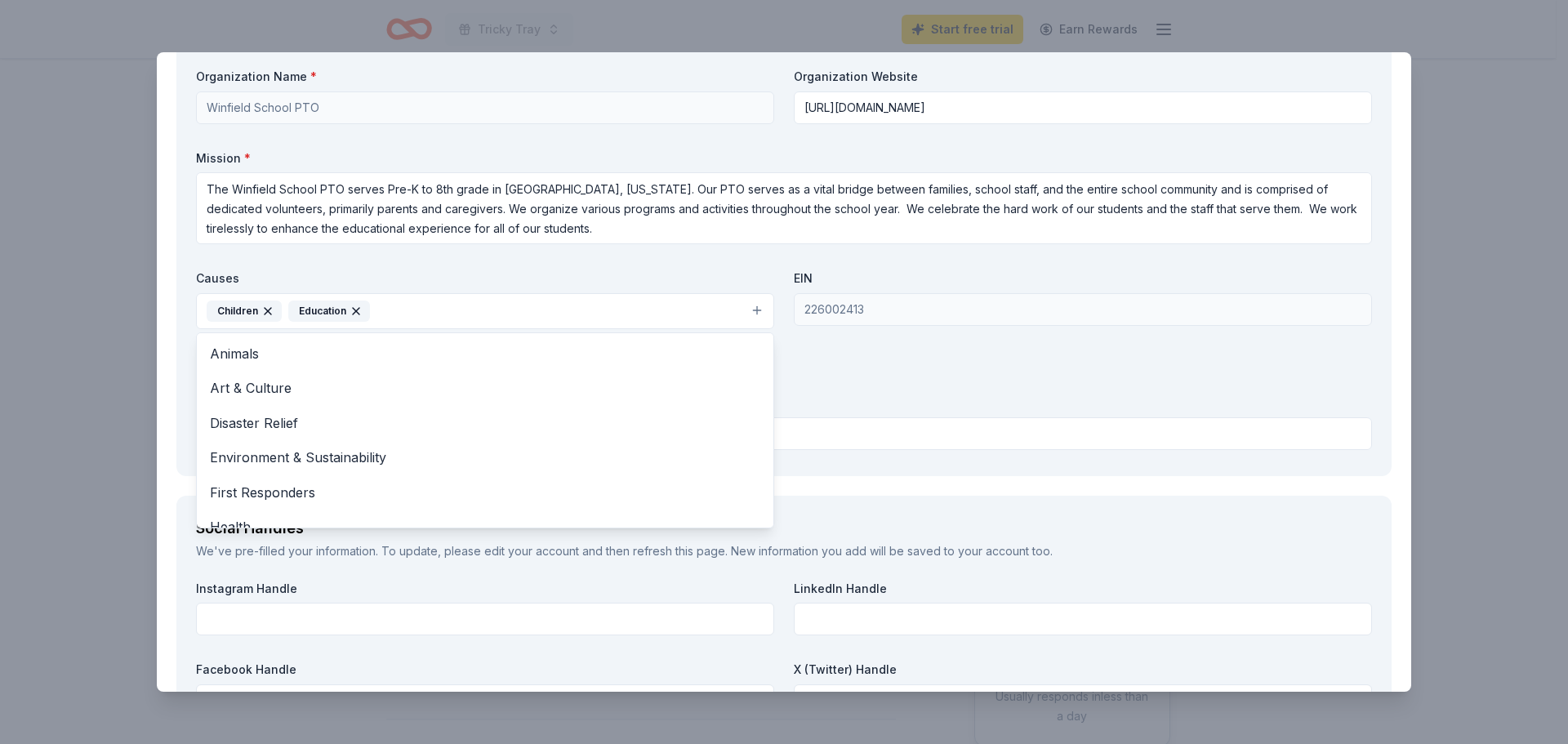
click at [886, 353] on div "Organization Name * Winfield School PTO Organization Website https://sites.goog…" at bounding box center [784, 262] width 1176 height 387
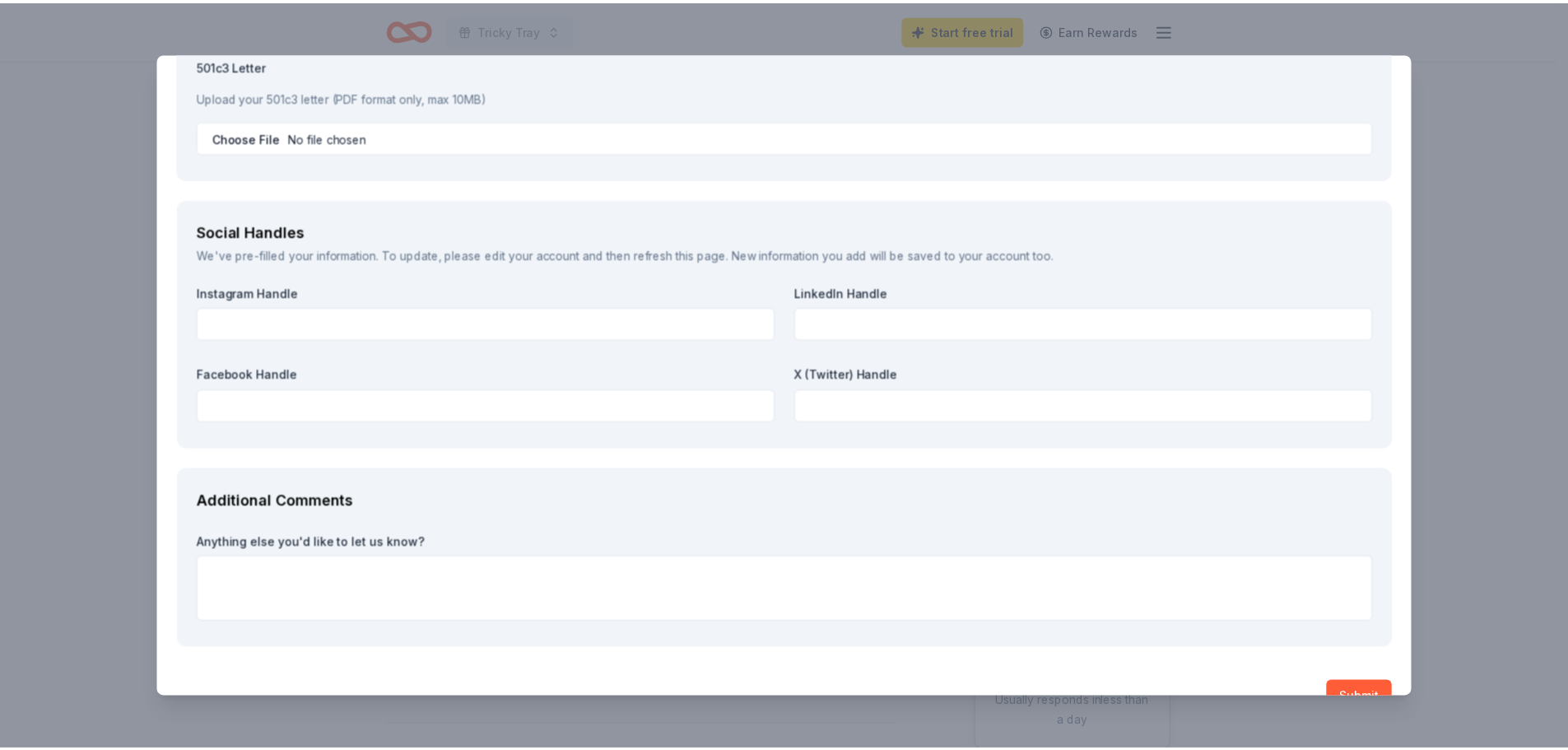
scroll to position [2105, 0]
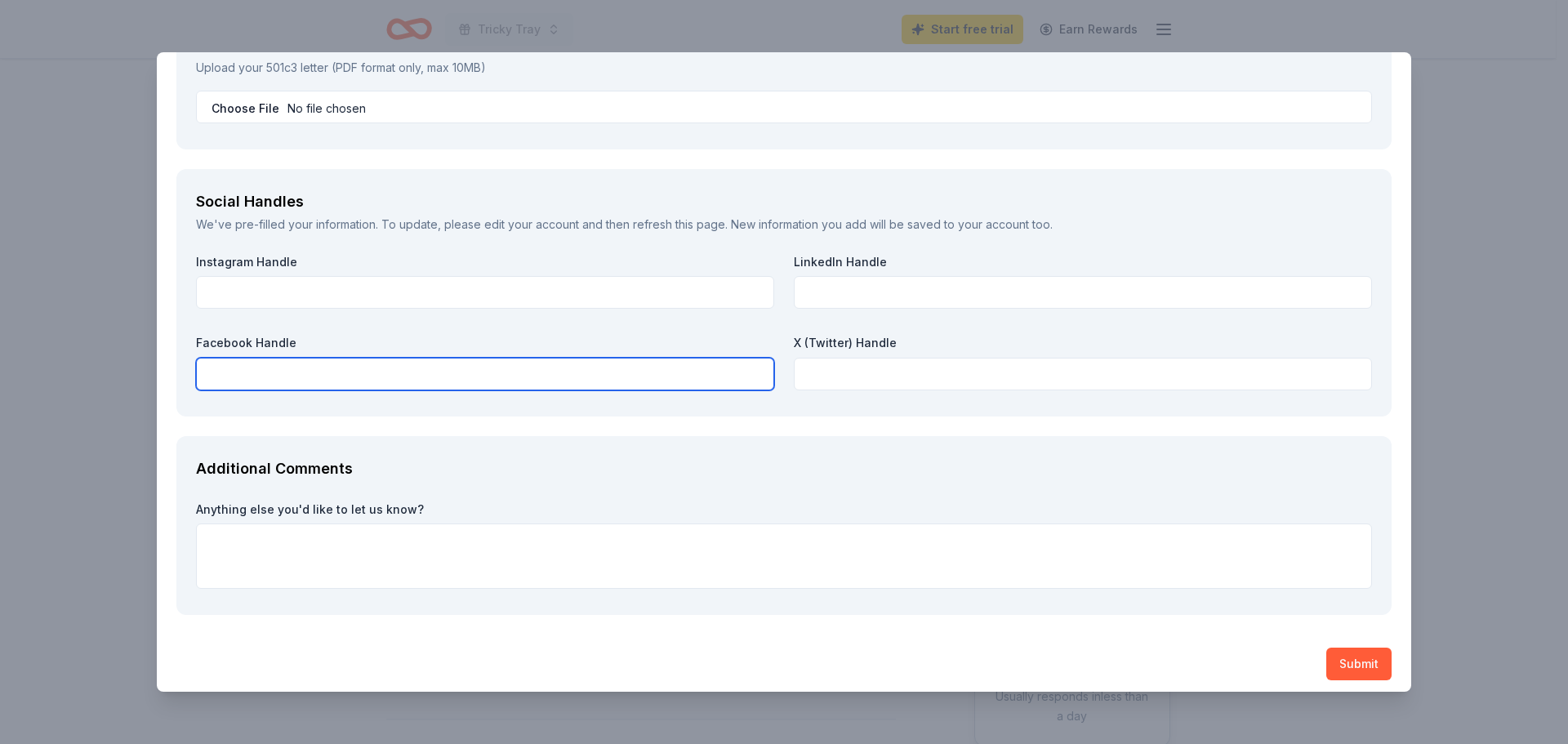
click at [496, 372] on input "text" at bounding box center [485, 374] width 578 height 32
type input "winfield.school.pto2025"
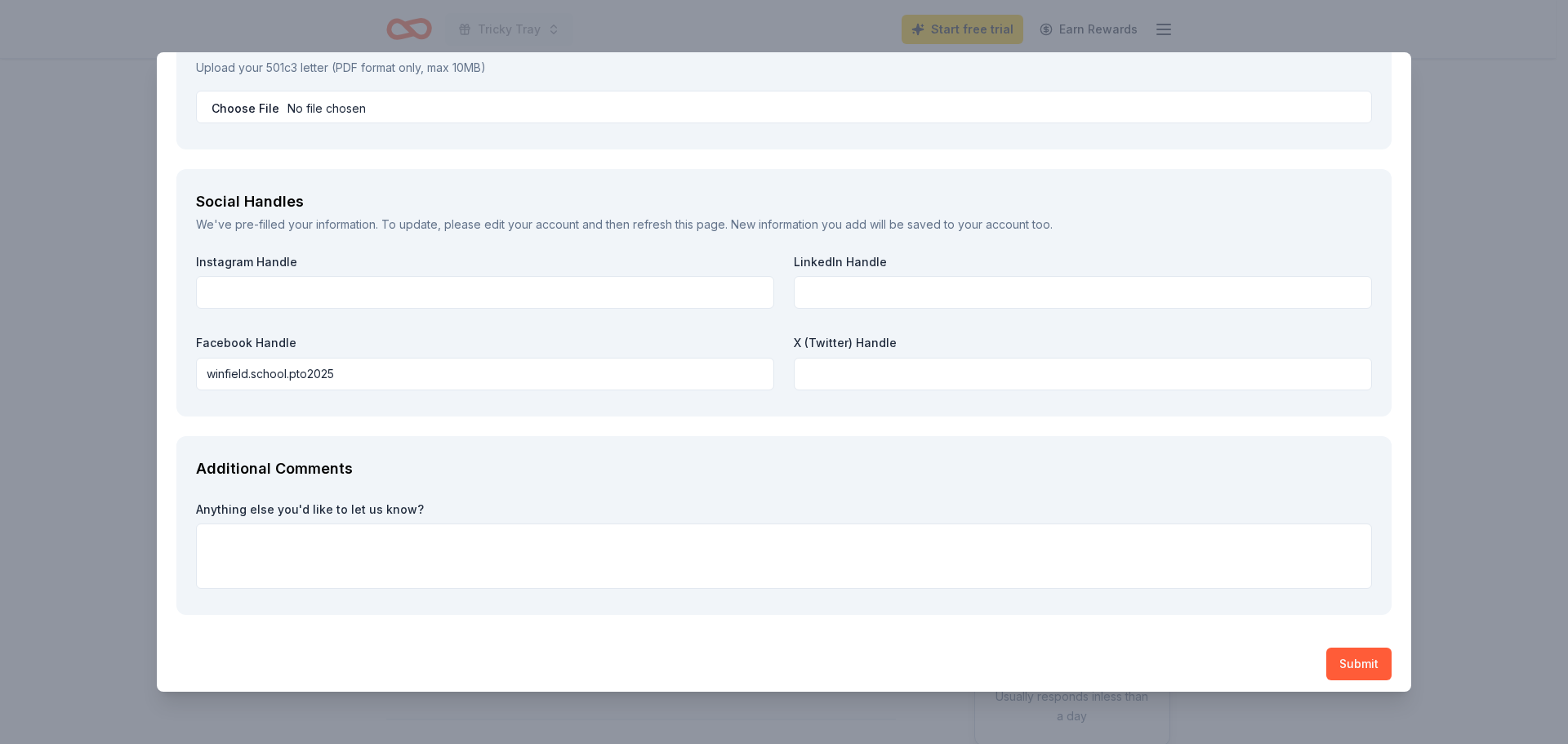
click at [687, 475] on div "Additional Comments" at bounding box center [784, 469] width 1176 height 26
click at [1348, 658] on button "Submit" at bounding box center [1358, 664] width 66 height 32
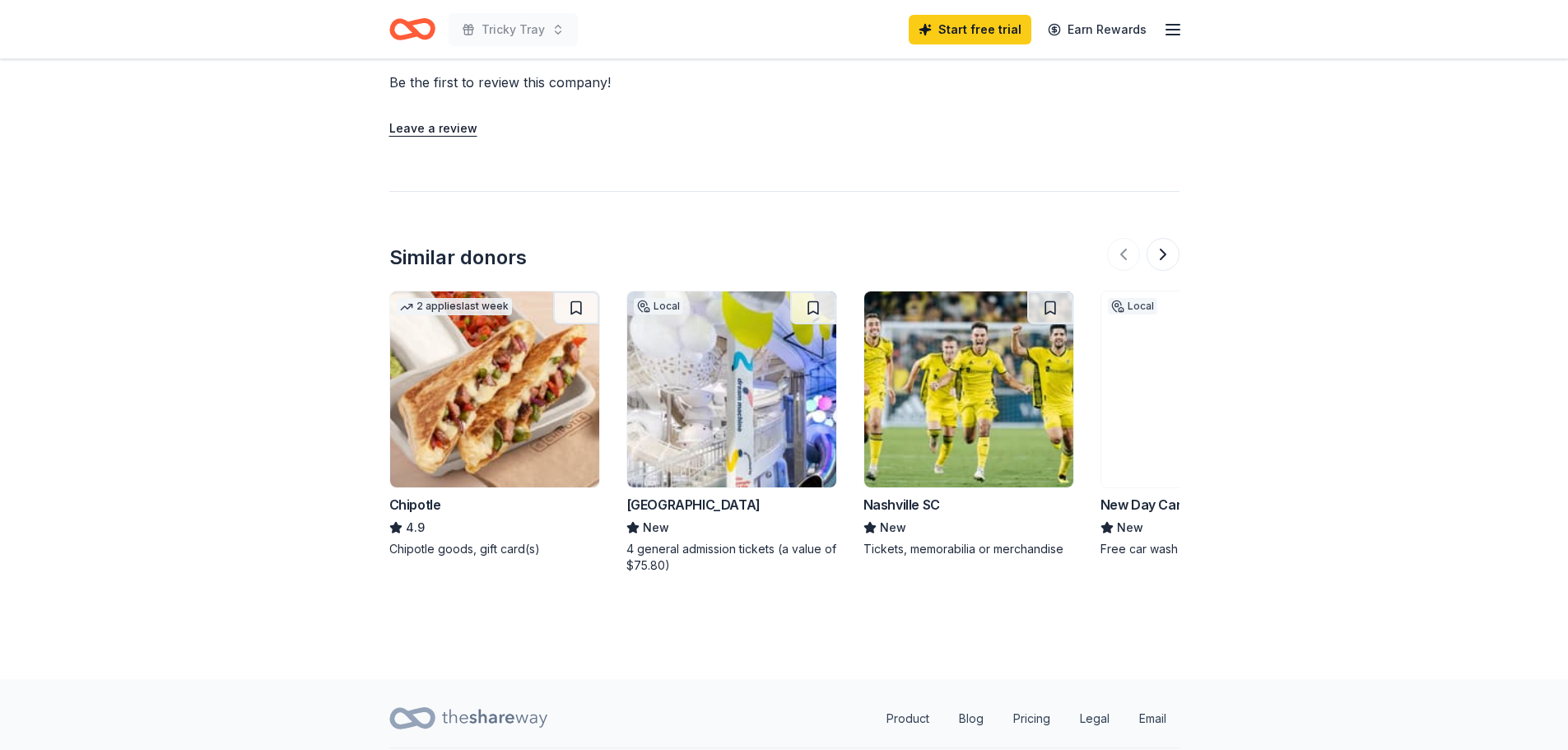
scroll to position [1504, 0]
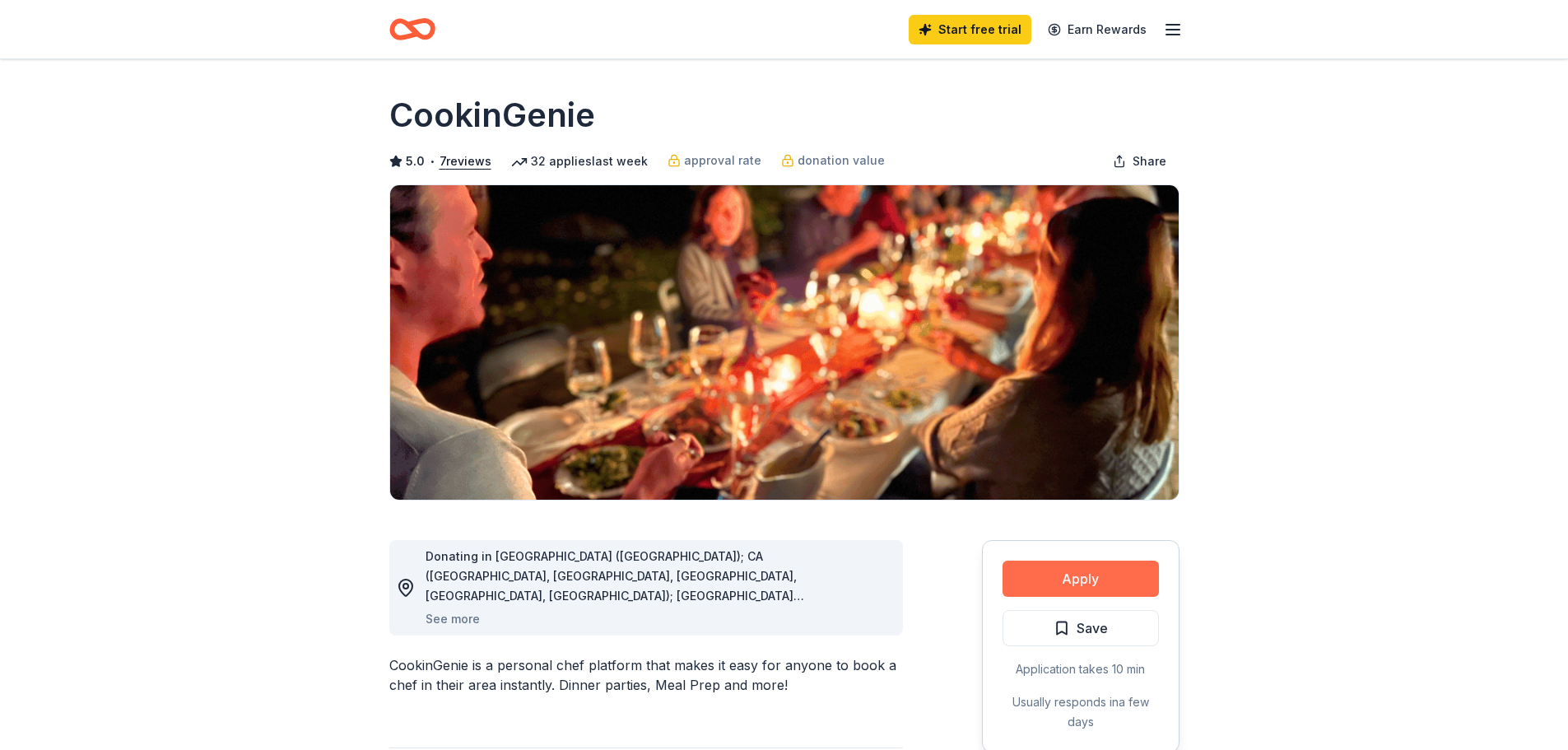
click at [1114, 576] on button "Apply" at bounding box center [1080, 579] width 157 height 36
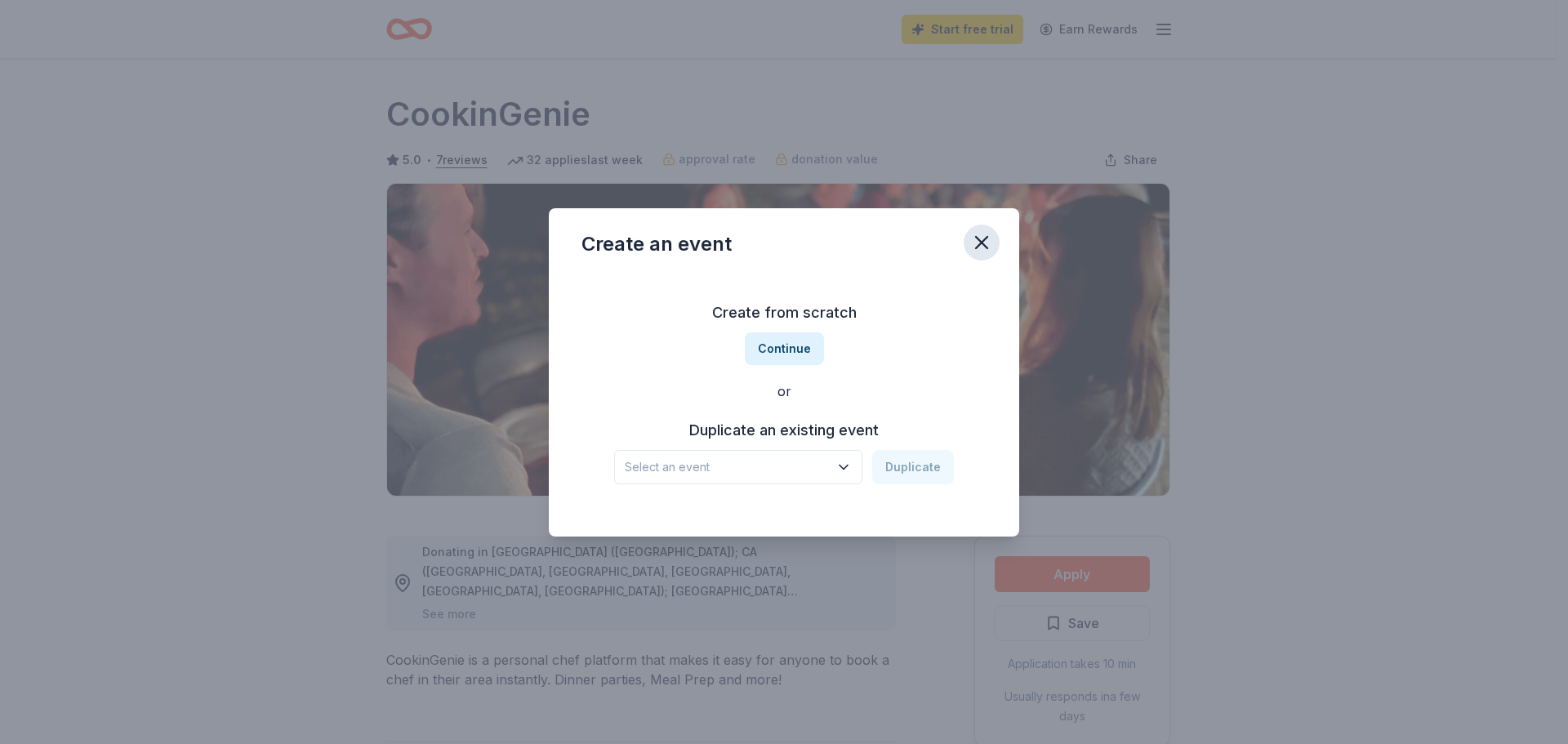
click at [988, 241] on icon "button" at bounding box center [981, 242] width 22 height 22
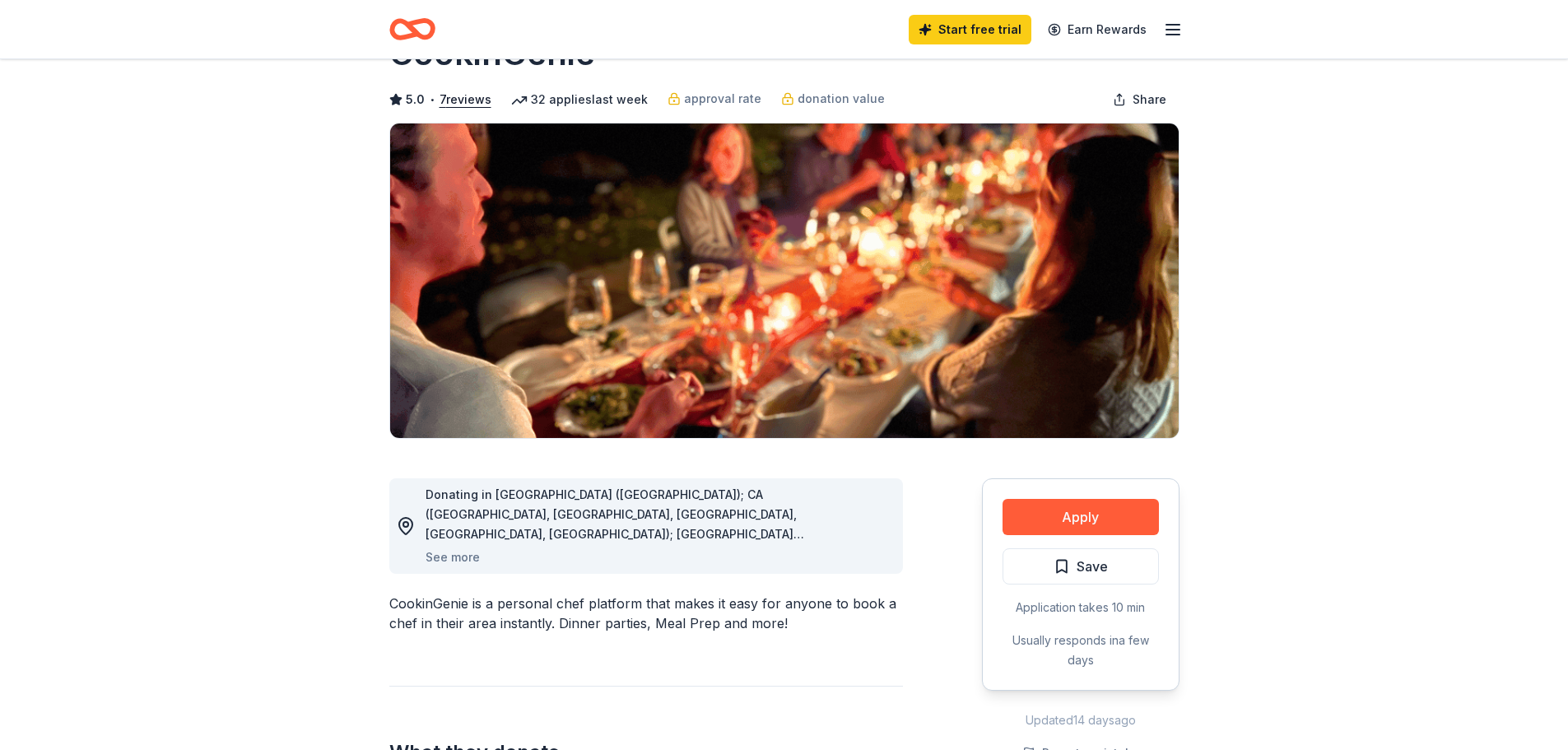
scroll to position [171, 0]
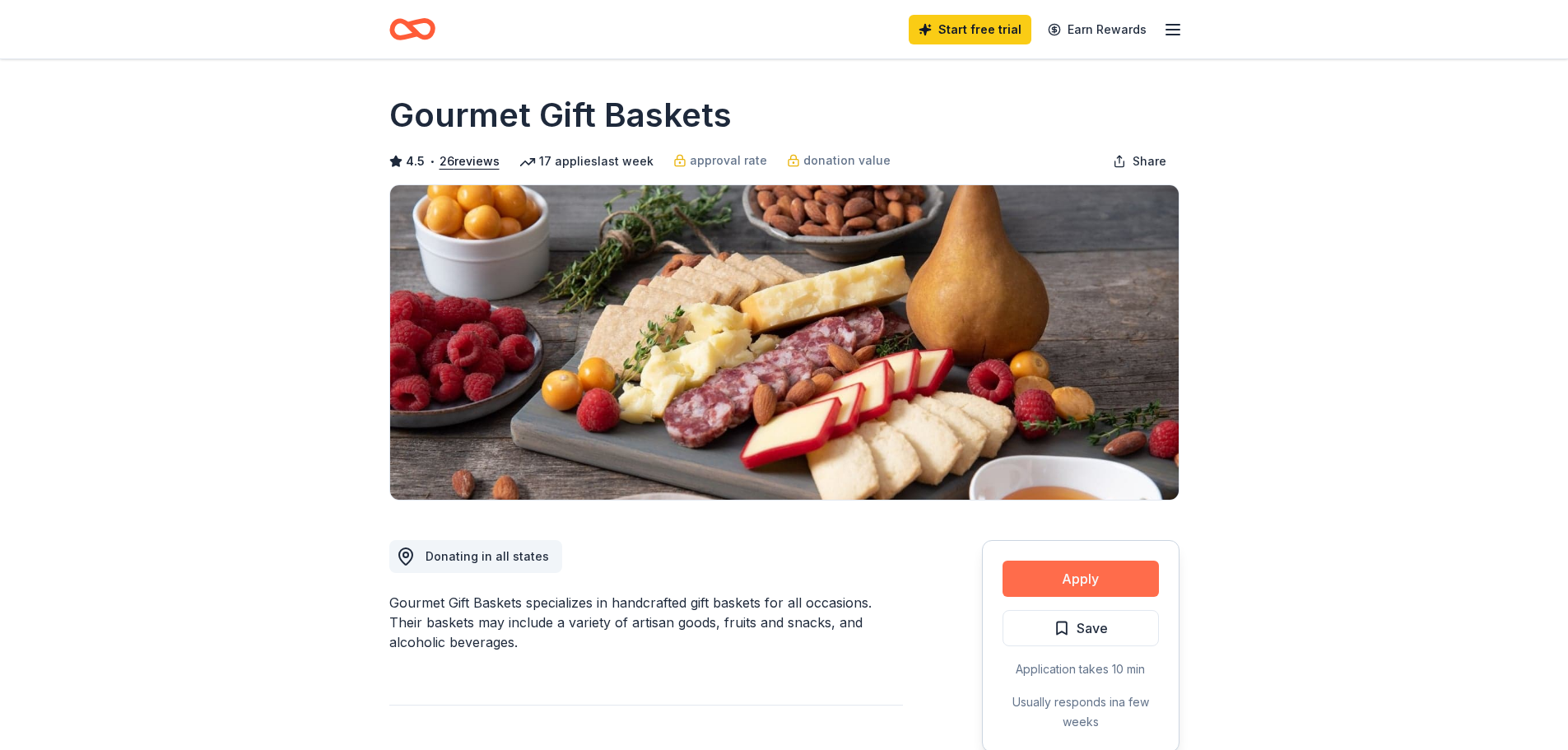
click at [1097, 587] on button "Apply" at bounding box center [1080, 579] width 157 height 36
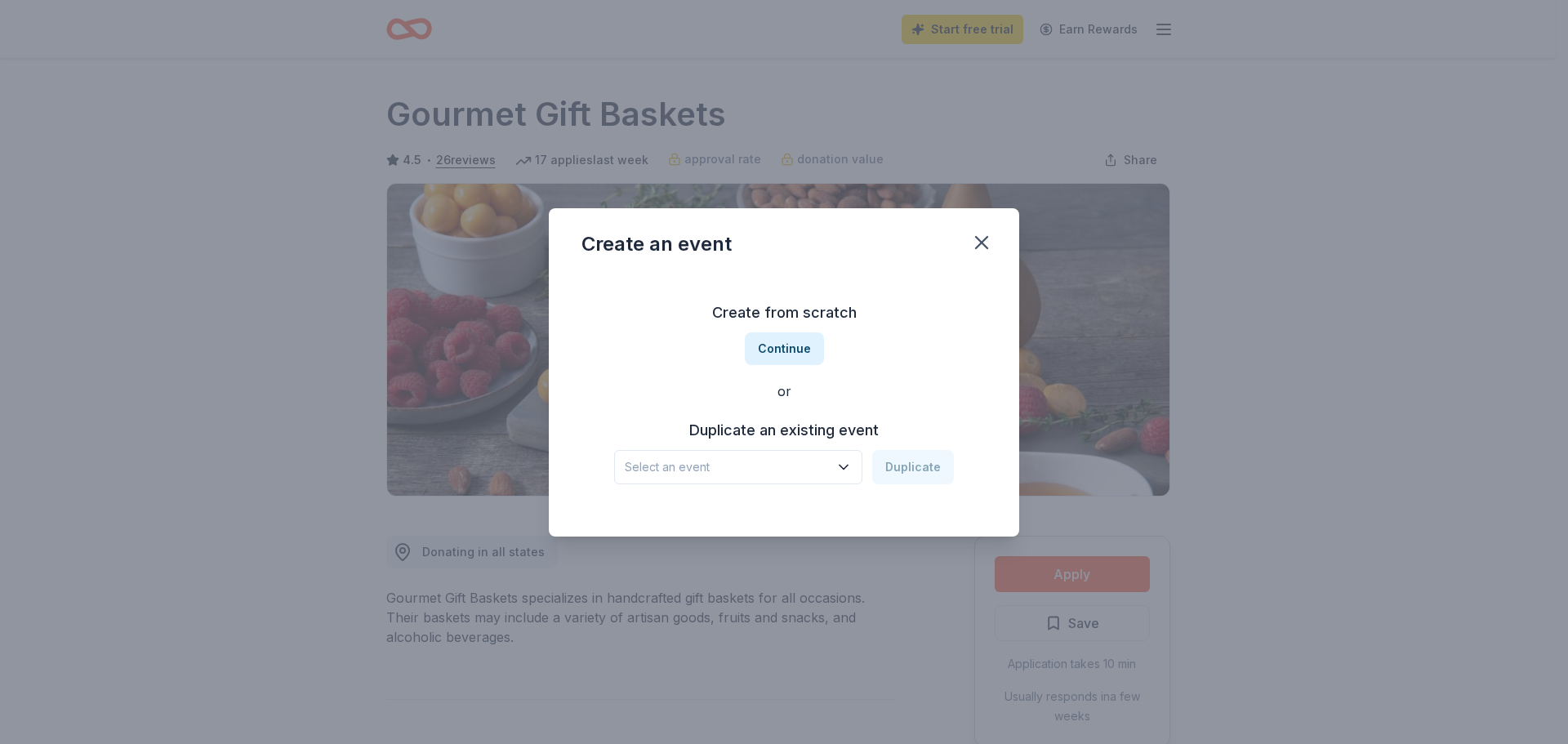
drag, startPoint x: 980, startPoint y: 244, endPoint x: 608, endPoint y: 67, distance: 412.0
click at [978, 243] on icon "button" at bounding box center [981, 242] width 22 height 22
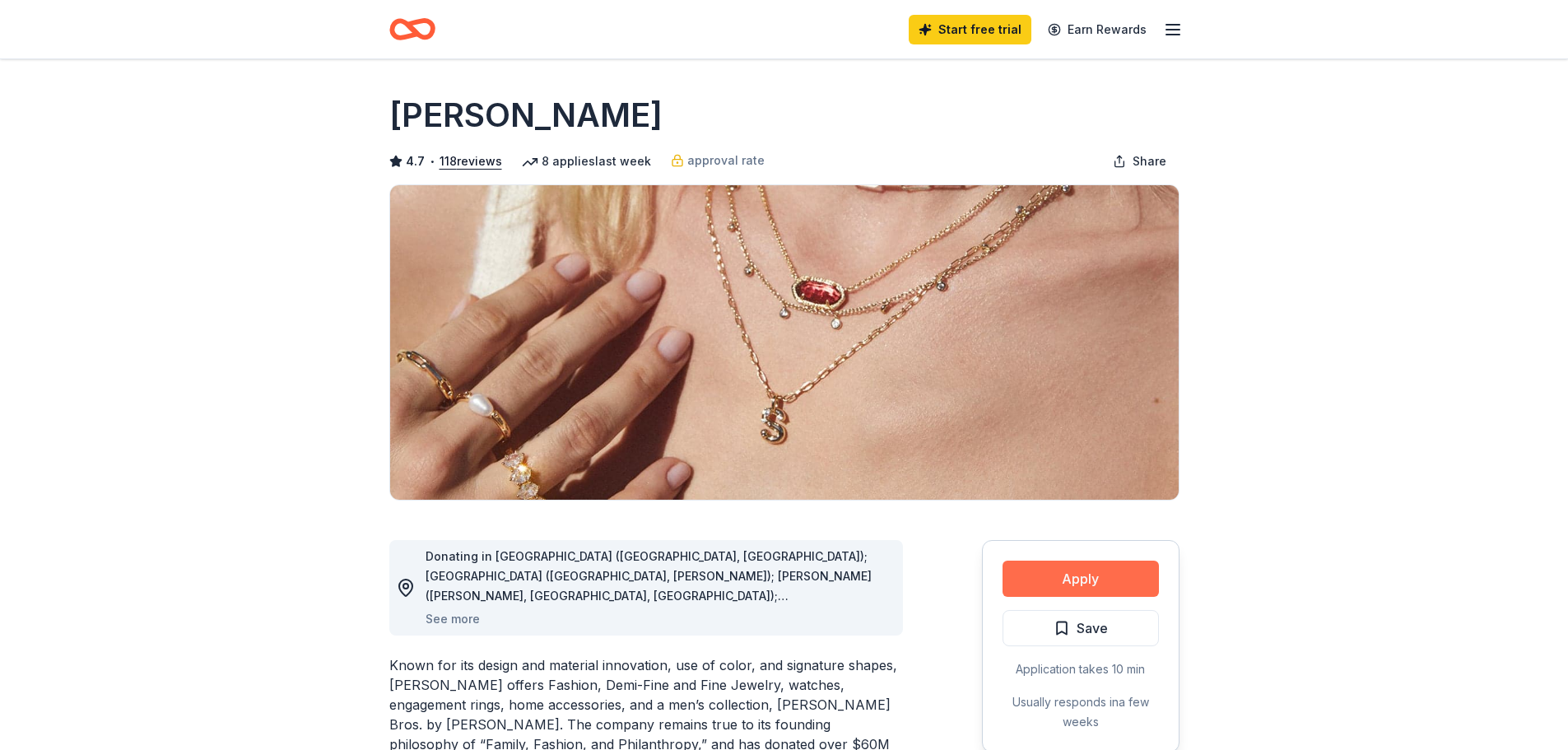
click at [1066, 580] on button "Apply" at bounding box center [1080, 579] width 157 height 36
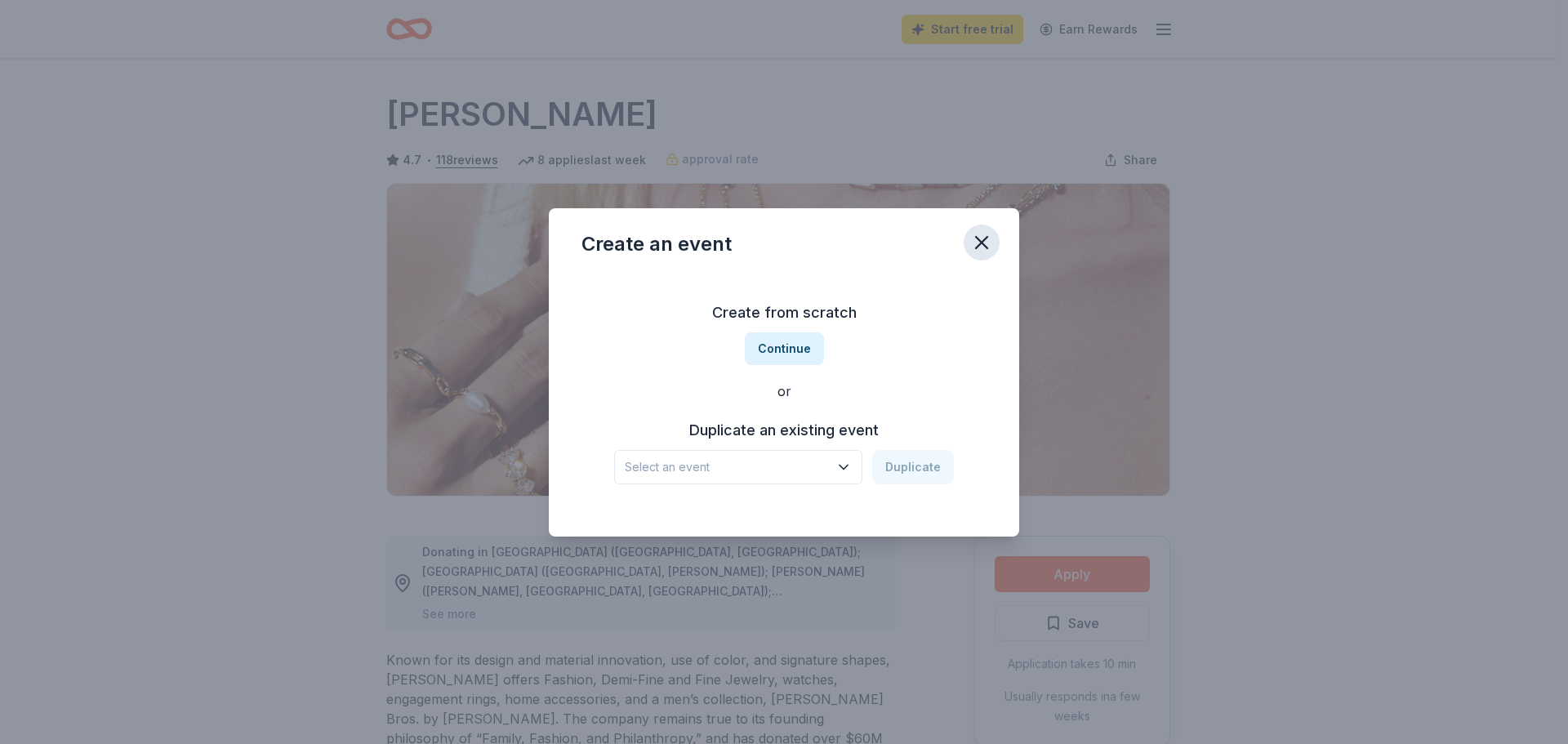
click at [990, 240] on icon "button" at bounding box center [981, 242] width 22 height 22
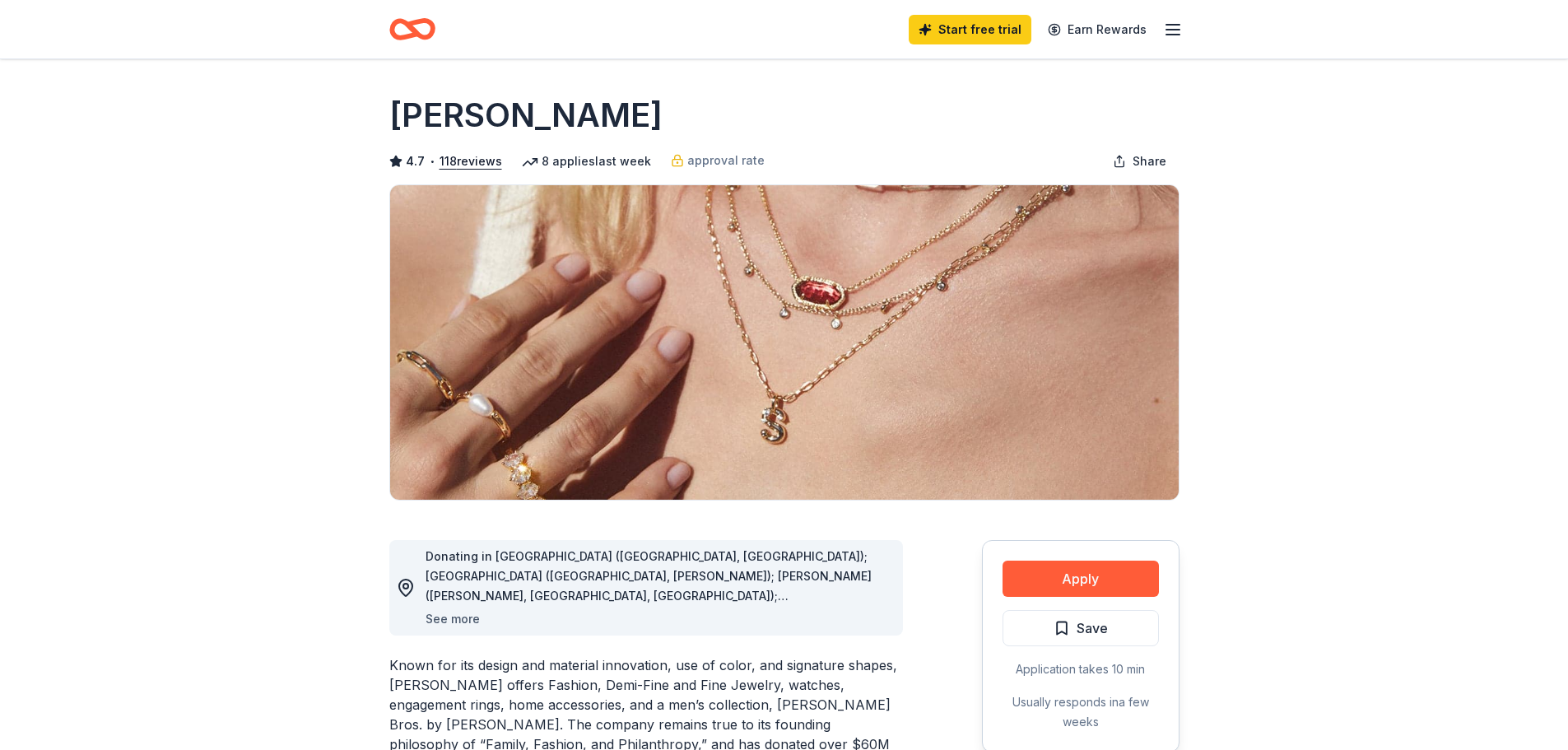
click at [444, 621] on button "See more" at bounding box center [452, 619] width 54 height 20
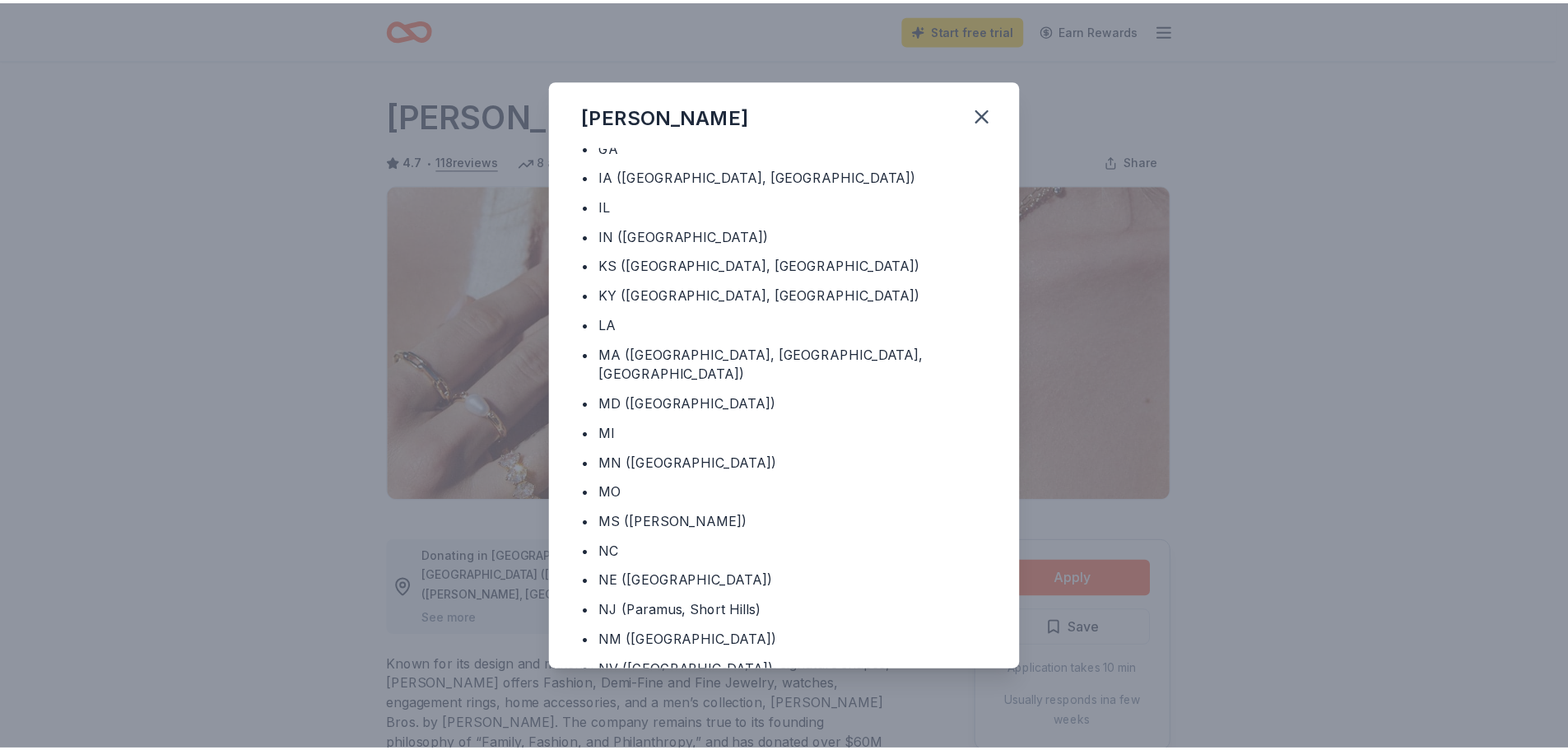
scroll to position [329, 0]
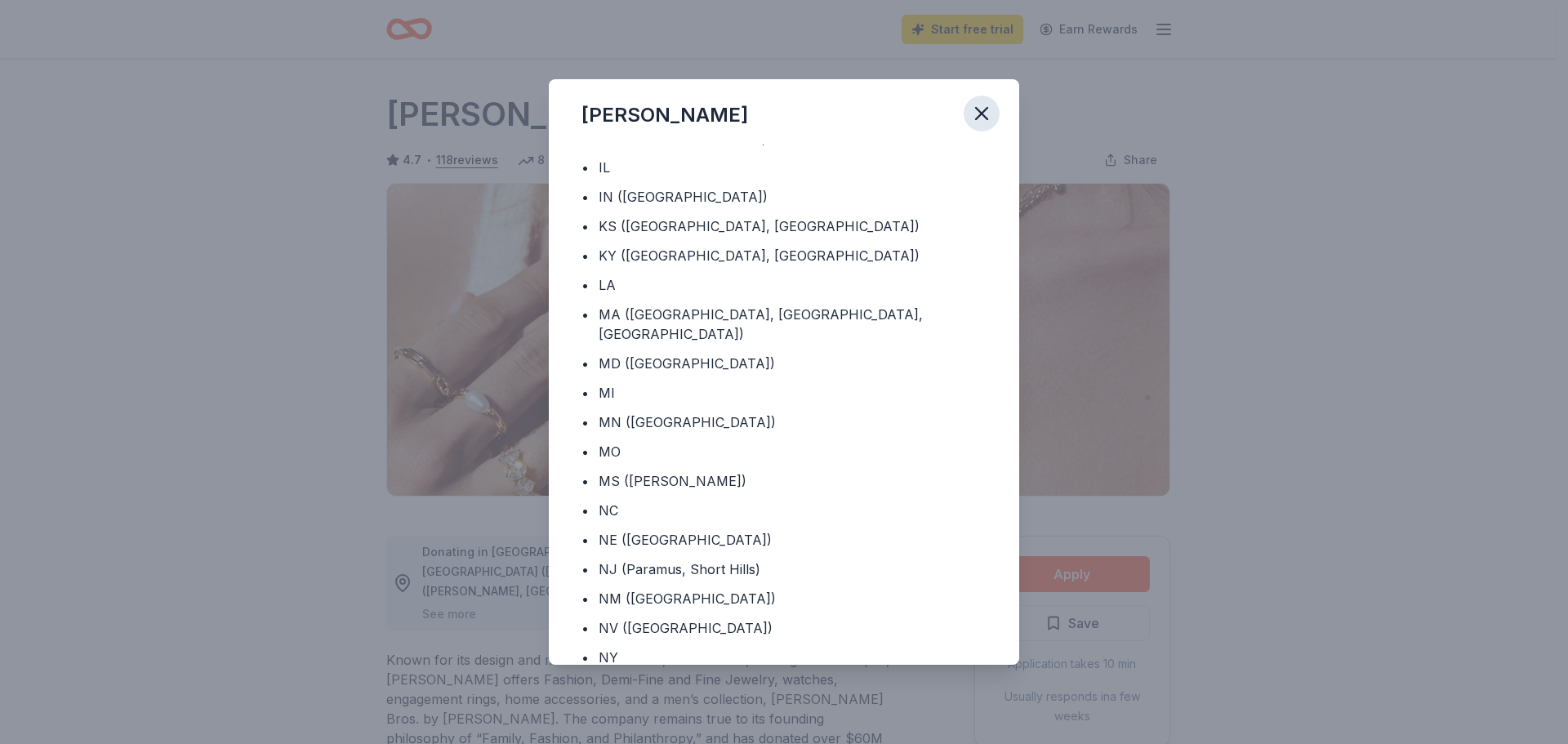
click at [989, 124] on icon "button" at bounding box center [981, 112] width 22 height 22
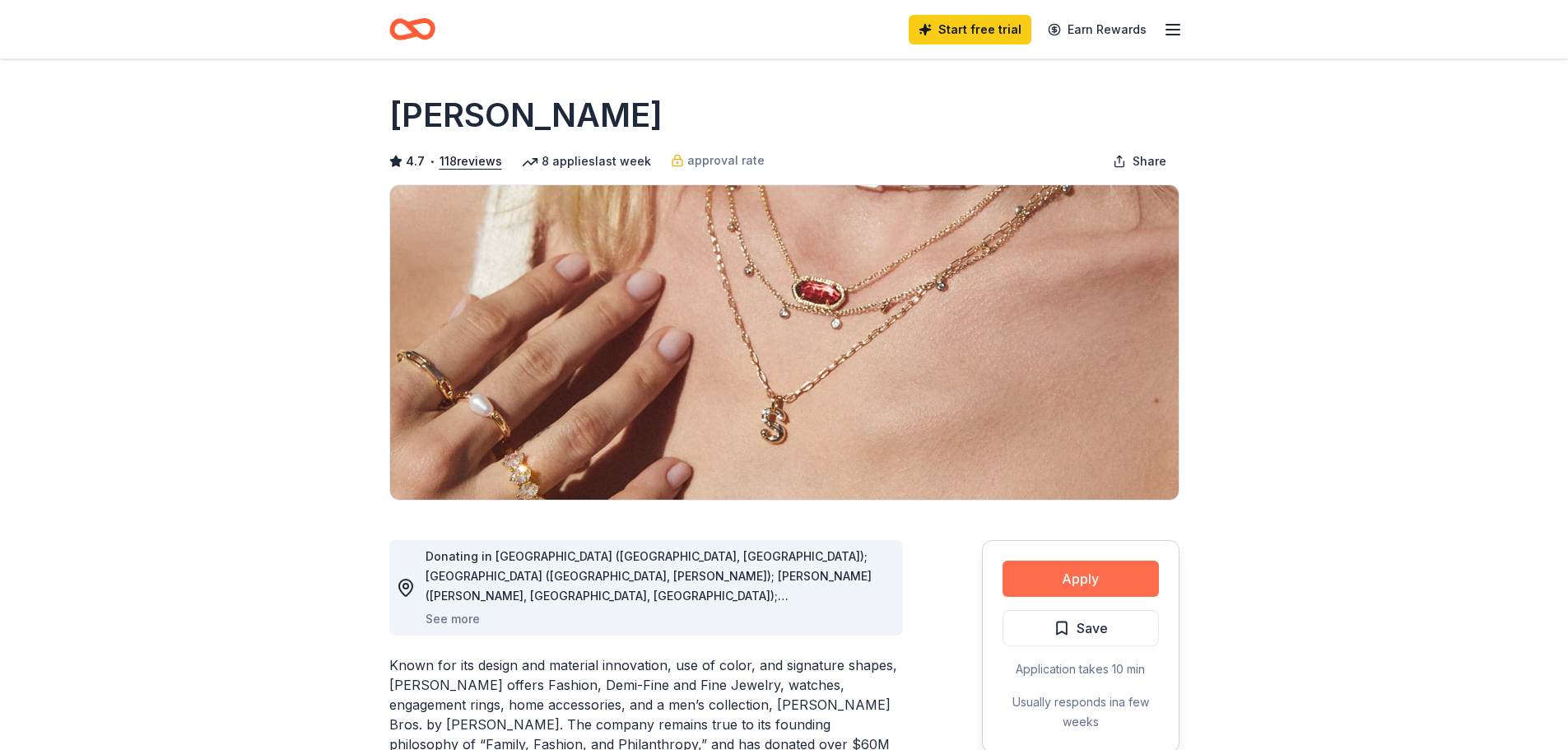
click at [1123, 585] on button "Apply" at bounding box center [1080, 579] width 157 height 36
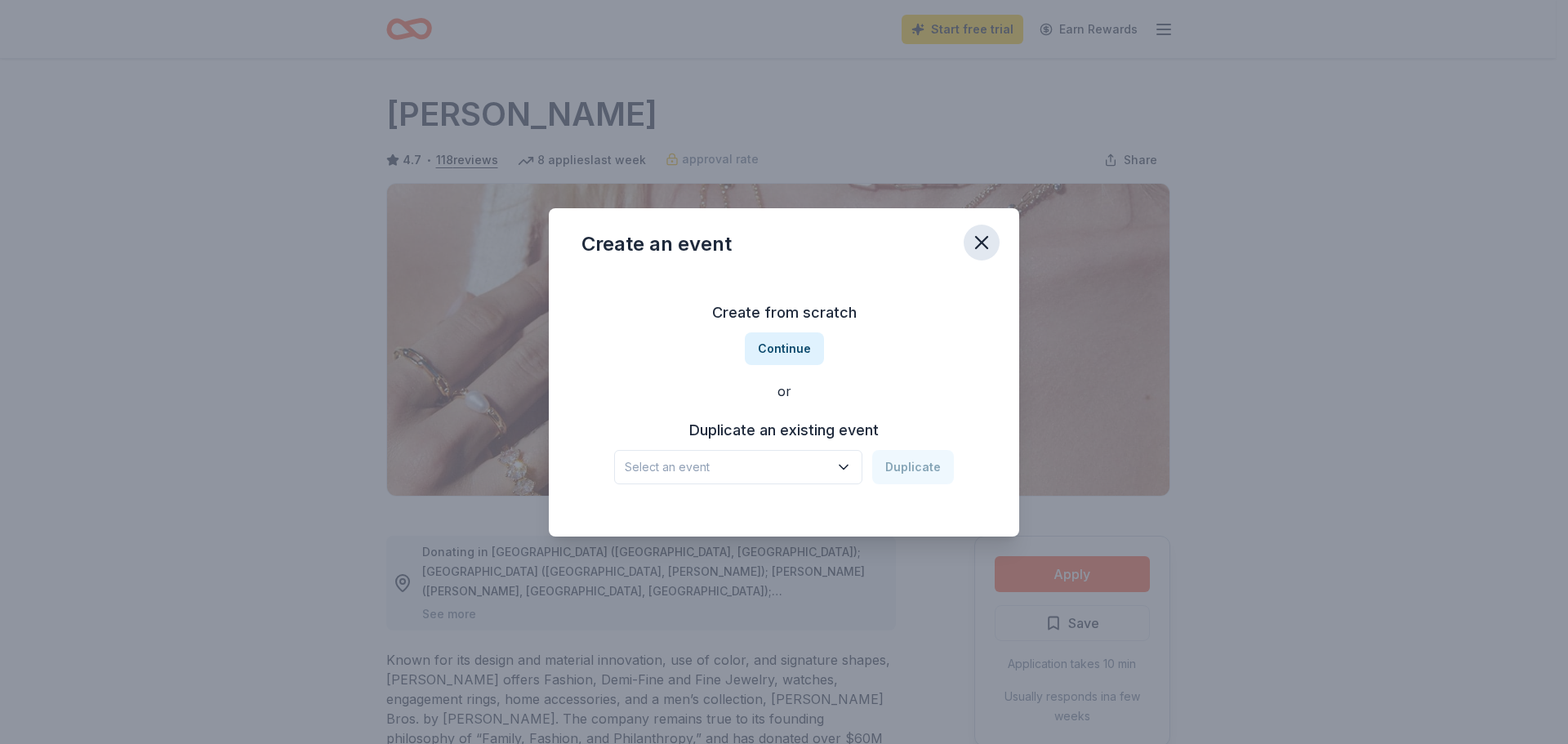
click at [976, 248] on icon "button" at bounding box center [981, 242] width 12 height 12
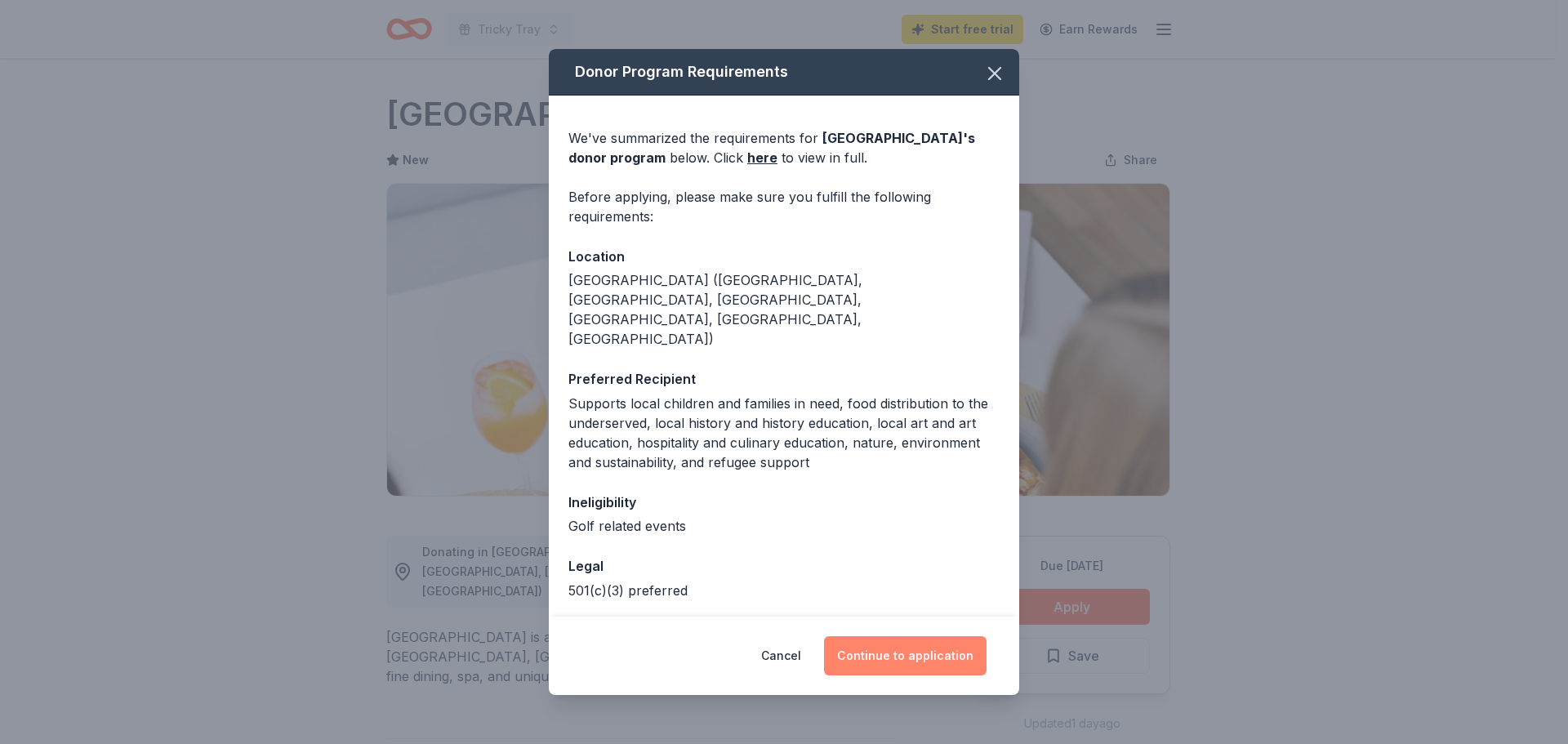
click at [909, 658] on button "Continue to application" at bounding box center [905, 656] width 163 height 40
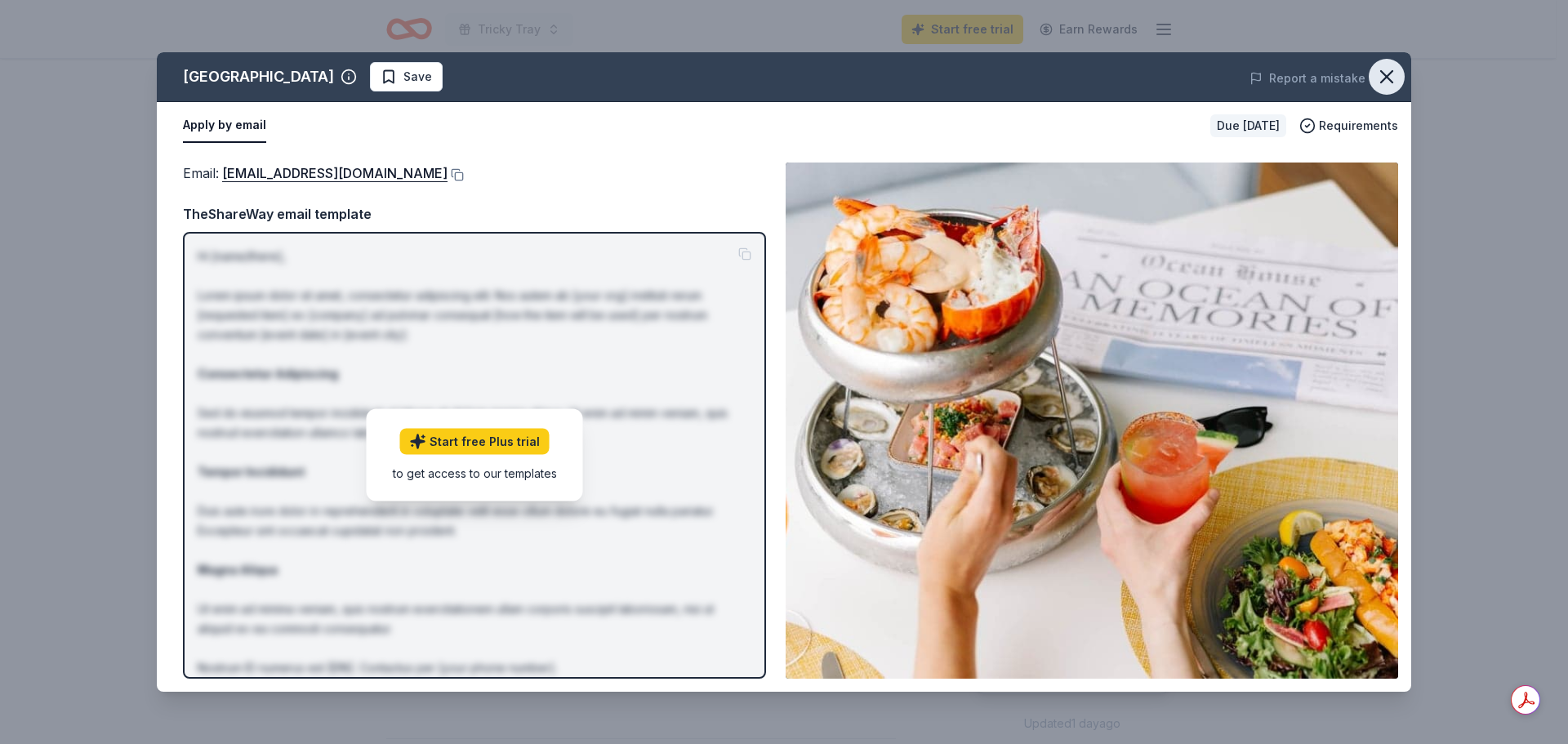
click at [1399, 79] on button "button" at bounding box center [1387, 76] width 36 height 36
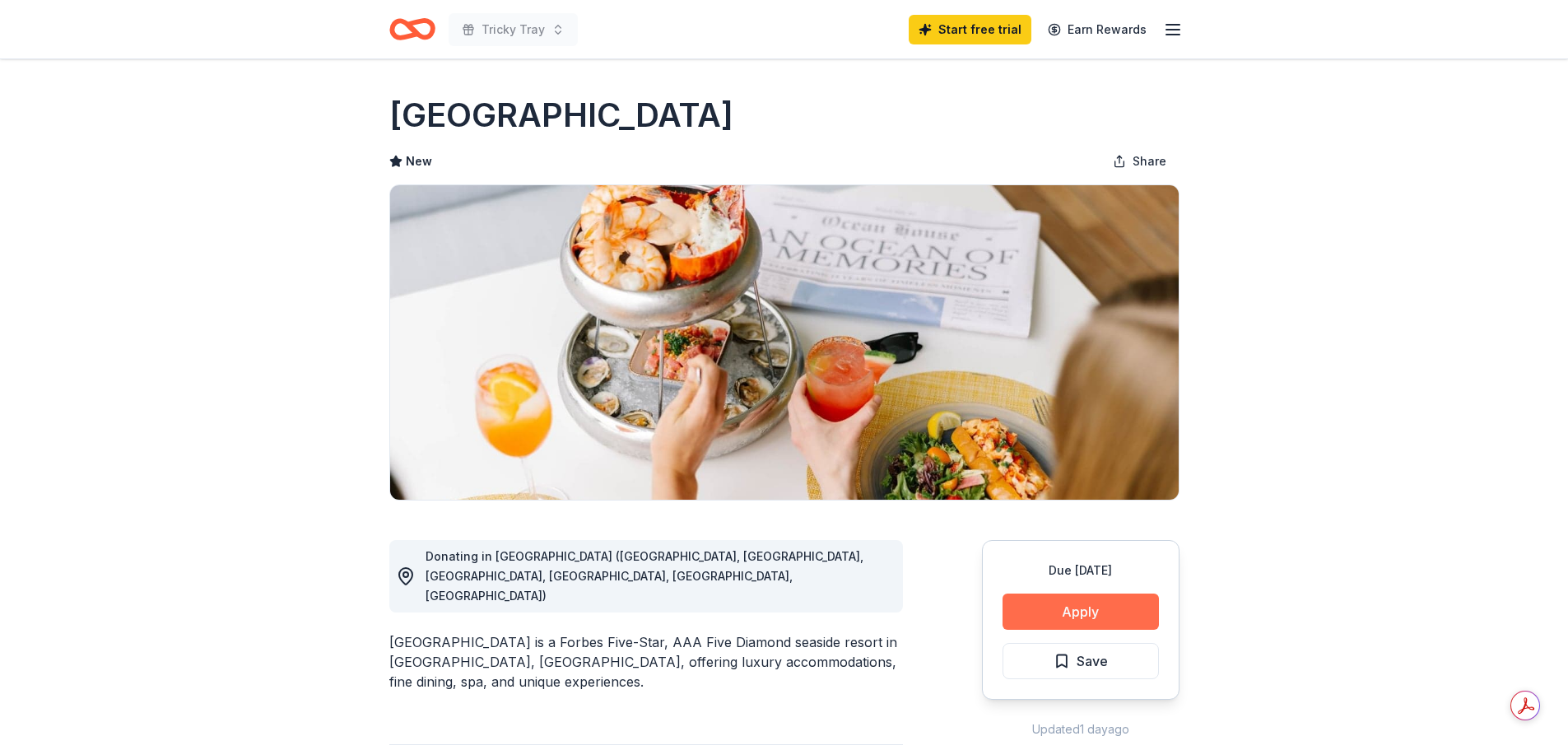
click at [1096, 608] on button "Apply" at bounding box center [1080, 612] width 157 height 36
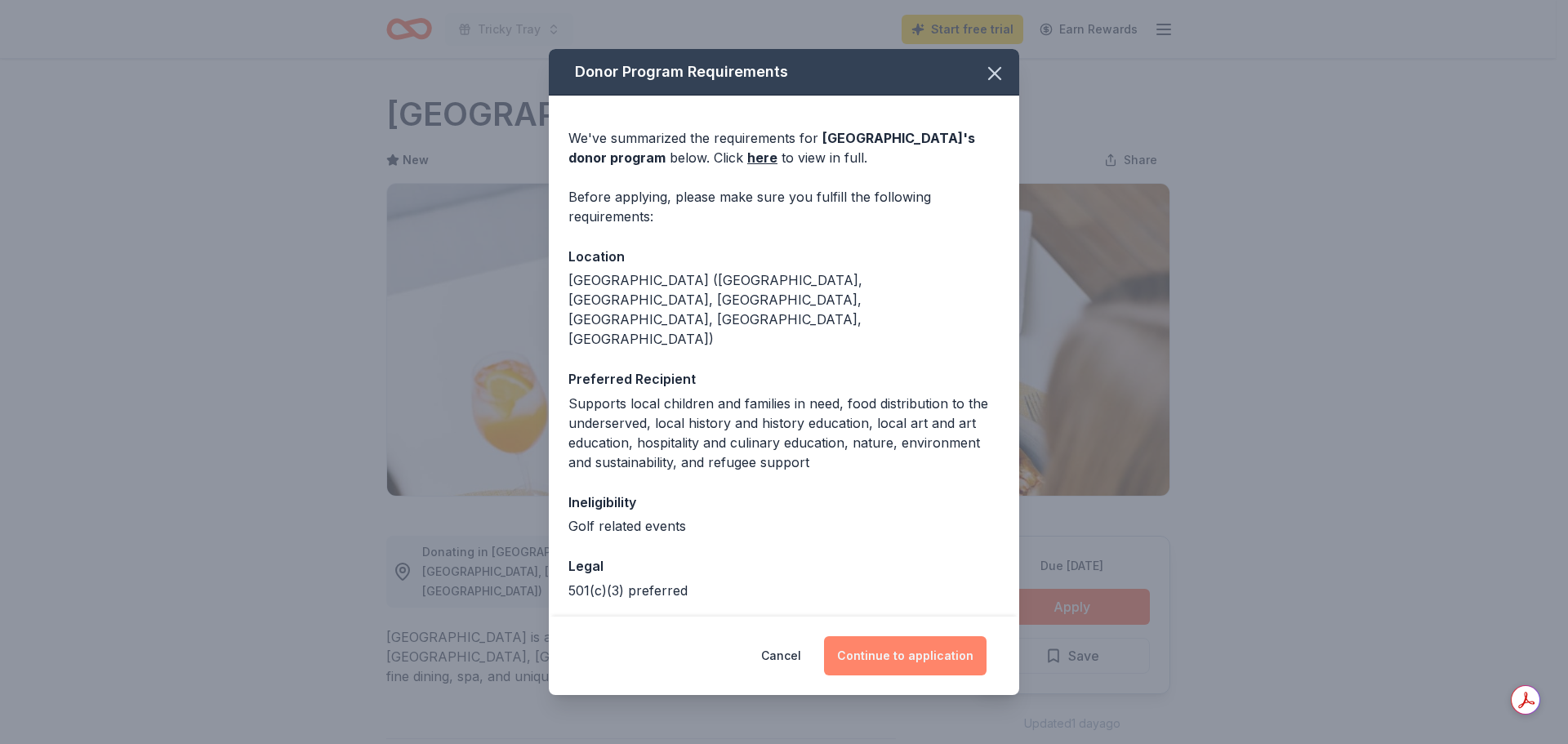
click at [962, 650] on button "Continue to application" at bounding box center [905, 656] width 163 height 40
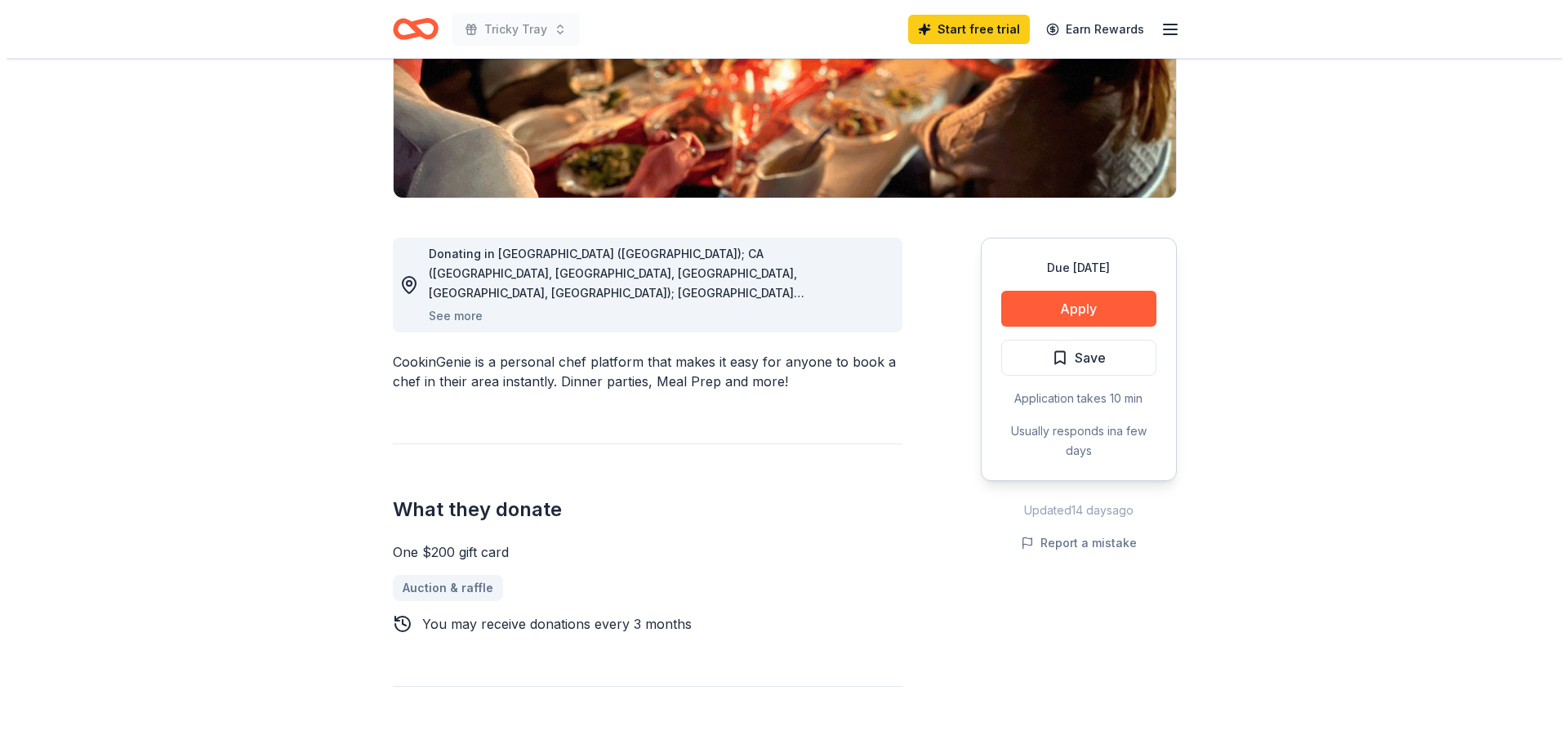
scroll to position [164, 0]
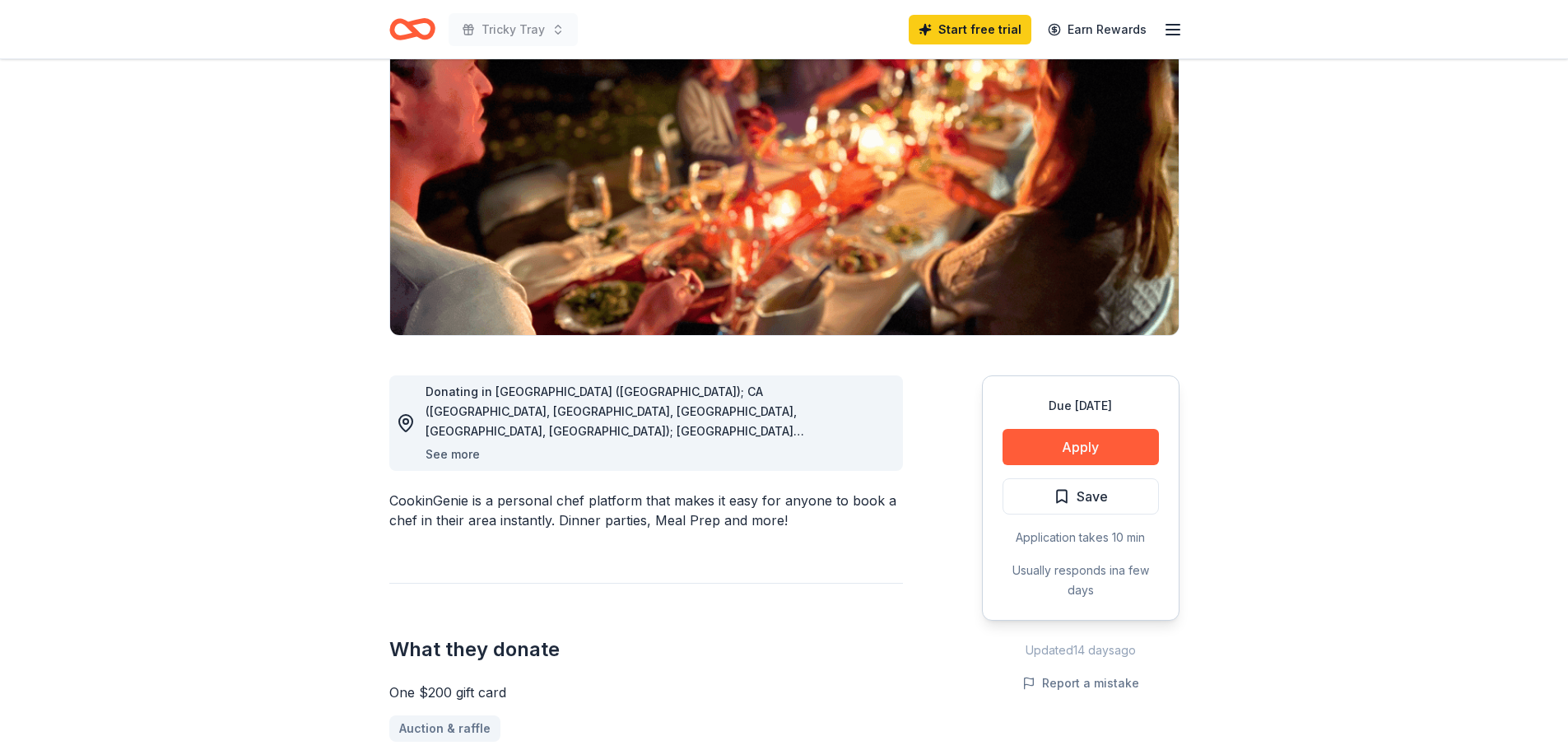
click at [437, 454] on button "See more" at bounding box center [452, 454] width 54 height 20
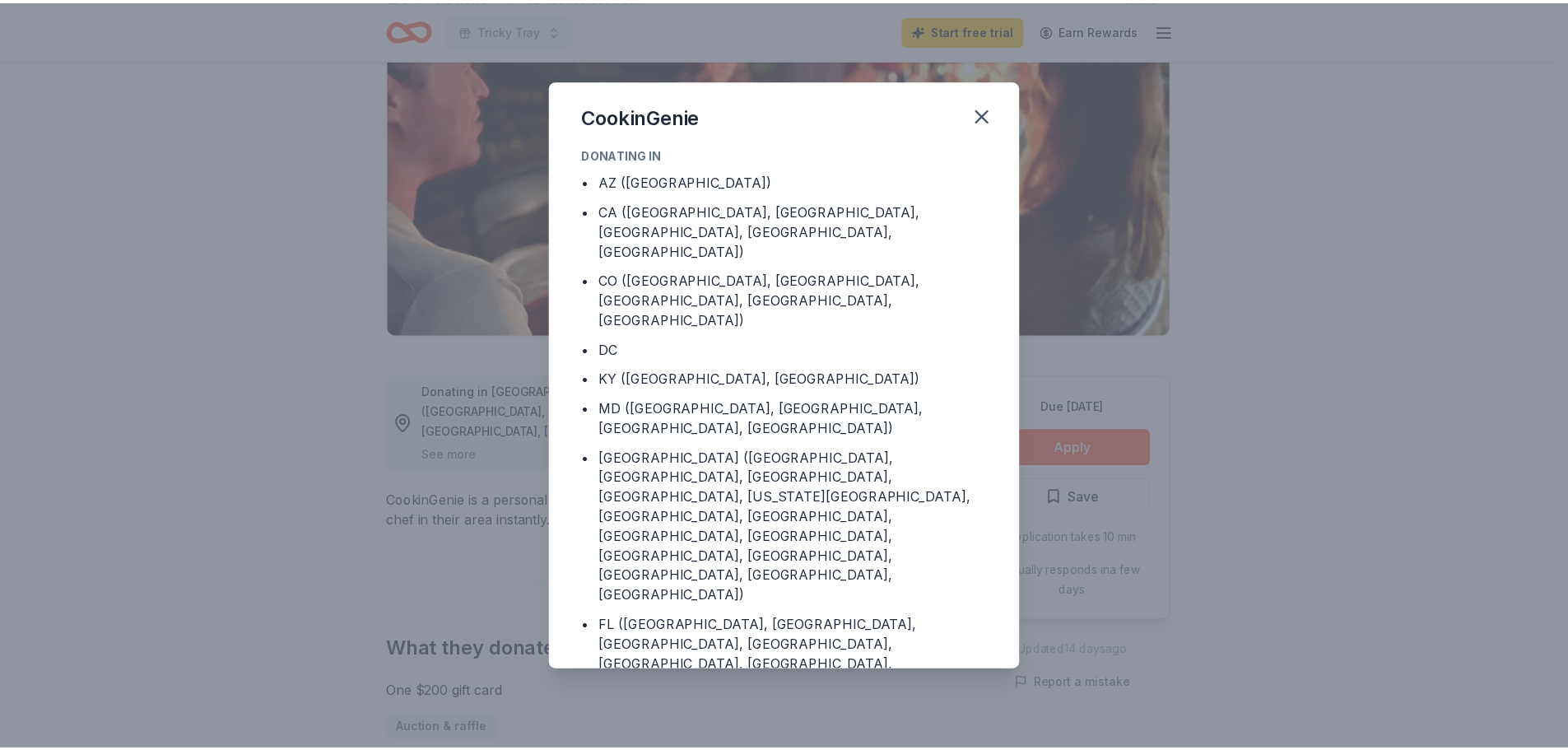
scroll to position [0, 0]
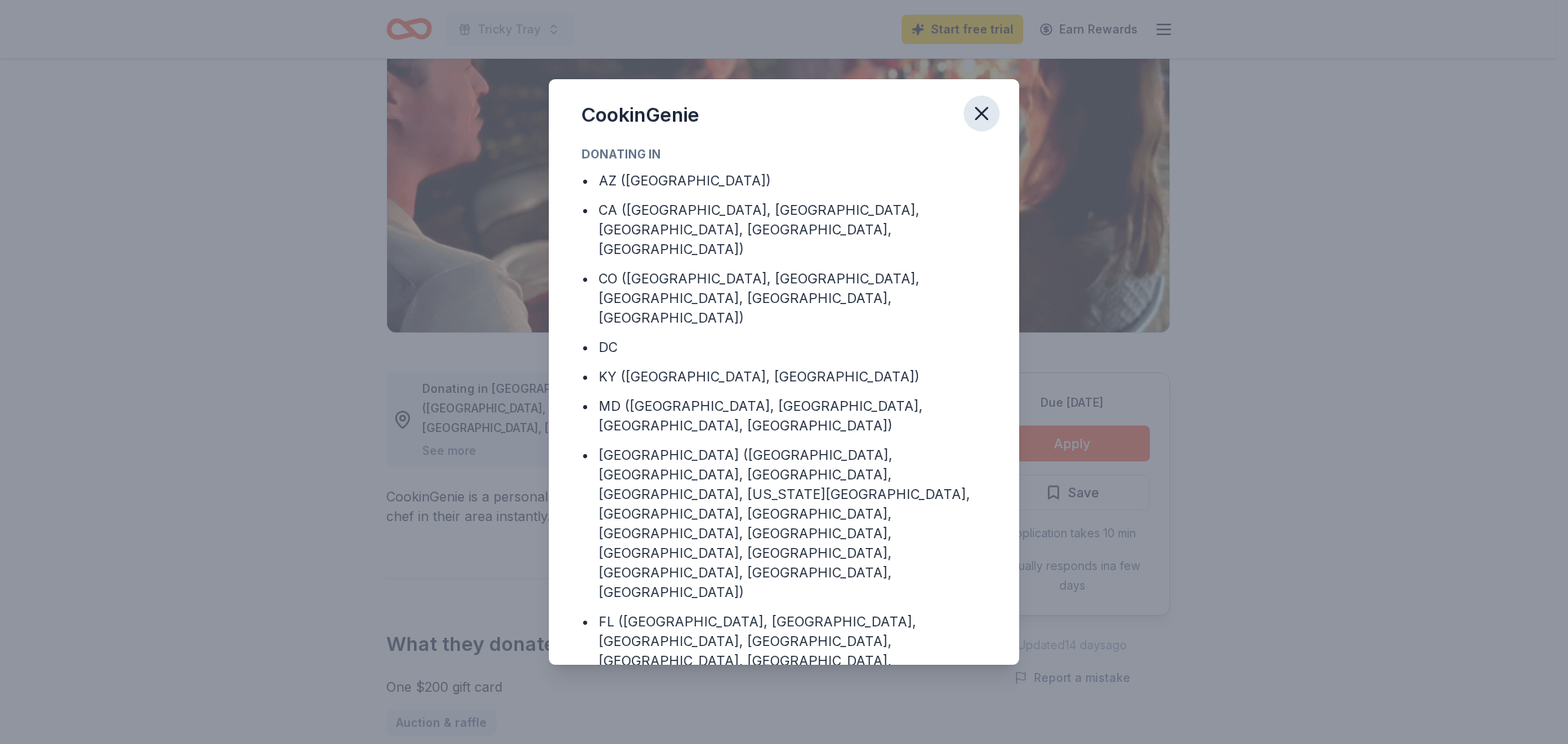
click at [990, 115] on icon "button" at bounding box center [981, 112] width 22 height 22
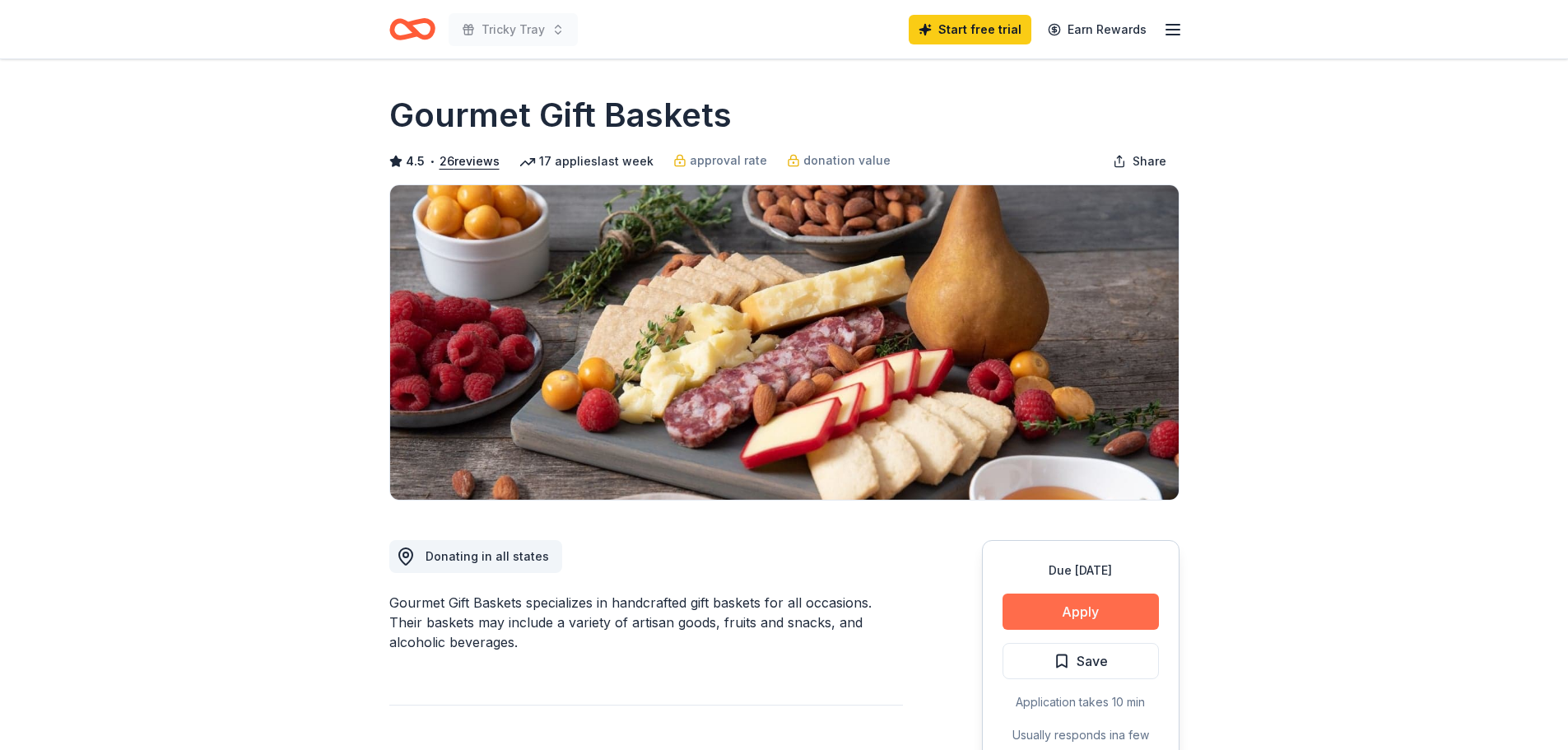
click at [1121, 616] on button "Apply" at bounding box center [1080, 612] width 157 height 36
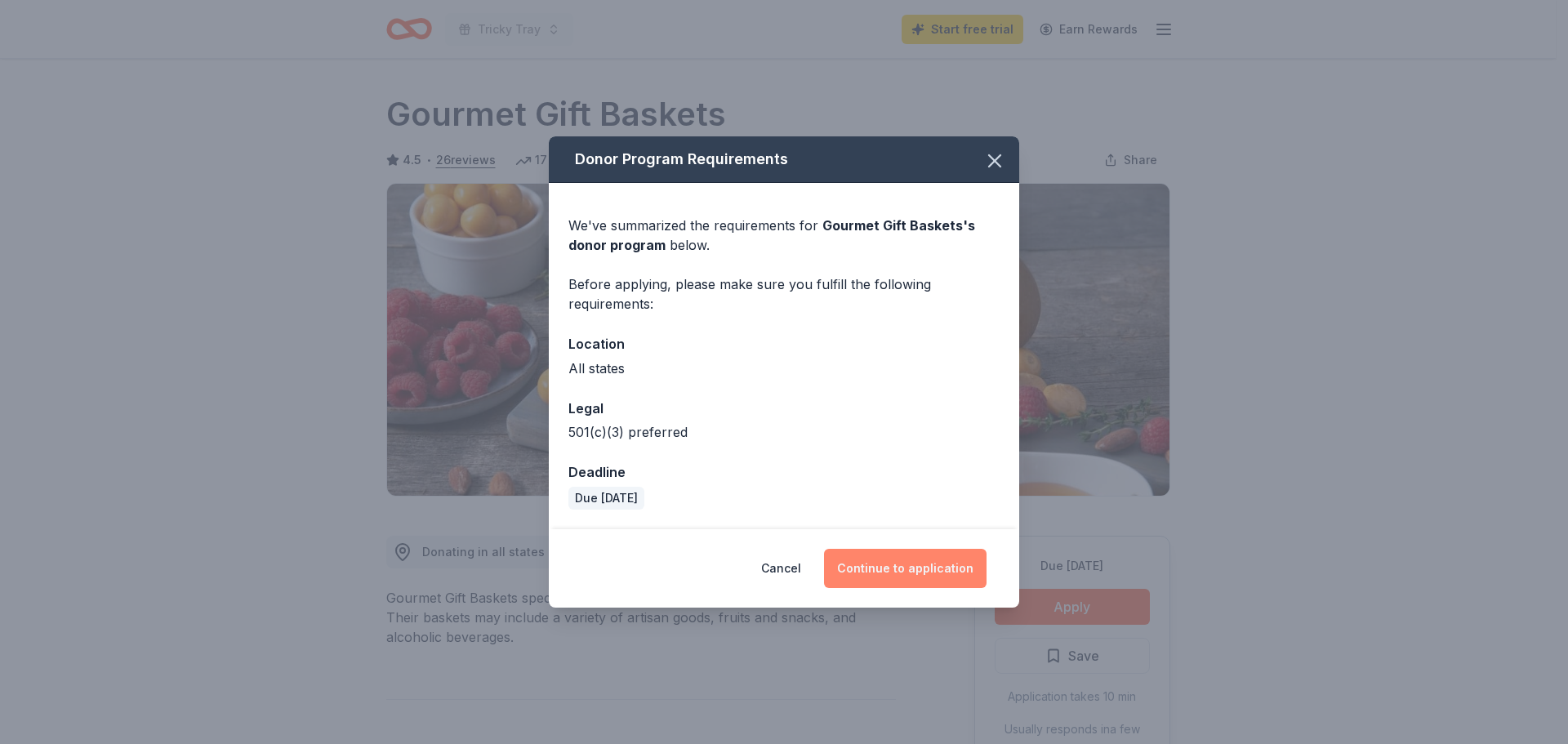
click at [926, 555] on button "Continue to application" at bounding box center [905, 569] width 163 height 40
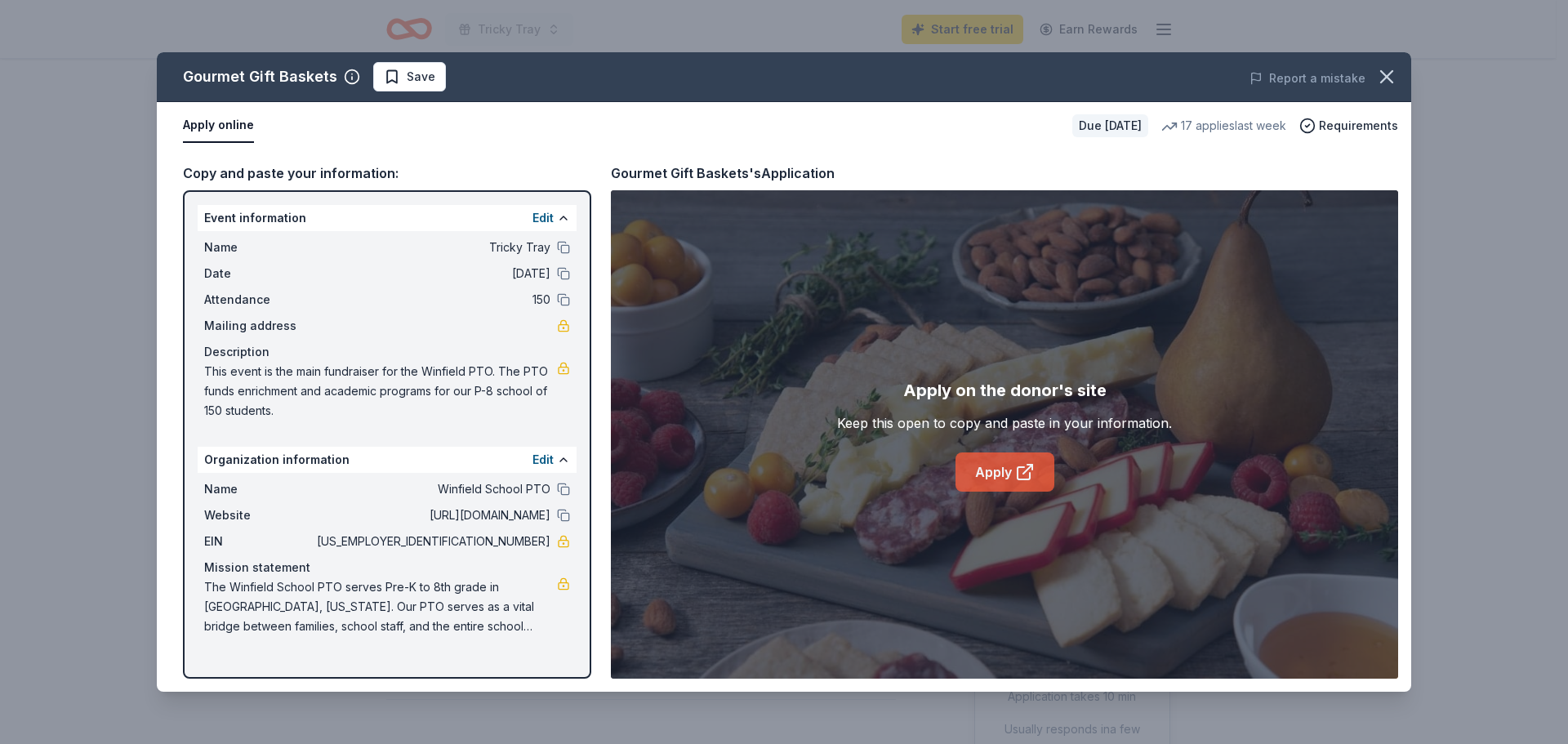
click at [1019, 478] on icon at bounding box center [1026, 472] width 20 height 20
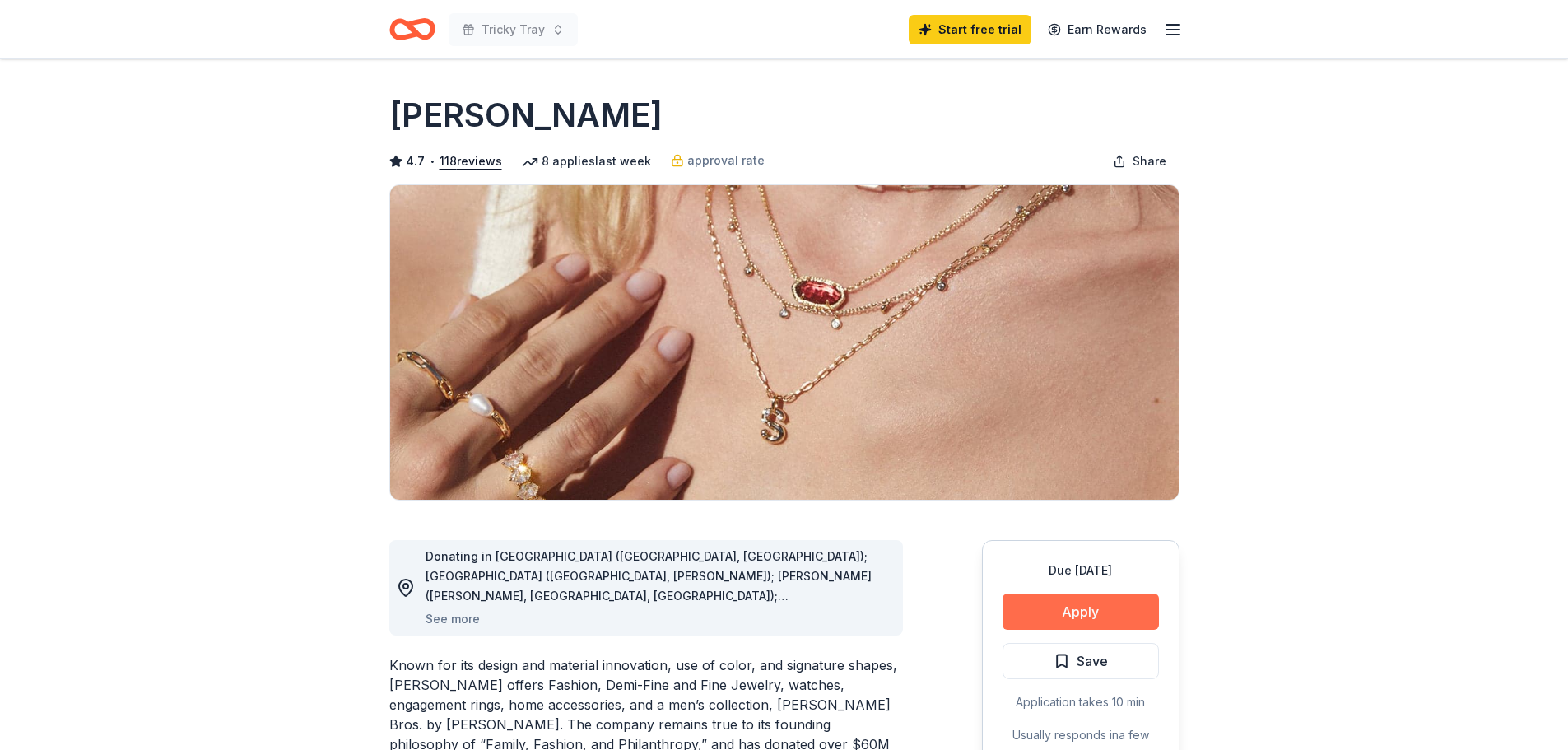
click at [1090, 611] on button "Apply" at bounding box center [1080, 612] width 157 height 36
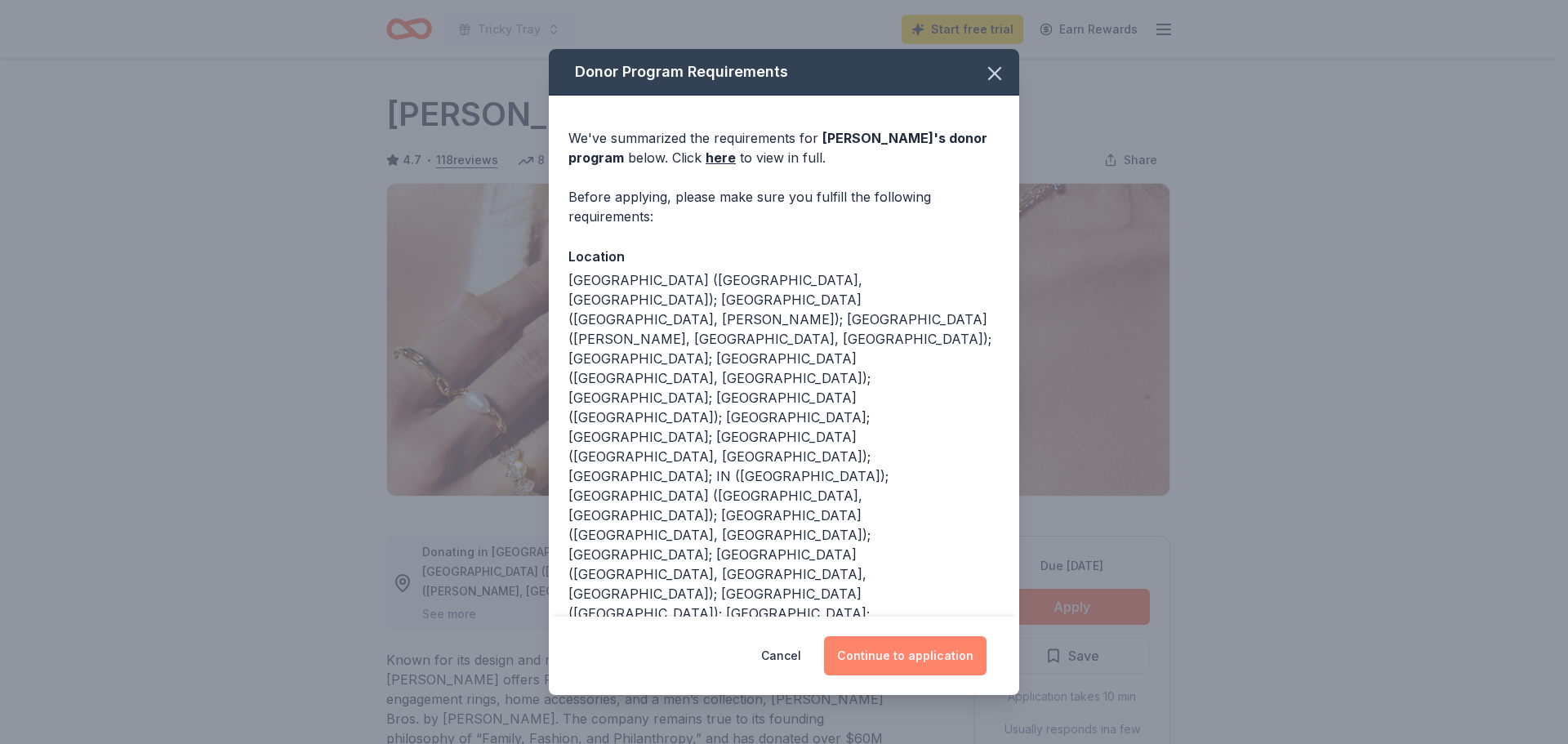
click at [909, 658] on button "Continue to application" at bounding box center [905, 656] width 163 height 40
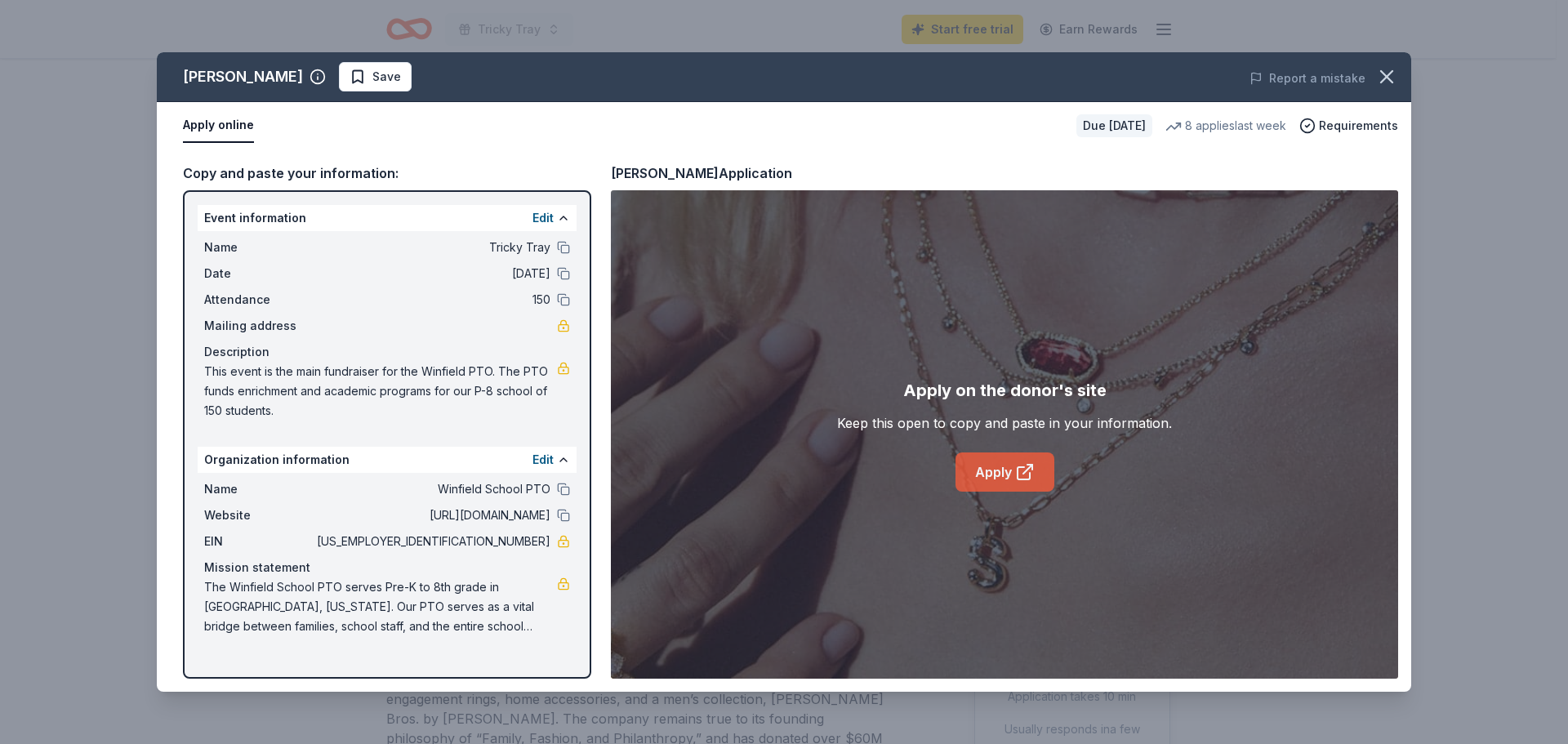
click at [990, 467] on link "Apply" at bounding box center [1005, 472] width 99 height 40
